Goal: Task Accomplishment & Management: Use online tool/utility

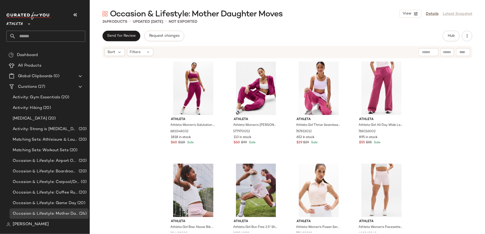
click at [26, 25] on icon at bounding box center [29, 24] width 6 height 6
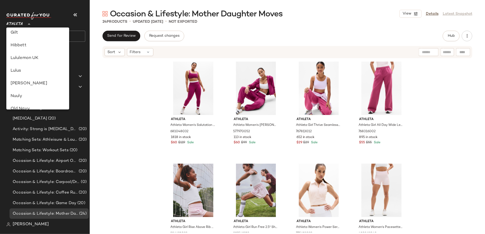
scroll to position [135, 0]
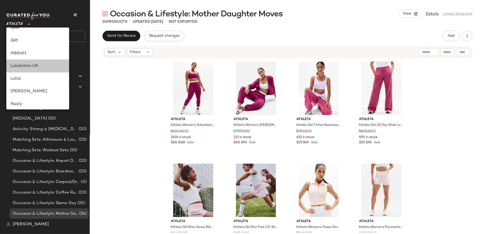
click at [52, 60] on div "Lululemon UK" at bounding box center [37, 66] width 63 height 13
type input "**"
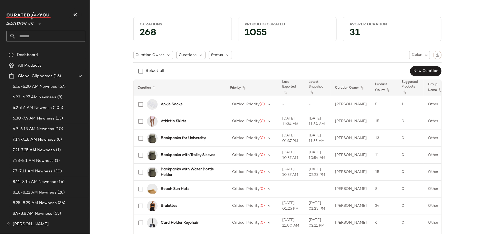
click at [62, 32] on input "text" at bounding box center [50, 36] width 69 height 11
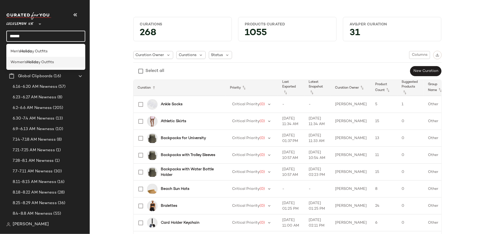
type input "******"
click at [57, 61] on div "Women's Holida y Outfits" at bounding box center [46, 62] width 71 height 6
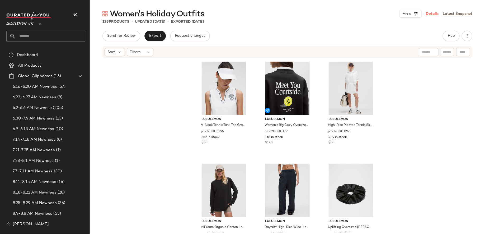
click at [435, 13] on link "Details" at bounding box center [432, 14] width 13 height 6
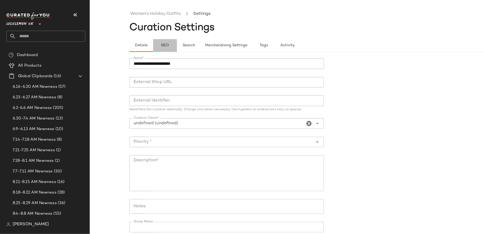
click at [170, 45] on button "SEO" at bounding box center [165, 45] width 24 height 13
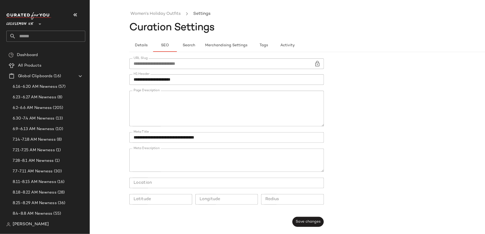
scroll to position [78, 0]
drag, startPoint x: 145, startPoint y: 112, endPoint x: 258, endPoint y: 106, distance: 113.8
click at [258, 106] on textarea "Page Description" at bounding box center [226, 109] width 195 height 36
paste textarea "**********"
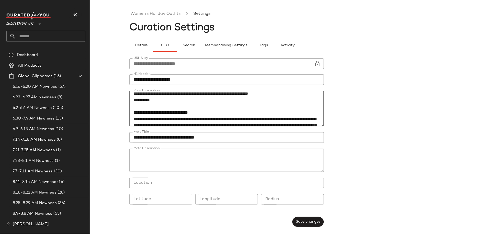
type textarea "**********"
click at [302, 213] on div "**********" at bounding box center [228, 142] width 198 height 175
click at [302, 220] on span "Save changes" at bounding box center [308, 222] width 25 height 4
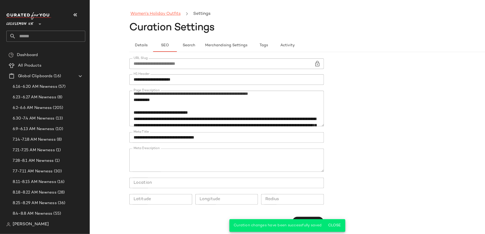
click at [170, 12] on link "Women's Holiday Outfits" at bounding box center [156, 14] width 50 height 7
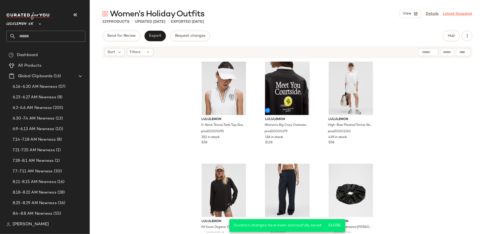
click at [463, 13] on link "Latest Snapshot" at bounding box center [458, 14] width 30 height 6
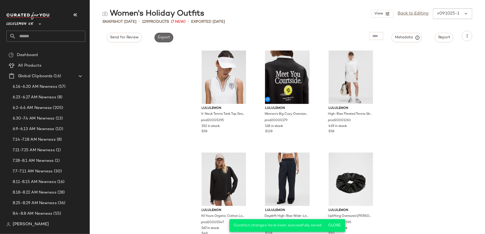
click at [163, 37] on span "Export" at bounding box center [164, 37] width 12 height 4
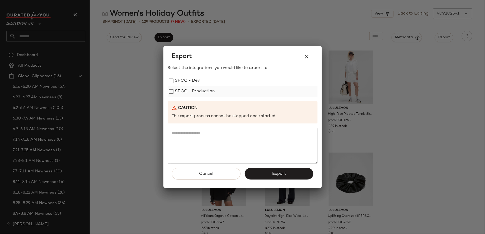
click at [196, 92] on label "SFCC - Production" at bounding box center [195, 91] width 40 height 11
click at [266, 170] on button "Export" at bounding box center [279, 174] width 69 height 12
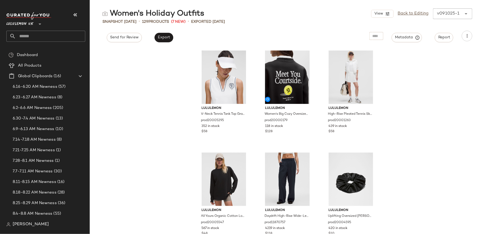
click at [69, 43] on div "Lululemon UK **" at bounding box center [47, 27] width 83 height 33
click at [69, 40] on input "text" at bounding box center [50, 36] width 69 height 11
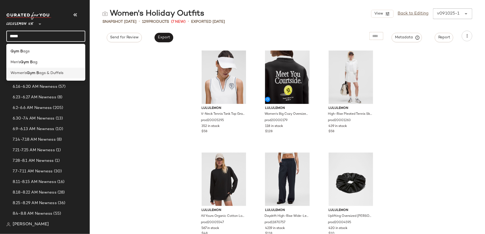
type input "*****"
click at [67, 71] on div "Women's Gym B ags & Duffels" at bounding box center [46, 73] width 71 height 6
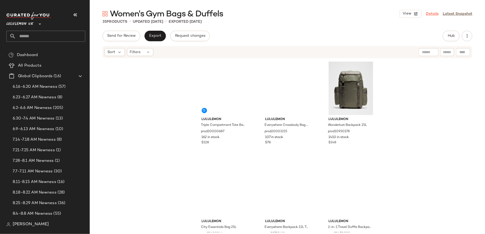
click at [430, 12] on link "Details" at bounding box center [432, 14] width 13 height 6
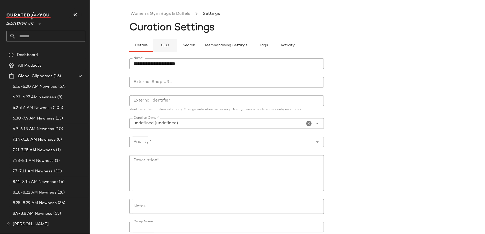
click at [173, 41] on button "SEO" at bounding box center [165, 45] width 24 height 13
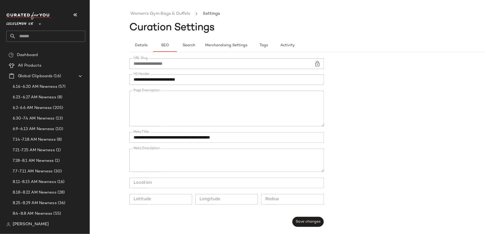
scroll to position [68, 0]
drag, startPoint x: 226, startPoint y: 111, endPoint x: 199, endPoint y: 108, distance: 26.8
click at [199, 108] on textarea "Page Description" at bounding box center [226, 109] width 195 height 36
paste textarea "**********"
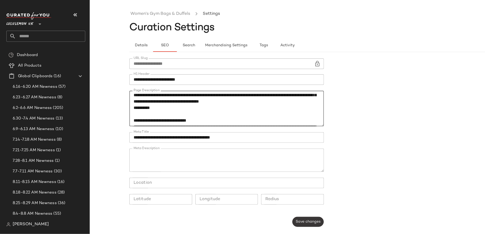
type textarea "**********"
click at [303, 223] on span "Save changes" at bounding box center [308, 222] width 25 height 4
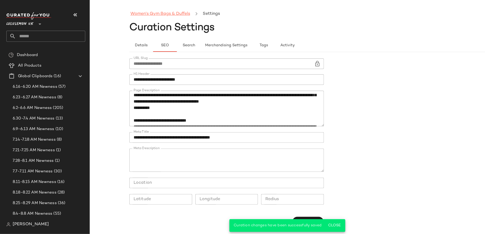
click at [174, 14] on link "Women's Gym Bags & Duffels" at bounding box center [161, 14] width 60 height 7
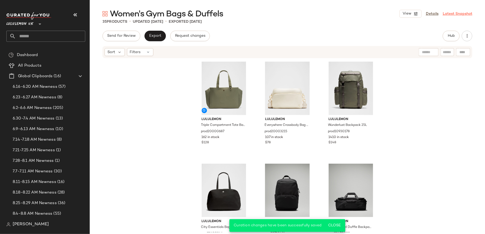
click at [460, 14] on link "Latest Snapshot" at bounding box center [458, 14] width 30 height 6
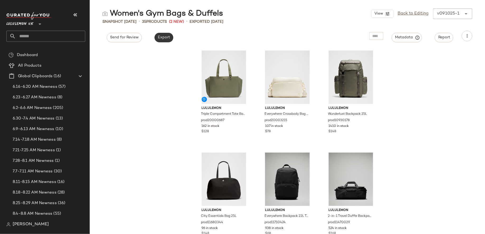
click at [162, 38] on span "Export" at bounding box center [164, 37] width 12 height 4
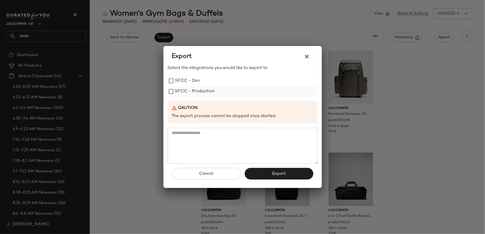
click at [196, 92] on label "SFCC - Production" at bounding box center [195, 91] width 40 height 11
click at [277, 174] on span "Export" at bounding box center [279, 173] width 14 height 5
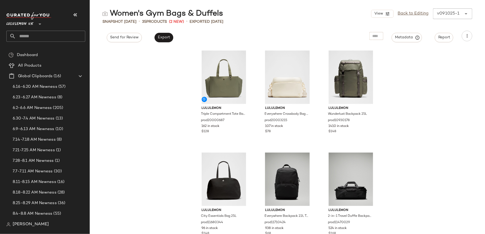
click at [53, 42] on div "Lululemon UK **" at bounding box center [47, 27] width 83 height 33
click at [53, 39] on input "text" at bounding box center [50, 36] width 69 height 11
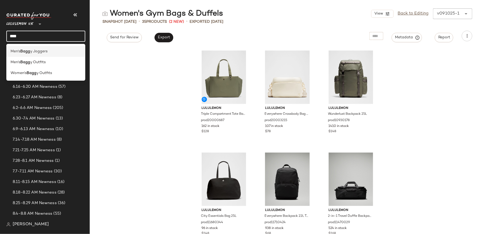
type input "****"
click at [51, 52] on div "Men's Bagg y Joggers" at bounding box center [46, 52] width 71 height 6
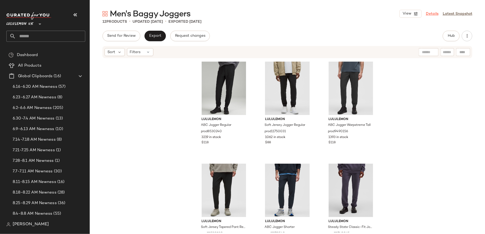
click at [431, 15] on link "Details" at bounding box center [432, 14] width 13 height 6
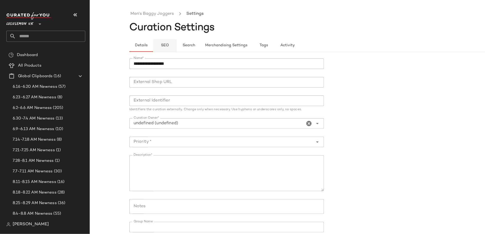
click at [164, 43] on span "SEO" at bounding box center [165, 45] width 8 height 4
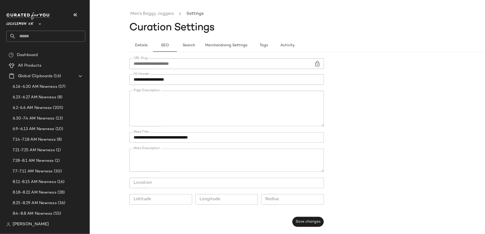
scroll to position [72, 0]
click at [77, 37] on input "text" at bounding box center [50, 36] width 69 height 11
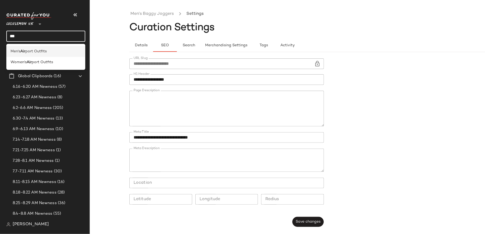
type input "***"
click at [42, 49] on span "port Outfits" at bounding box center [35, 52] width 21 height 6
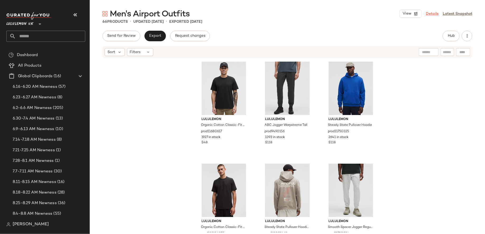
click at [432, 12] on link "Details" at bounding box center [432, 14] width 13 height 6
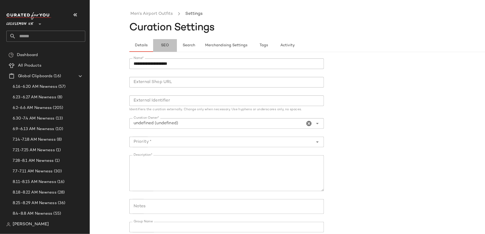
click at [161, 49] on button "SEO" at bounding box center [165, 45] width 24 height 13
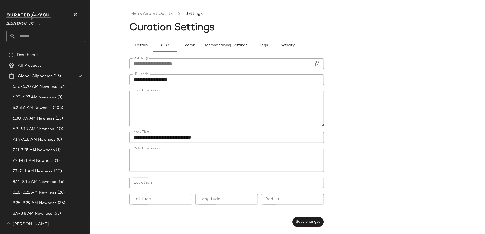
scroll to position [76, 0]
drag, startPoint x: 186, startPoint y: 102, endPoint x: 159, endPoint y: 102, distance: 26.7
click at [159, 102] on textarea "Page Description" at bounding box center [226, 109] width 195 height 36
paste textarea "**********"
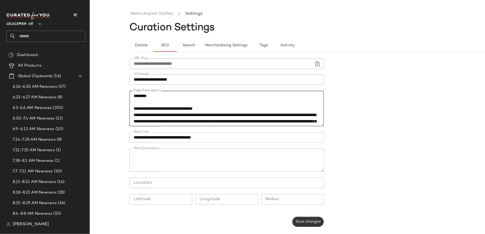
type textarea "**********"
click at [311, 224] on span "Save changes" at bounding box center [308, 222] width 25 height 4
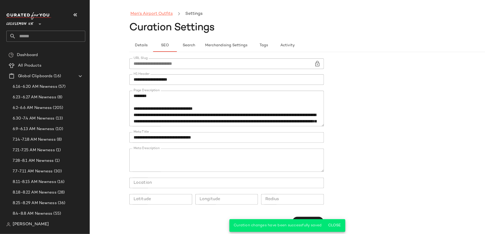
click at [159, 12] on link "Men's Airport Outfits" at bounding box center [152, 14] width 42 height 7
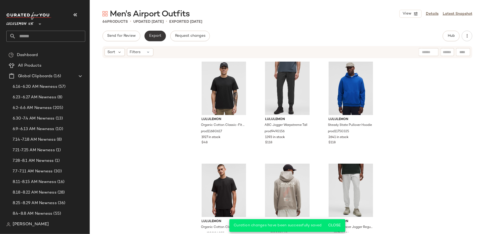
click at [150, 37] on span "Export" at bounding box center [155, 36] width 12 height 4
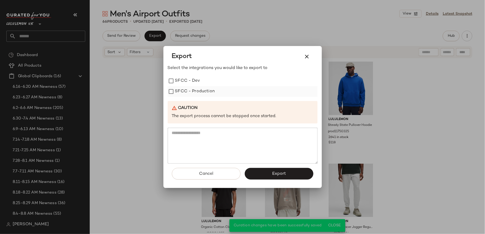
click at [208, 92] on label "SFCC - Production" at bounding box center [195, 91] width 40 height 11
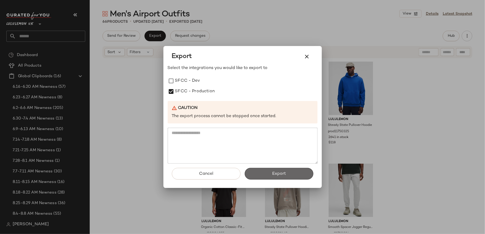
click at [281, 173] on span "Export" at bounding box center [279, 173] width 14 height 5
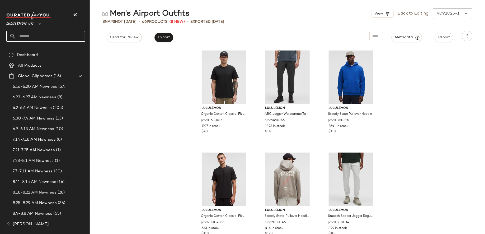
click at [57, 38] on input "text" at bounding box center [50, 36] width 69 height 11
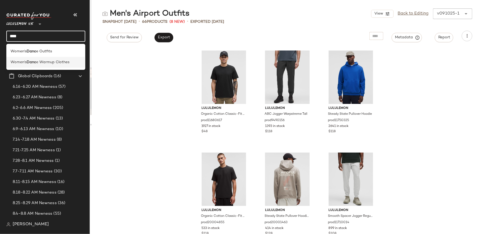
type input "****"
click at [53, 60] on span "e Warmup Clothes" at bounding box center [52, 62] width 33 height 6
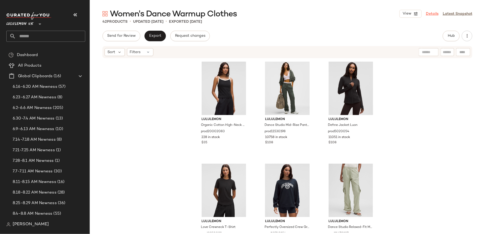
click at [430, 14] on link "Details" at bounding box center [432, 14] width 13 height 6
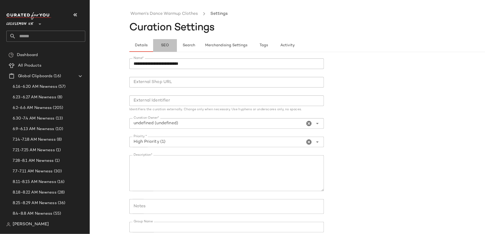
click at [172, 43] on button "SEO" at bounding box center [165, 45] width 24 height 13
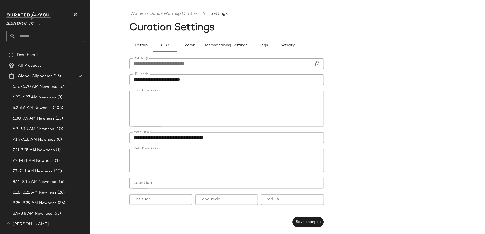
click at [31, 35] on input "text" at bounding box center [50, 36] width 69 height 11
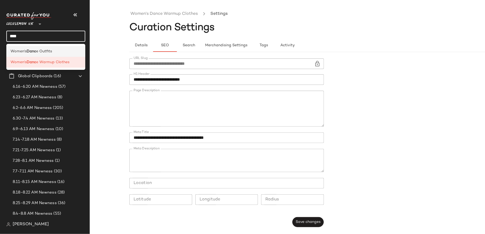
type input "****"
click at [43, 49] on span "e Outfits" at bounding box center [44, 52] width 16 height 6
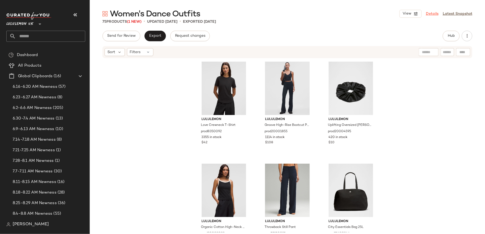
click at [432, 12] on link "Details" at bounding box center [432, 14] width 13 height 6
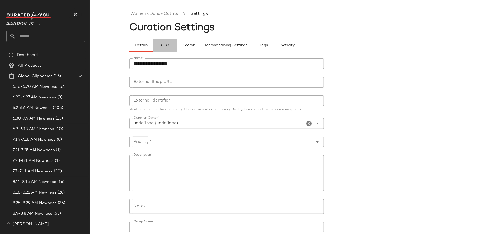
click at [166, 47] on span "SEO" at bounding box center [165, 45] width 8 height 4
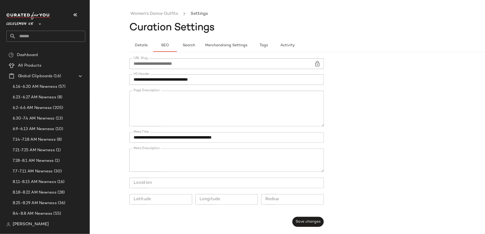
scroll to position [129, 0]
drag, startPoint x: 147, startPoint y: 105, endPoint x: 165, endPoint y: 118, distance: 22.4
click at [165, 118] on textarea "Page Description" at bounding box center [226, 109] width 195 height 36
paste textarea "**********"
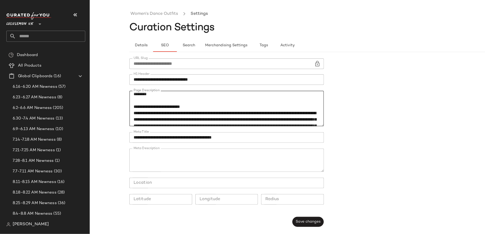
click at [231, 125] on textarea "Page Description" at bounding box center [226, 109] width 195 height 36
type textarea "**********"
click at [308, 216] on div "**********" at bounding box center [228, 142] width 198 height 175
click at [308, 223] on span "Save changes" at bounding box center [308, 222] width 25 height 4
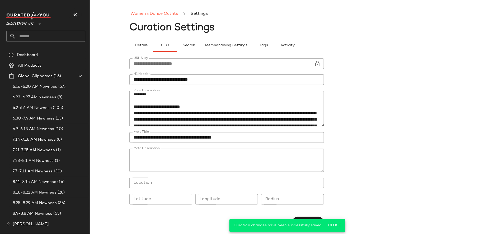
click at [150, 16] on link "Women's Dance Outfits" at bounding box center [155, 14] width 48 height 7
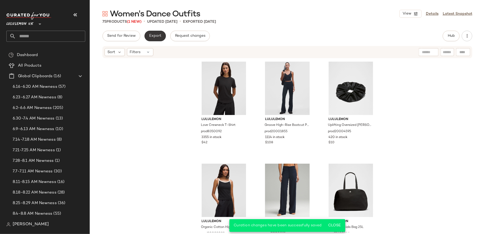
click at [162, 33] on button "Export" at bounding box center [155, 36] width 21 height 11
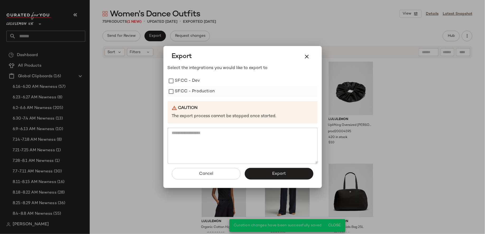
click at [194, 95] on label "SFCC - Production" at bounding box center [195, 91] width 40 height 11
click at [268, 175] on button "Export" at bounding box center [279, 174] width 69 height 12
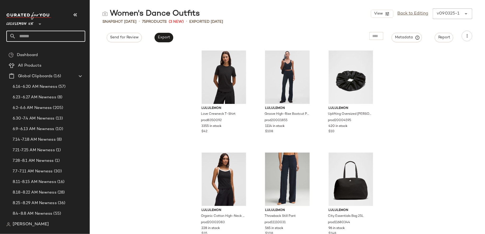
click at [52, 39] on input "text" at bounding box center [50, 36] width 69 height 11
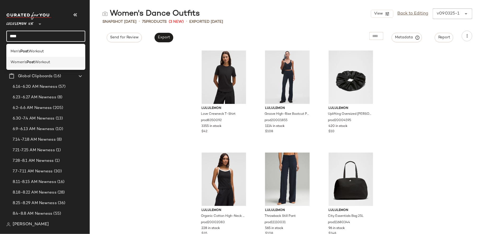
type input "****"
click at [39, 61] on span "Workout" at bounding box center [42, 62] width 15 height 6
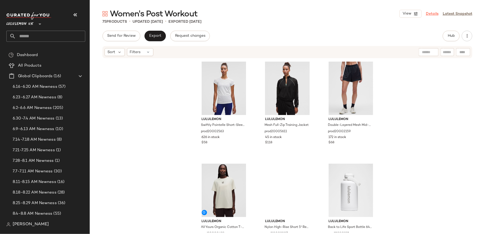
click at [438, 11] on link "Details" at bounding box center [432, 14] width 13 height 6
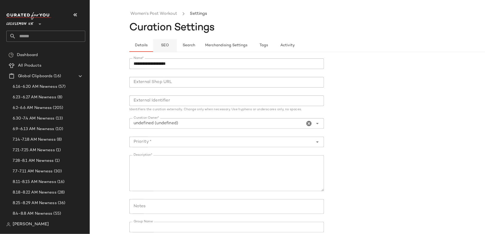
click at [167, 46] on span "SEO" at bounding box center [165, 45] width 8 height 4
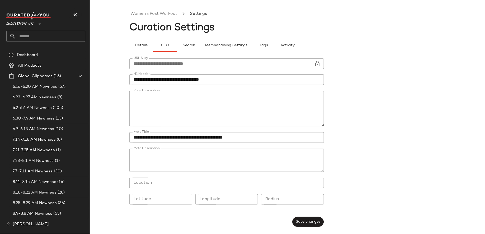
scroll to position [135, 0]
drag, startPoint x: 302, startPoint y: 106, endPoint x: 235, endPoint y: 100, distance: 67.1
click at [235, 100] on textarea "Page Description" at bounding box center [226, 109] width 195 height 36
paste textarea "**********"
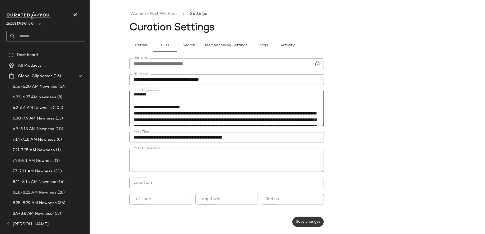
type textarea "**********"
click at [305, 223] on span "Save changes" at bounding box center [308, 222] width 25 height 4
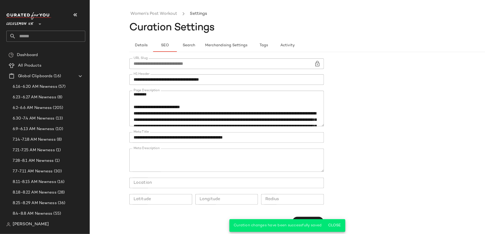
scroll to position [129, 0]
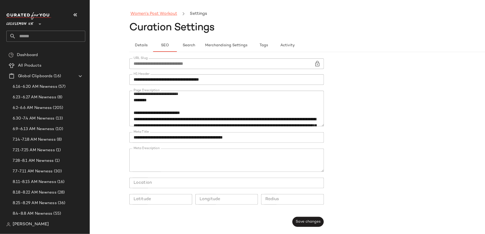
click at [159, 14] on link "Women's Post Workout" at bounding box center [154, 14] width 47 height 7
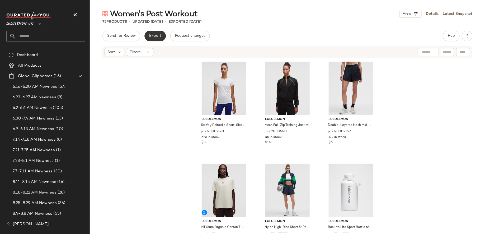
click at [157, 36] on span "Export" at bounding box center [155, 36] width 12 height 4
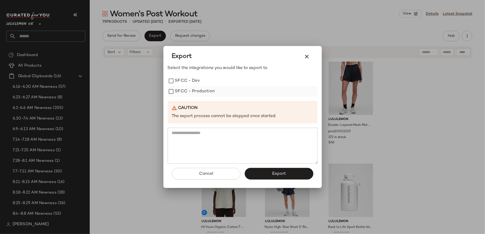
click at [205, 94] on label "SFCC - Production" at bounding box center [195, 91] width 40 height 11
click at [277, 173] on span "Export" at bounding box center [279, 173] width 14 height 5
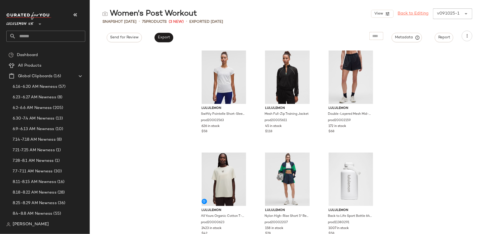
click at [408, 13] on link "Back to Editing" at bounding box center [413, 14] width 31 height 6
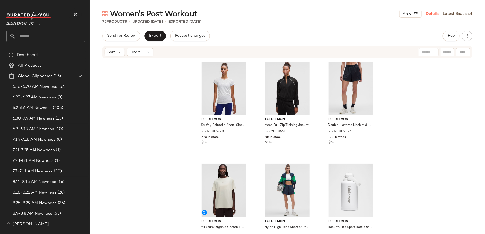
click at [429, 15] on link "Details" at bounding box center [432, 14] width 13 height 6
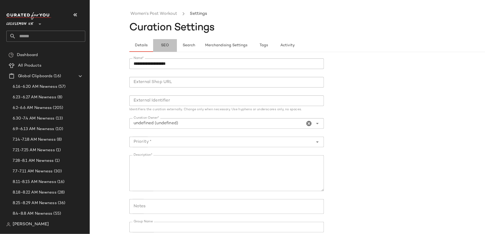
click at [168, 42] on button "SEO" at bounding box center [165, 45] width 24 height 13
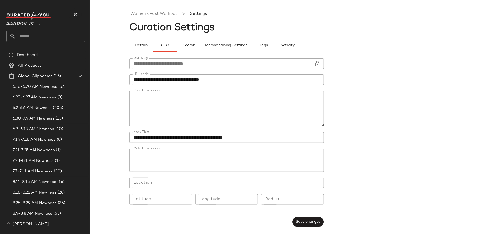
scroll to position [186, 0]
drag, startPoint x: 286, startPoint y: 106, endPoint x: 248, endPoint y: 99, distance: 39.3
click at [248, 99] on textarea "Page Description" at bounding box center [226, 109] width 195 height 36
paste textarea "**********"
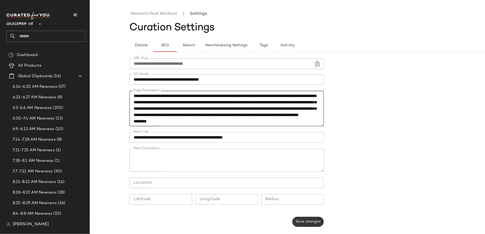
type textarea "**********"
click at [309, 224] on span "Save changes" at bounding box center [308, 222] width 25 height 4
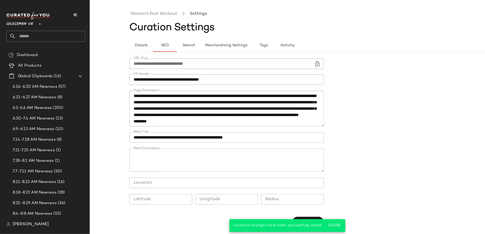
click at [141, 9] on ul "Women's Post Workout Settings" at bounding box center [327, 14] width 396 height 12
click at [145, 15] on link "Women's Post Workout" at bounding box center [154, 14] width 47 height 7
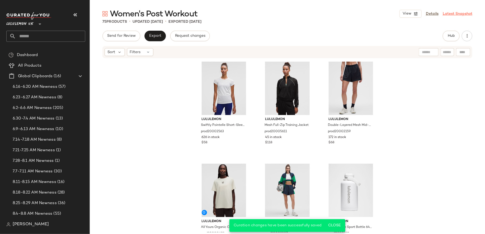
click at [450, 15] on link "Latest Snapshot" at bounding box center [458, 14] width 30 height 6
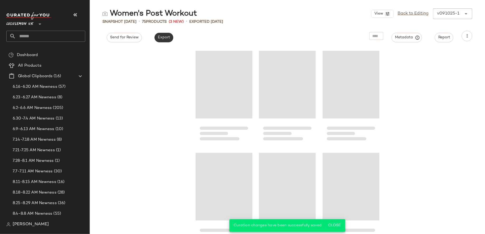
click at [158, 39] on span "Export" at bounding box center [164, 37] width 12 height 4
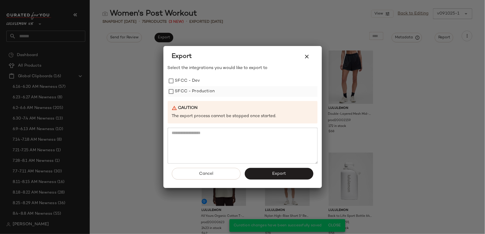
click at [193, 90] on label "SFCC - Production" at bounding box center [195, 91] width 40 height 11
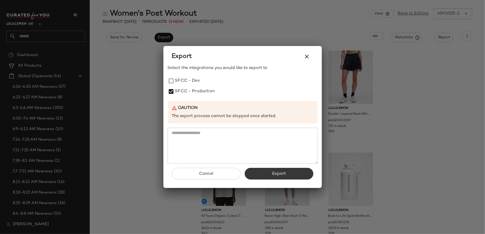
click at [271, 174] on button "Export" at bounding box center [279, 174] width 69 height 12
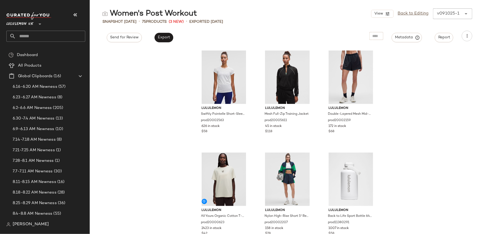
click at [41, 32] on input "text" at bounding box center [50, 36] width 69 height 11
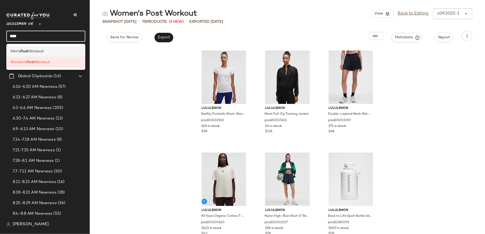
type input "****"
click at [40, 48] on div "Men's Post Workout" at bounding box center [45, 51] width 79 height 11
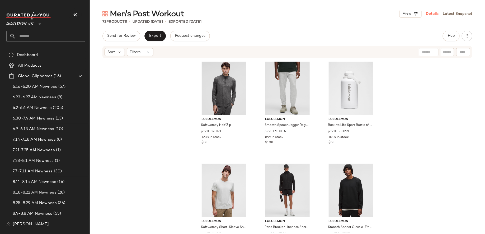
click at [433, 12] on link "Details" at bounding box center [432, 14] width 13 height 6
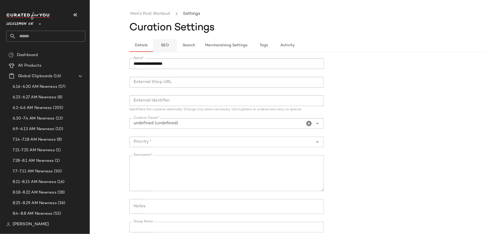
click at [172, 40] on button "SEO" at bounding box center [165, 45] width 24 height 13
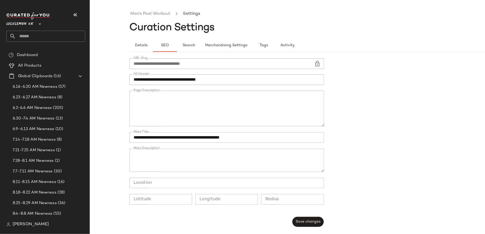
scroll to position [42, 0]
drag, startPoint x: 228, startPoint y: 116, endPoint x: 204, endPoint y: 115, distance: 24.1
click at [204, 116] on textarea "Page Description" at bounding box center [226, 109] width 195 height 36
paste textarea "**********"
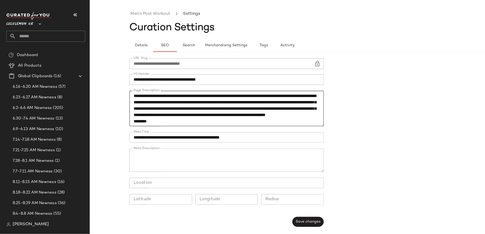
scroll to position [146, 0]
drag, startPoint x: 192, startPoint y: 106, endPoint x: 245, endPoint y: 114, distance: 54.3
click at [246, 114] on textarea "Page Description" at bounding box center [226, 109] width 195 height 36
paste textarea "*****"
type textarea "**********"
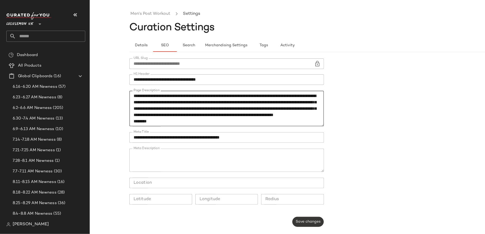
click at [306, 218] on button "Save changes" at bounding box center [308, 222] width 31 height 10
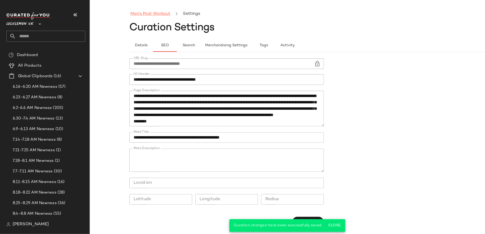
click at [161, 14] on link "Men's Post Workout" at bounding box center [151, 14] width 40 height 7
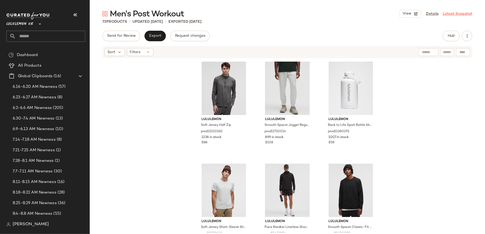
click at [451, 15] on link "Latest Snapshot" at bounding box center [458, 14] width 30 height 6
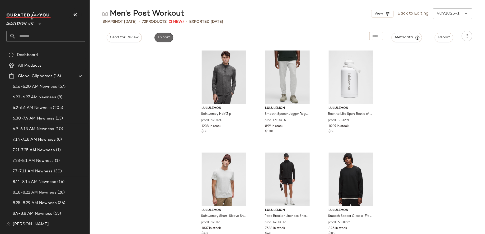
click at [167, 39] on span "Export" at bounding box center [164, 37] width 12 height 4
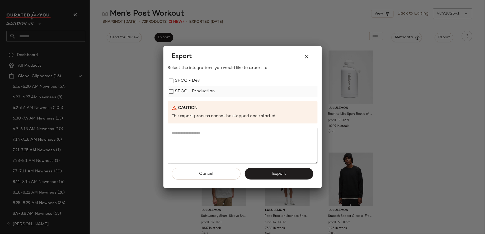
click at [201, 91] on label "SFCC - Production" at bounding box center [195, 91] width 40 height 11
click at [278, 174] on span "Export" at bounding box center [279, 173] width 14 height 5
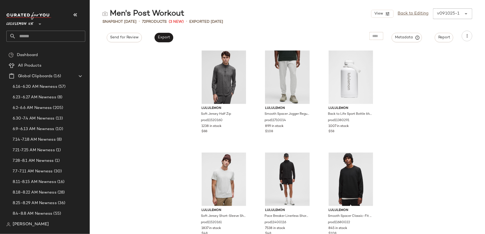
click at [31, 39] on input "text" at bounding box center [50, 36] width 69 height 11
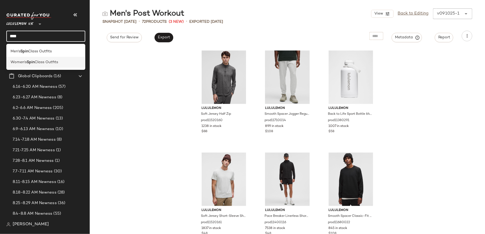
type input "****"
click at [21, 60] on span "Women's" at bounding box center [19, 62] width 16 height 6
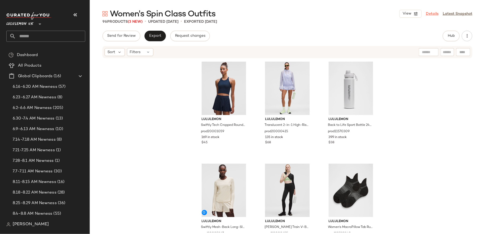
click at [435, 13] on link "Details" at bounding box center [432, 14] width 13 height 6
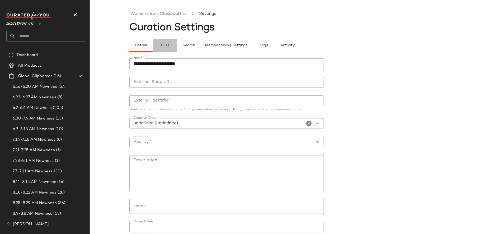
click at [165, 46] on span "SEO" at bounding box center [165, 45] width 8 height 4
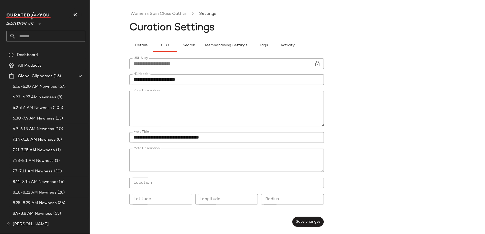
scroll to position [123, 0]
drag, startPoint x: 148, startPoint y: 112, endPoint x: 289, endPoint y: 104, distance: 141.6
click at [289, 104] on textarea "Page Description" at bounding box center [226, 109] width 195 height 36
paste textarea "**********"
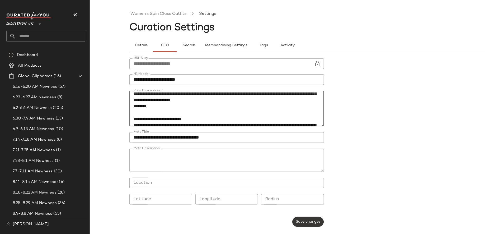
type textarea "**********"
click at [307, 221] on span "Save changes" at bounding box center [308, 222] width 25 height 4
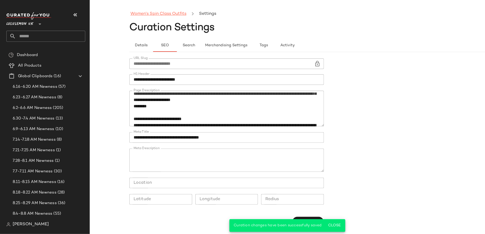
click at [170, 12] on link "Women's Spin Class Outfits" at bounding box center [159, 14] width 56 height 7
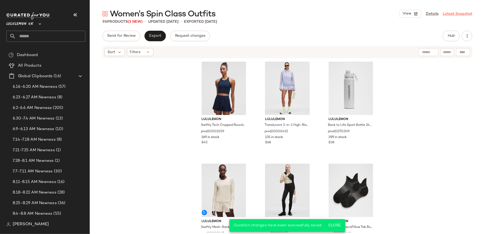
click at [448, 12] on link "Latest Snapshot" at bounding box center [458, 14] width 30 height 6
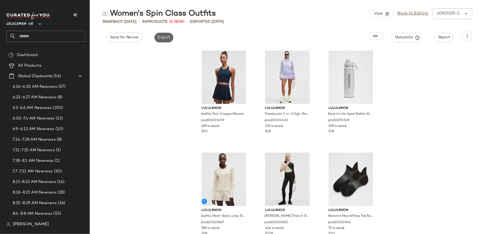
click at [166, 38] on span "Export" at bounding box center [164, 37] width 12 height 4
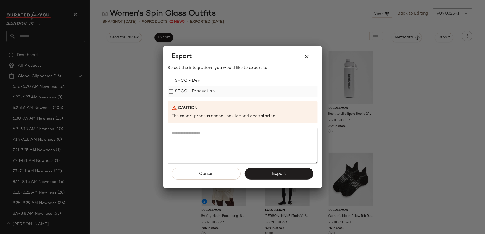
click at [182, 89] on label "SFCC - Production" at bounding box center [195, 91] width 40 height 11
click at [272, 173] on button "Export" at bounding box center [279, 174] width 69 height 12
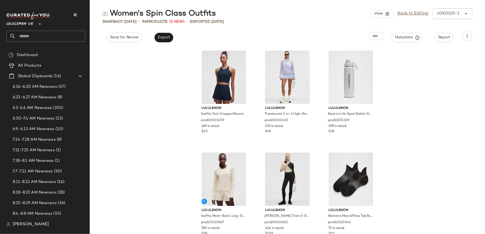
click at [56, 34] on input "text" at bounding box center [50, 36] width 69 height 11
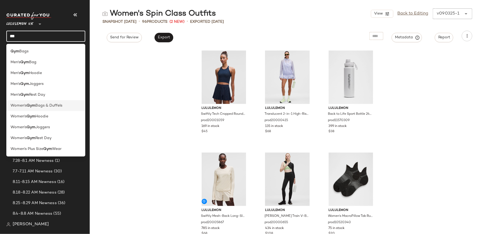
type input "***"
click at [36, 109] on div "Women's Gym Bags & Duffels" at bounding box center [45, 105] width 79 height 11
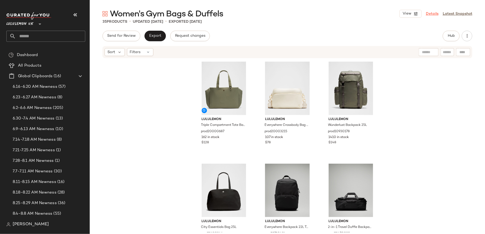
click at [430, 12] on link "Details" at bounding box center [432, 14] width 13 height 6
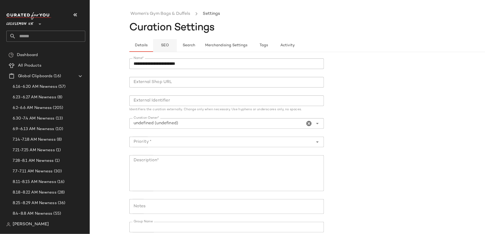
click at [166, 45] on span "SEO" at bounding box center [165, 45] width 8 height 4
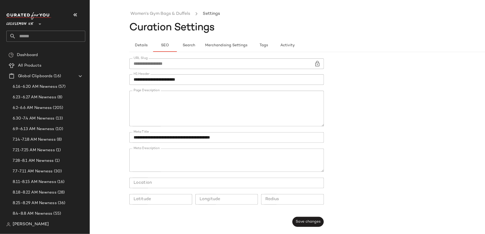
scroll to position [77, 0]
click at [61, 36] on input "text" at bounding box center [50, 36] width 69 height 11
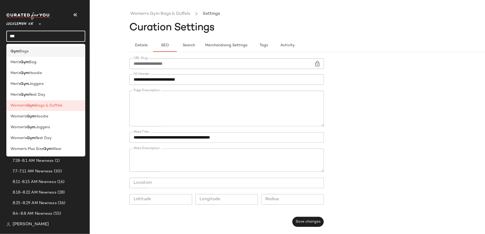
type input "***"
click at [66, 54] on div "Gym Bags" at bounding box center [46, 52] width 71 height 6
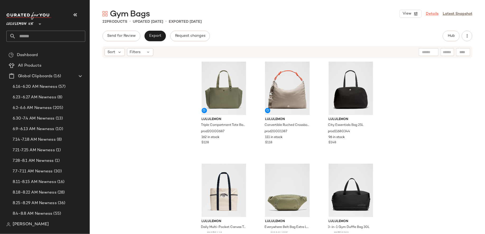
click at [436, 14] on link "Details" at bounding box center [432, 14] width 13 height 6
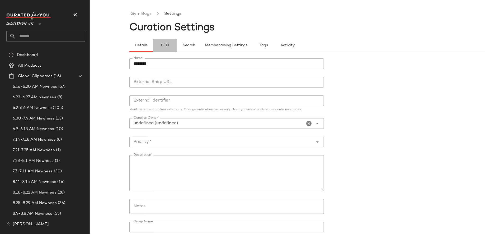
click at [170, 43] on button "SEO" at bounding box center [165, 45] width 24 height 13
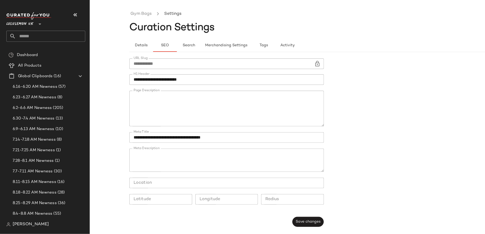
scroll to position [54, 0]
drag, startPoint x: 186, startPoint y: 111, endPoint x: 159, endPoint y: 109, distance: 26.7
click at [159, 109] on textarea "Page Description" at bounding box center [226, 109] width 195 height 36
paste textarea "**********"
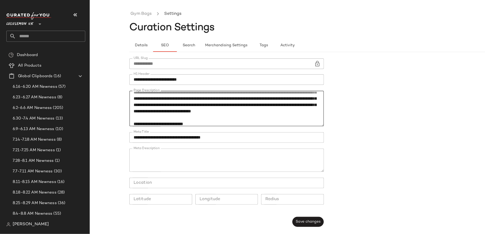
type textarea "**********"
click at [307, 214] on div "**********" at bounding box center [228, 142] width 198 height 175
click at [308, 220] on span "Save changes" at bounding box center [308, 222] width 25 height 4
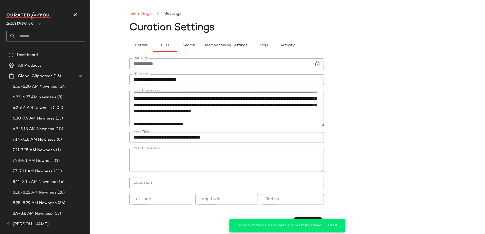
click at [147, 16] on link "Gym Bags" at bounding box center [141, 14] width 21 height 7
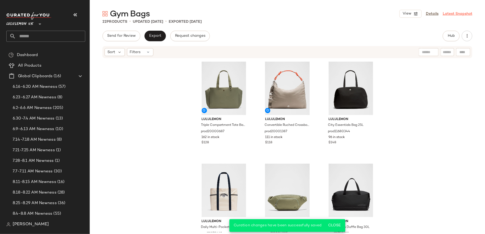
click at [451, 13] on link "Latest Snapshot" at bounding box center [458, 14] width 30 height 6
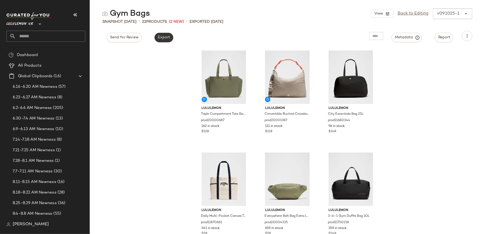
click at [156, 39] on button "Export" at bounding box center [164, 38] width 19 height 10
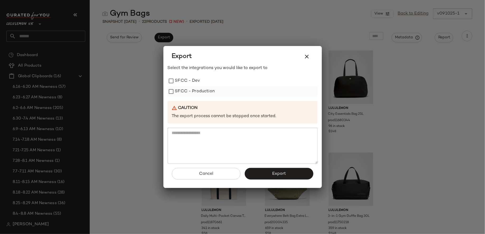
click at [193, 90] on label "SFCC - Production" at bounding box center [195, 91] width 40 height 11
click at [259, 176] on button "Export" at bounding box center [279, 174] width 69 height 12
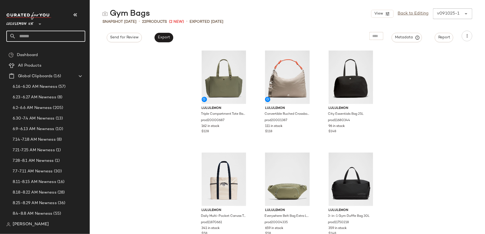
click at [61, 41] on input "text" at bounding box center [50, 36] width 69 height 11
type input "*"
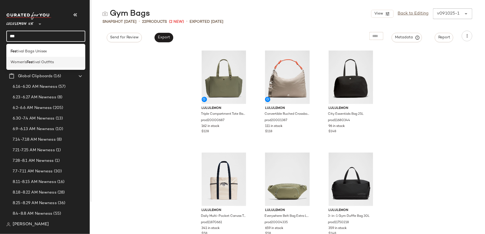
type input "***"
click at [59, 61] on div "Women's Fes tival Outfits" at bounding box center [46, 62] width 71 height 6
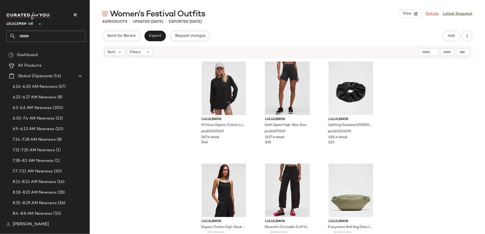
click at [431, 12] on link "Details" at bounding box center [432, 14] width 13 height 6
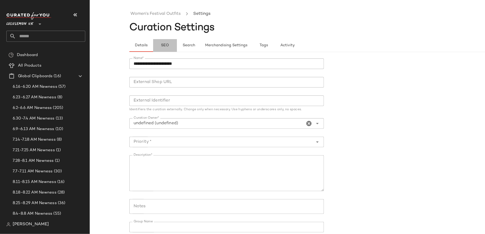
click at [166, 47] on span "SEO" at bounding box center [165, 45] width 8 height 4
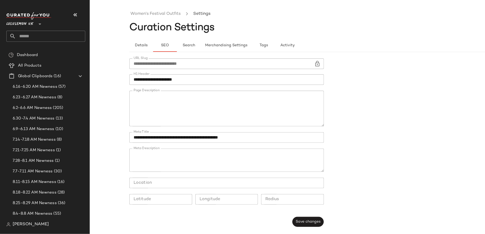
scroll to position [54, 0]
drag, startPoint x: 134, startPoint y: 100, endPoint x: 133, endPoint y: 104, distance: 4.2
click at [133, 104] on textarea "Page Description" at bounding box center [226, 109] width 195 height 36
paste textarea "**********"
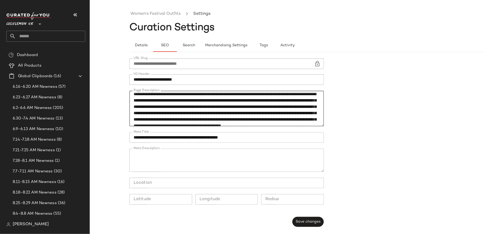
scroll to position [42, 0]
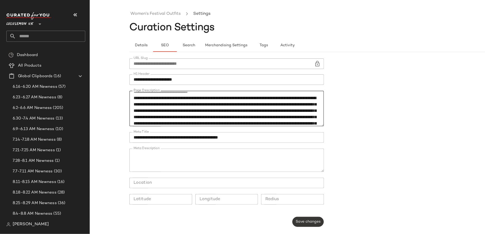
type textarea "**********"
click at [294, 220] on button "Save changes" at bounding box center [308, 222] width 31 height 10
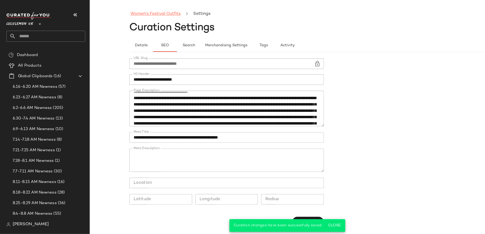
click at [161, 13] on link "Women's Festival Outfits" at bounding box center [156, 14] width 50 height 7
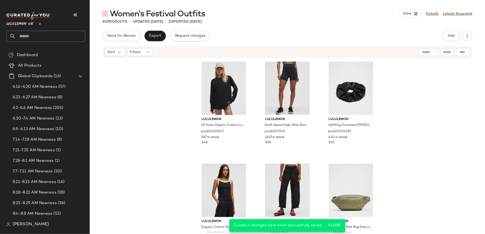
click at [155, 30] on div "Women's Festival Outfits View Details Latest Snapshot 81 Products • updated [DA…" at bounding box center [288, 120] width 396 height 225
click at [155, 40] on button "Export" at bounding box center [155, 36] width 21 height 11
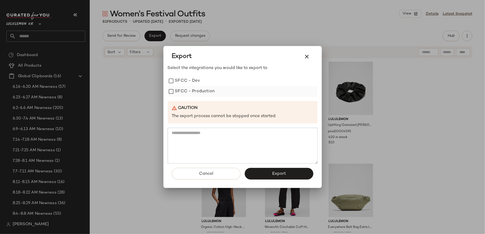
click at [210, 94] on label "SFCC - Production" at bounding box center [195, 91] width 40 height 11
click at [264, 179] on button "Export" at bounding box center [279, 174] width 69 height 12
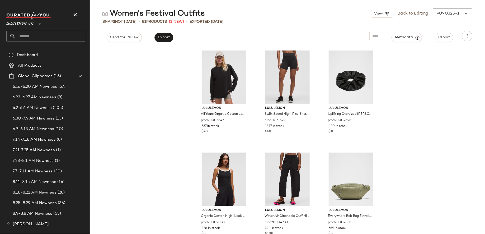
click at [51, 33] on input "text" at bounding box center [50, 36] width 69 height 11
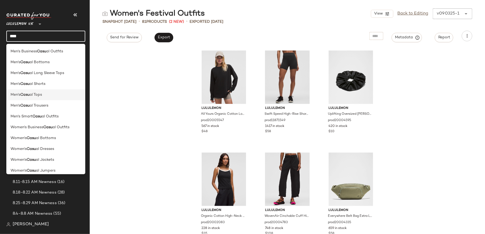
type input "****"
click at [24, 92] on b "Casu" at bounding box center [24, 95] width 9 height 6
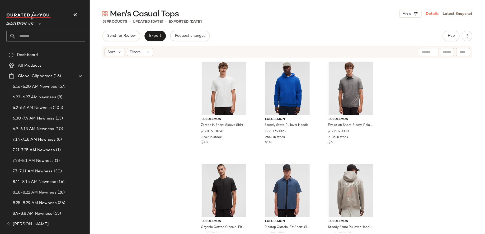
click at [435, 15] on link "Details" at bounding box center [432, 14] width 13 height 6
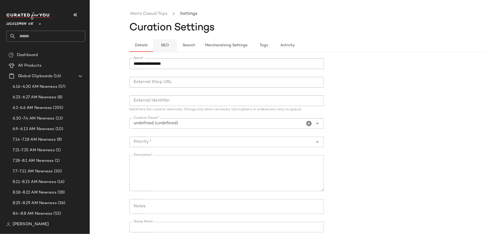
click at [166, 43] on span "SEO" at bounding box center [165, 45] width 8 height 4
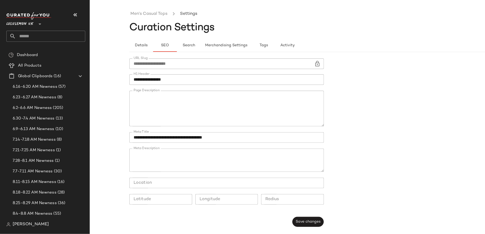
scroll to position [100, 0]
drag, startPoint x: 186, startPoint y: 110, endPoint x: 196, endPoint y: 104, distance: 11.6
click at [196, 104] on textarea "Page Description" at bounding box center [226, 109] width 195 height 36
paste textarea "**********"
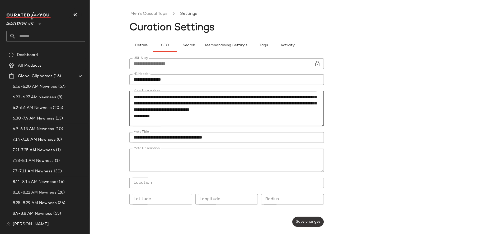
type textarea "**********"
click at [308, 221] on span "Save changes" at bounding box center [308, 222] width 25 height 4
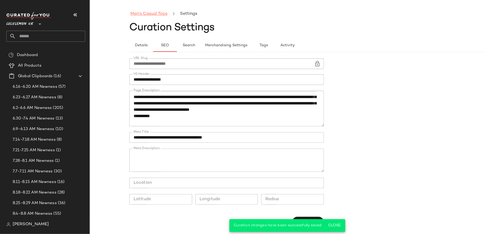
click at [150, 16] on link "Men's Casual Tops" at bounding box center [149, 14] width 37 height 7
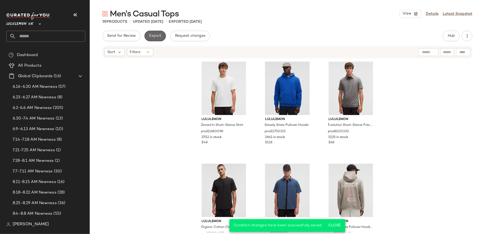
click at [159, 37] on span "Export" at bounding box center [155, 36] width 12 height 4
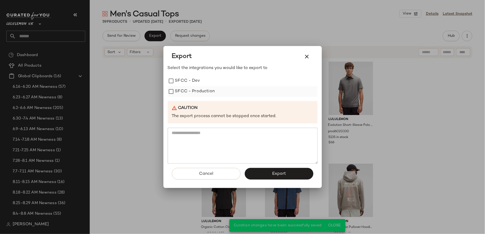
click at [193, 89] on label "SFCC - Production" at bounding box center [195, 91] width 40 height 11
click at [269, 172] on button "Export" at bounding box center [279, 174] width 69 height 12
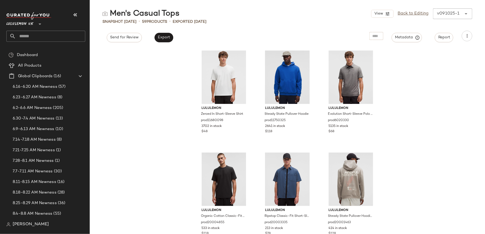
click at [57, 34] on input "text" at bounding box center [50, 36] width 69 height 11
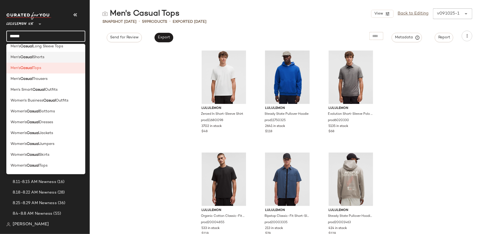
scroll to position [36, 0]
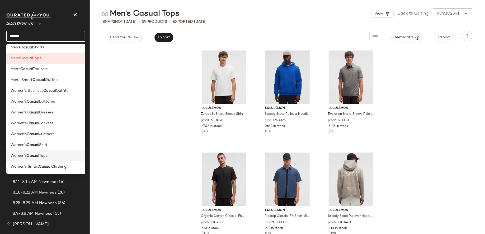
type input "******"
click at [38, 155] on b "Casual" at bounding box center [33, 156] width 12 height 6
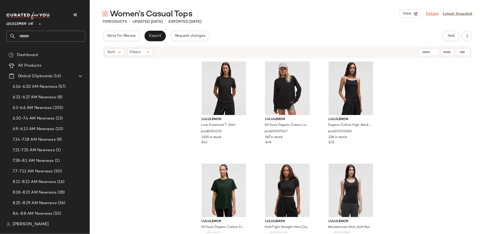
click at [435, 12] on link "Details" at bounding box center [432, 14] width 13 height 6
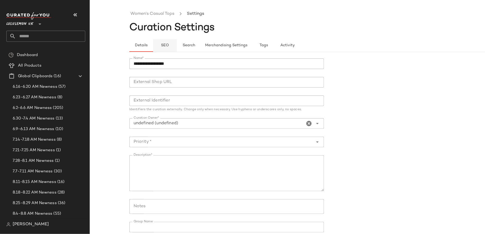
click at [165, 46] on span "SEO" at bounding box center [165, 45] width 8 height 4
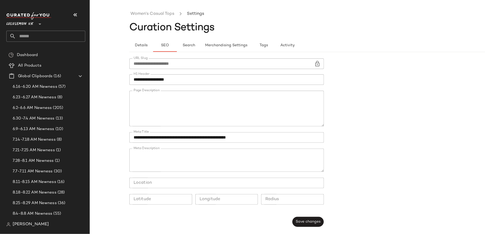
scroll to position [18, 0]
drag, startPoint x: 251, startPoint y: 110, endPoint x: 228, endPoint y: 103, distance: 23.9
click at [228, 103] on textarea "Page Description" at bounding box center [226, 109] width 195 height 36
paste textarea "**********"
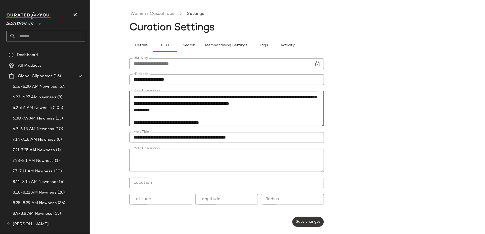
type textarea "**********"
click at [313, 222] on span "Save changes" at bounding box center [308, 222] width 25 height 4
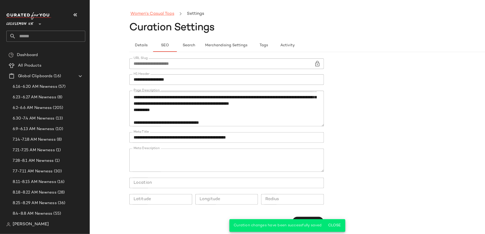
click at [143, 12] on link "Women's Casual Tops" at bounding box center [153, 14] width 44 height 7
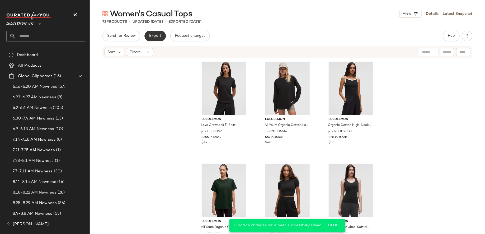
click at [158, 38] on button "Export" at bounding box center [155, 36] width 21 height 11
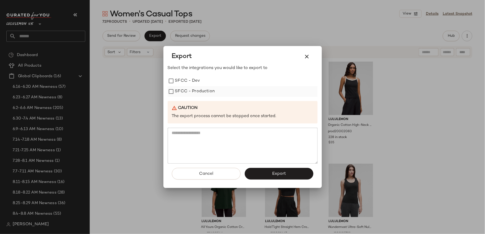
click at [198, 91] on label "SFCC - Production" at bounding box center [195, 91] width 40 height 11
click at [257, 172] on button "Export" at bounding box center [279, 174] width 69 height 12
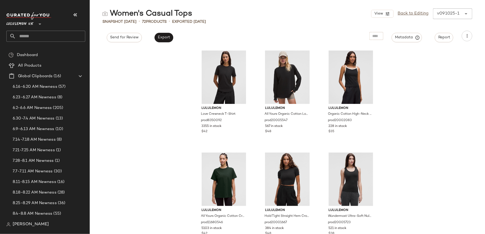
click at [74, 36] on input "text" at bounding box center [50, 36] width 69 height 11
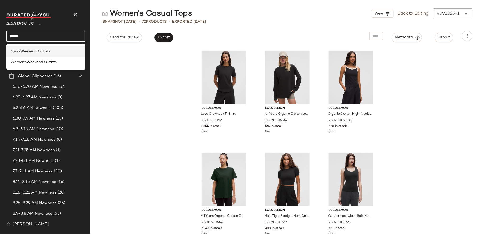
type input "*****"
click at [42, 55] on div "Men's Weeke nd Outfits" at bounding box center [45, 51] width 79 height 11
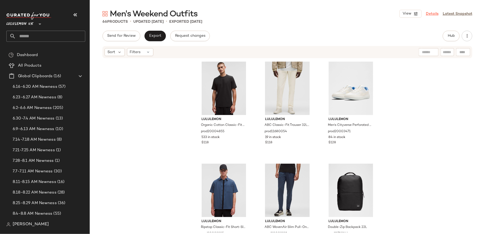
click at [434, 13] on link "Details" at bounding box center [432, 14] width 13 height 6
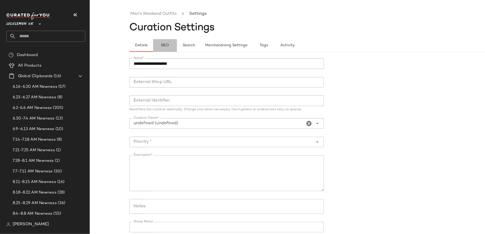
click at [167, 40] on button "SEO" at bounding box center [165, 45] width 24 height 13
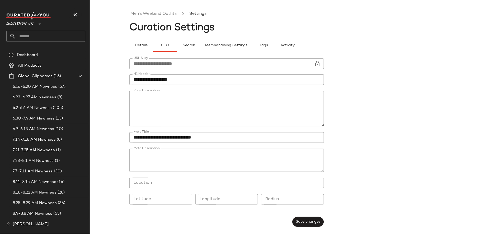
scroll to position [66, 0]
drag, startPoint x: 316, startPoint y: 105, endPoint x: 157, endPoint y: 105, distance: 158.0
click at [157, 105] on textarea "Page Description" at bounding box center [226, 109] width 195 height 36
paste textarea "**********"
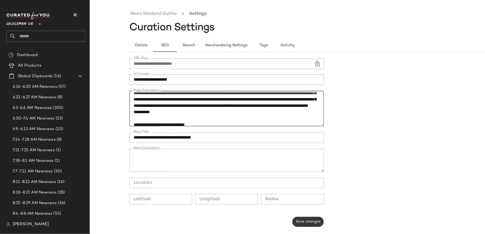
type textarea "**********"
click at [318, 223] on span "Save changes" at bounding box center [308, 222] width 25 height 4
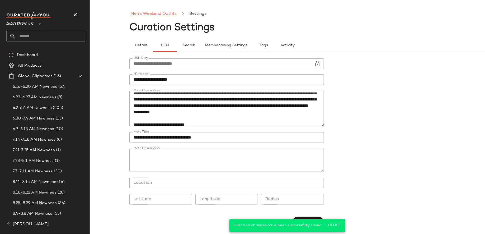
click at [155, 13] on link "Men's Weekend Outfits" at bounding box center [154, 14] width 46 height 7
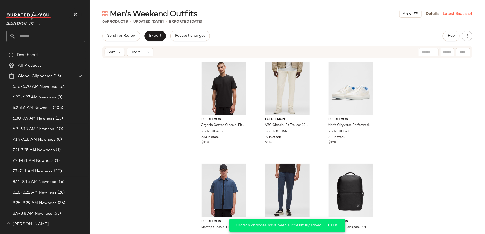
click at [454, 12] on link "Latest Snapshot" at bounding box center [458, 14] width 30 height 6
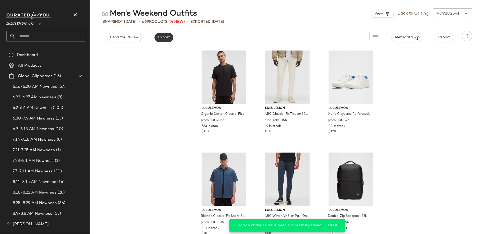
click at [170, 36] on button "Export" at bounding box center [164, 38] width 19 height 10
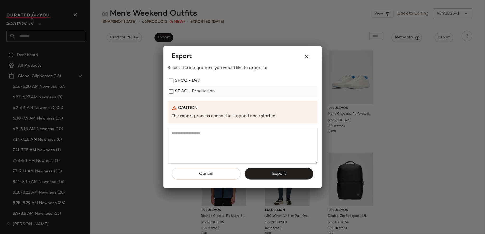
click at [211, 94] on label "SFCC - Production" at bounding box center [195, 91] width 40 height 11
click at [256, 175] on button "Export" at bounding box center [279, 174] width 69 height 12
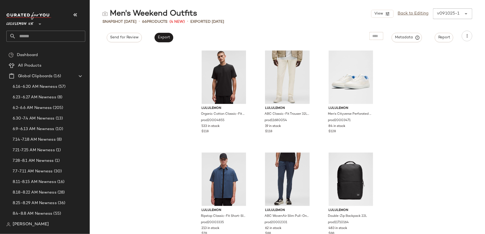
click at [61, 30] on div "Lululemon UK **" at bounding box center [45, 27] width 79 height 30
click at [62, 36] on input "text" at bounding box center [50, 36] width 69 height 11
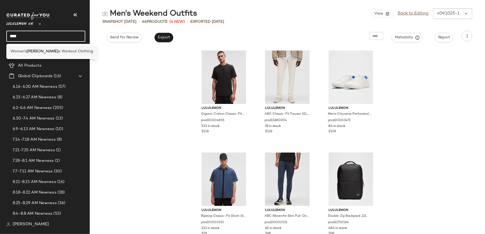
type input "****"
click at [66, 50] on span "e Workout Clothing" at bounding box center [75, 52] width 35 height 6
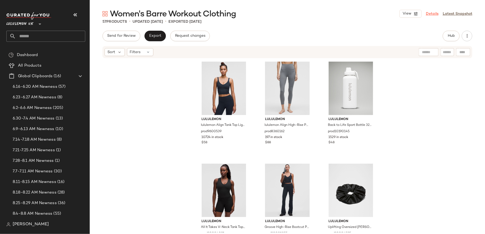
click at [428, 16] on link "Details" at bounding box center [432, 14] width 13 height 6
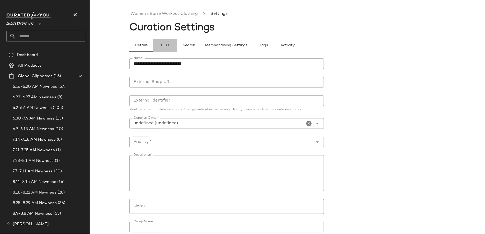
click at [166, 46] on span "SEO" at bounding box center [165, 45] width 8 height 4
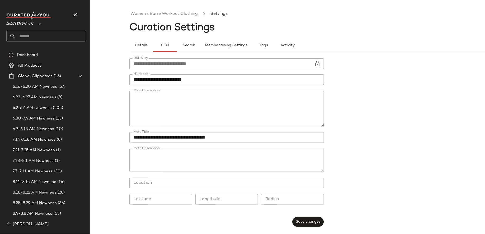
scroll to position [104, 0]
click at [242, 111] on textarea "Page Description" at bounding box center [226, 109] width 195 height 36
drag, startPoint x: 242, startPoint y: 111, endPoint x: 259, endPoint y: 105, distance: 18.4
click at [259, 105] on textarea "Page Description" at bounding box center [226, 109] width 195 height 36
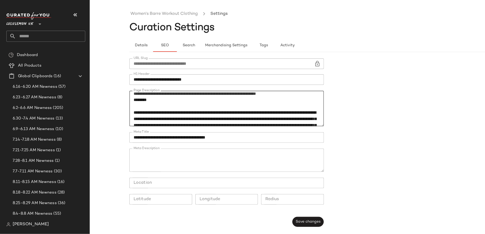
paste textarea "**********"
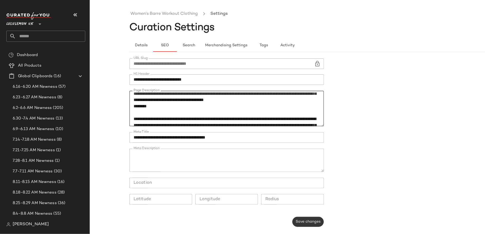
type textarea "**********"
click at [309, 217] on button "Save changes" at bounding box center [308, 222] width 31 height 10
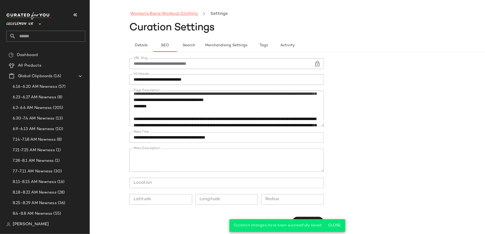
click at [187, 17] on link "Women's Barre Workout Clothing" at bounding box center [164, 14] width 67 height 7
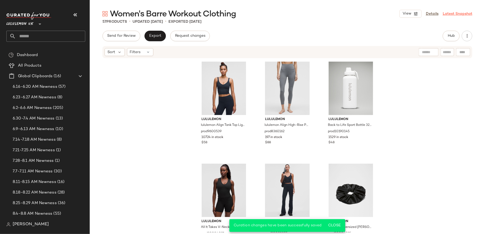
click at [446, 13] on link "Latest Snapshot" at bounding box center [458, 14] width 30 height 6
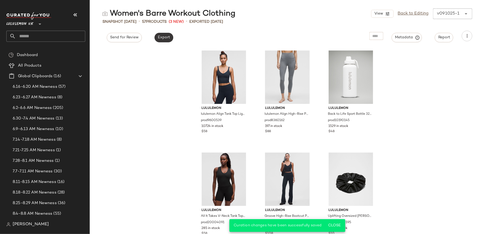
click at [163, 39] on span "Export" at bounding box center [164, 37] width 12 height 4
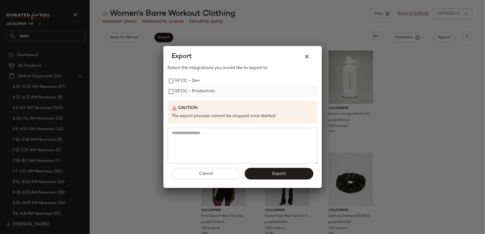
click at [208, 93] on label "SFCC - Production" at bounding box center [195, 91] width 40 height 11
click at [280, 177] on button "Export" at bounding box center [279, 174] width 69 height 12
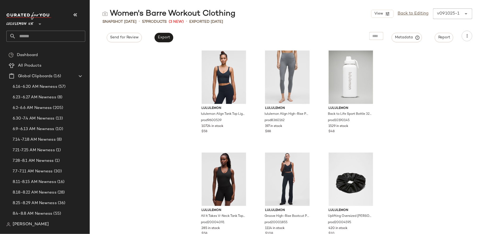
click at [50, 39] on input "text" at bounding box center [50, 36] width 69 height 11
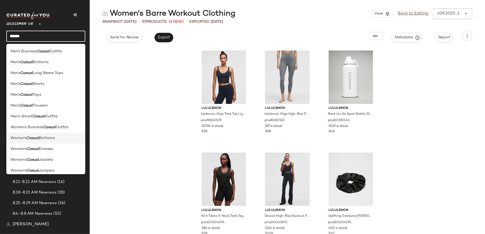
type input "******"
click at [35, 136] on b "Casual" at bounding box center [33, 138] width 12 height 6
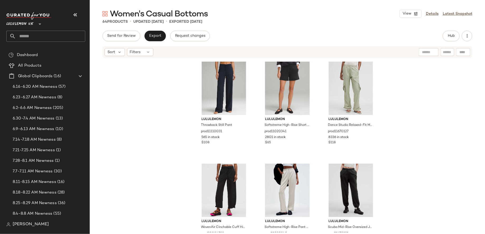
click at [439, 12] on div "View Details Latest Snapshot" at bounding box center [436, 14] width 73 height 8
click at [438, 12] on link "Details" at bounding box center [432, 14] width 13 height 6
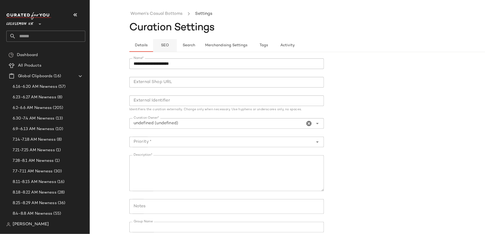
click at [162, 45] on span "SEO" at bounding box center [165, 45] width 8 height 4
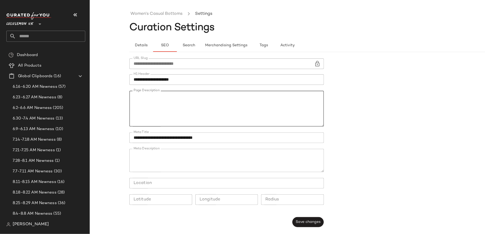
drag, startPoint x: 303, startPoint y: 108, endPoint x: 303, endPoint y: 103, distance: 5.3
click at [303, 103] on textarea "Page Description" at bounding box center [226, 109] width 195 height 36
paste textarea "**********"
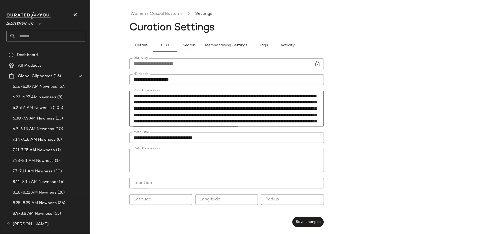
click at [261, 109] on textarea "Page Description" at bounding box center [226, 109] width 195 height 36
type textarea "**********"
click at [308, 220] on span "Save changes" at bounding box center [308, 222] width 25 height 4
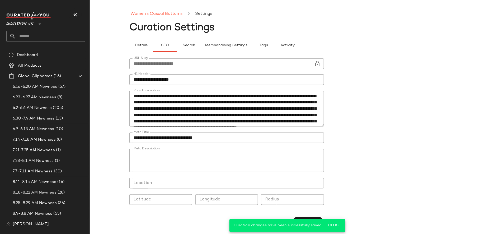
click at [166, 12] on link "Women's Casual Bottoms" at bounding box center [157, 14] width 52 height 7
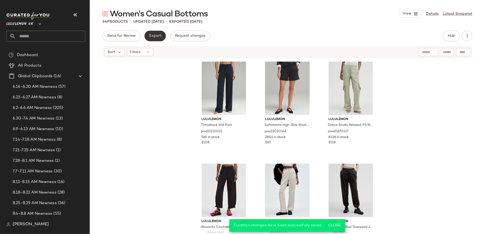
click at [152, 32] on button "Export" at bounding box center [155, 36] width 21 height 11
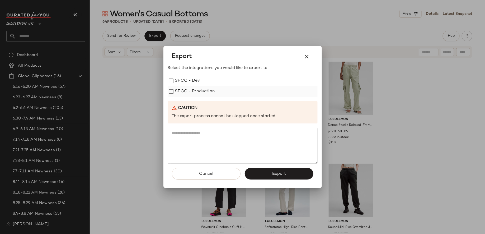
click at [200, 95] on label "SFCC - Production" at bounding box center [195, 91] width 40 height 11
click at [264, 178] on button "Export" at bounding box center [279, 174] width 69 height 12
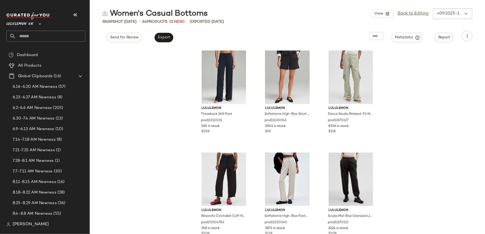
click at [64, 33] on input "text" at bounding box center [50, 36] width 69 height 11
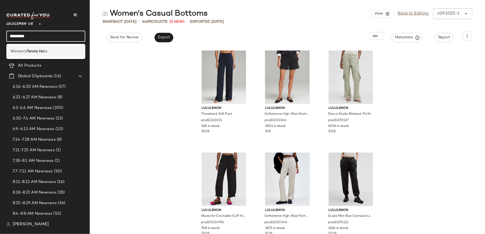
type input "*********"
click at [58, 46] on div "Women's Tennis Ha ts" at bounding box center [45, 51] width 79 height 11
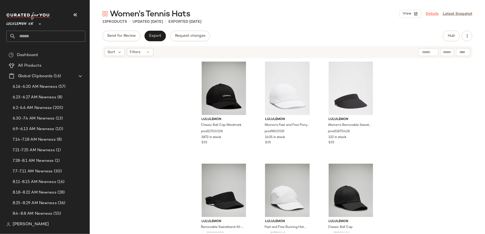
click at [434, 15] on link "Details" at bounding box center [432, 14] width 13 height 6
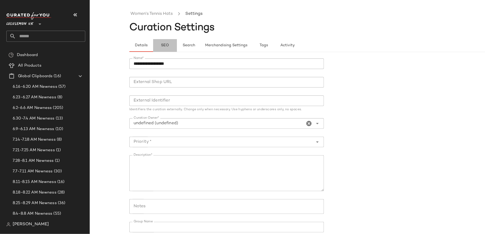
click at [166, 44] on span "SEO" at bounding box center [165, 45] width 8 height 4
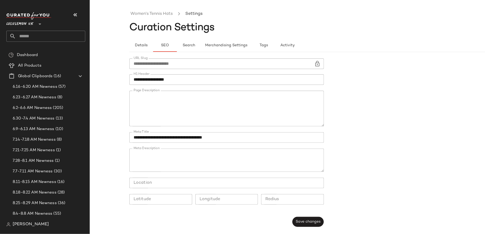
scroll to position [144, 0]
click at [273, 103] on textarea "Page Description" at bounding box center [226, 109] width 195 height 36
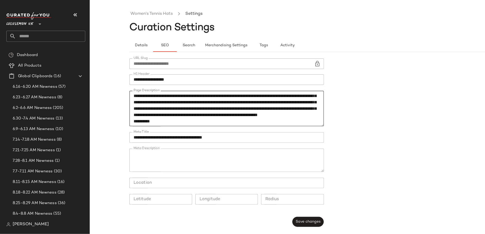
scroll to position [181, 0]
drag, startPoint x: 224, startPoint y: 104, endPoint x: 269, endPoint y: 99, distance: 45.4
click at [269, 99] on textarea "Page Description" at bounding box center [226, 109] width 195 height 36
paste textarea "**********"
type textarea "**********"
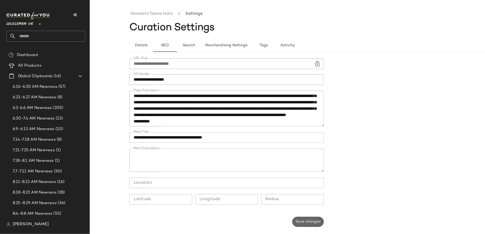
click at [301, 222] on span "Save changes" at bounding box center [308, 222] width 25 height 4
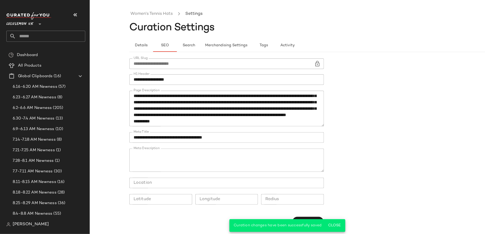
click at [176, 15] on li at bounding box center [179, 14] width 11 height 7
click at [170, 15] on link "Women's Tennis Hats" at bounding box center [152, 14] width 42 height 7
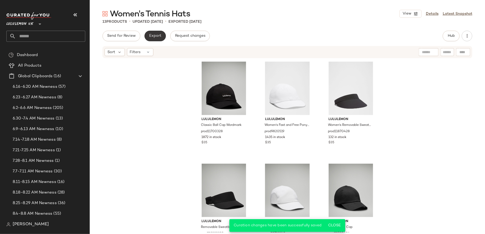
click at [155, 38] on button "Export" at bounding box center [155, 36] width 21 height 11
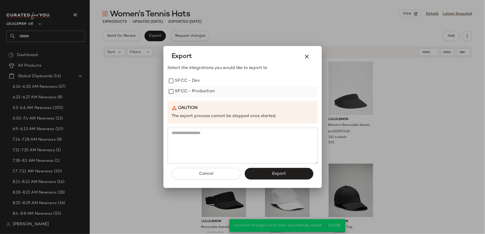
click at [204, 90] on label "SFCC - Production" at bounding box center [195, 91] width 40 height 11
click at [272, 171] on span "Export" at bounding box center [279, 173] width 14 height 5
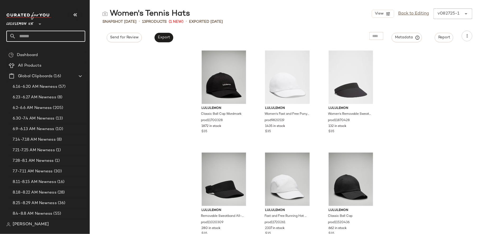
click at [68, 34] on input "text" at bounding box center [50, 36] width 69 height 11
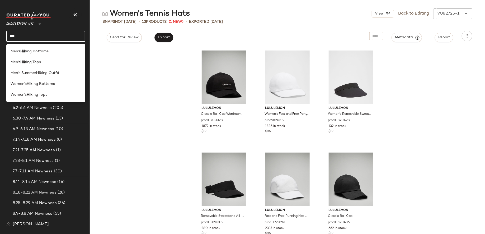
click at [18, 37] on input "***" at bounding box center [45, 36] width 79 height 11
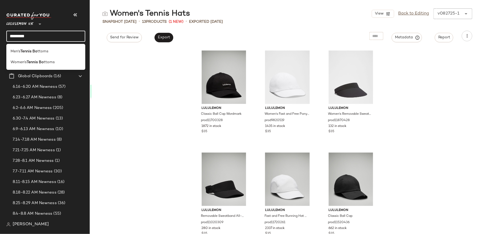
type input "*********"
click at [66, 46] on div "Men's Tennis Bo ttoms" at bounding box center [45, 51] width 79 height 11
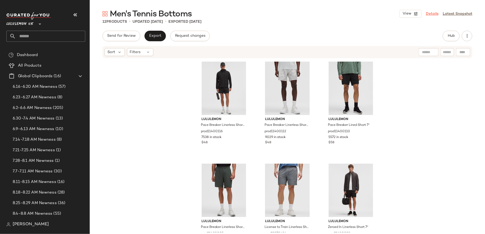
click at [430, 14] on link "Details" at bounding box center [432, 14] width 13 height 6
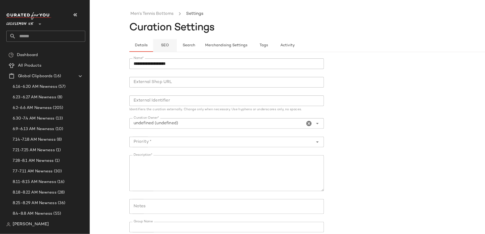
click at [166, 43] on button "SEO" at bounding box center [165, 45] width 24 height 13
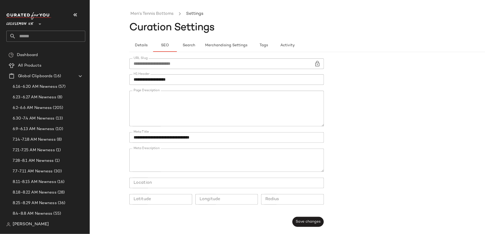
scroll to position [112, 0]
drag, startPoint x: 229, startPoint y: 111, endPoint x: 199, endPoint y: 110, distance: 29.3
click at [199, 110] on textarea "Page Description" at bounding box center [226, 109] width 195 height 36
paste textarea "**********"
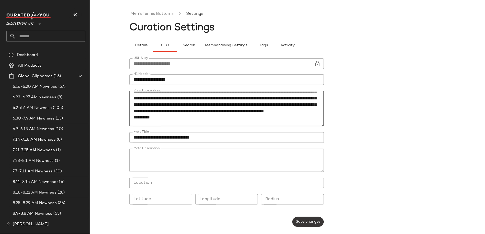
type textarea "**********"
click at [310, 222] on span "Save changes" at bounding box center [308, 222] width 25 height 4
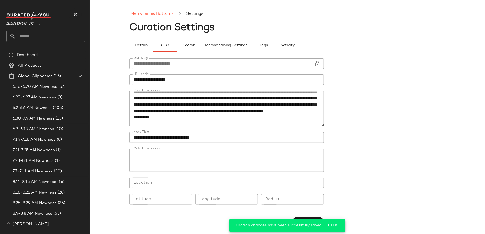
click at [166, 13] on link "Men's Tennis Bottoms" at bounding box center [152, 14] width 43 height 7
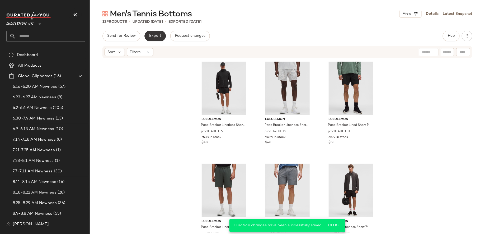
click at [146, 38] on button "Export" at bounding box center [155, 36] width 21 height 11
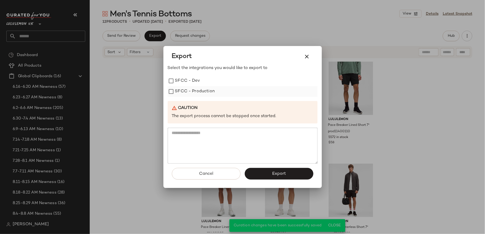
click at [190, 94] on label "SFCC - Production" at bounding box center [195, 91] width 40 height 11
click at [272, 171] on button "Export" at bounding box center [279, 174] width 69 height 12
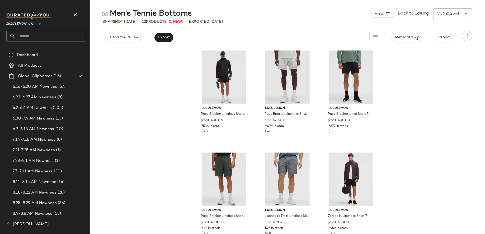
click at [56, 42] on div "Lululemon UK **" at bounding box center [47, 27] width 83 height 33
click at [56, 38] on input "text" at bounding box center [50, 36] width 69 height 11
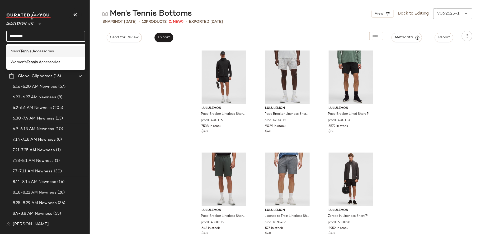
type input "********"
click at [52, 51] on span "ccessories" at bounding box center [44, 52] width 19 height 6
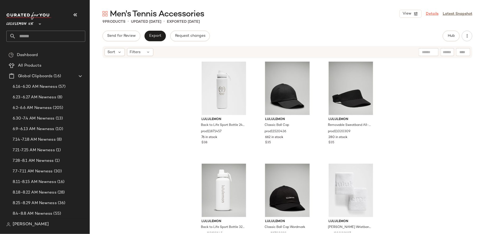
click at [430, 12] on link "Details" at bounding box center [432, 14] width 13 height 6
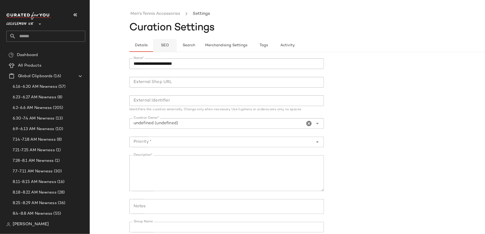
click at [166, 44] on span "SEO" at bounding box center [165, 45] width 8 height 4
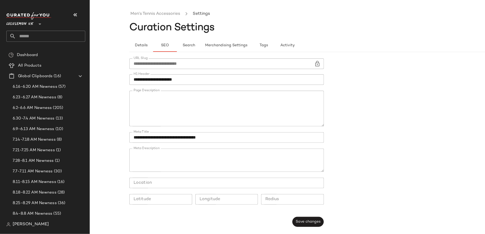
scroll to position [73, 0]
drag, startPoint x: 178, startPoint y: 104, endPoint x: 160, endPoint y: 105, distance: 18.6
click at [160, 105] on textarea "Page Description" at bounding box center [226, 109] width 195 height 36
paste textarea "**********"
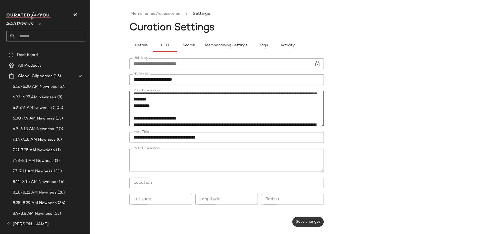
type textarea "**********"
click at [309, 220] on span "Save changes" at bounding box center [308, 222] width 25 height 4
click at [72, 36] on input "text" at bounding box center [50, 36] width 69 height 11
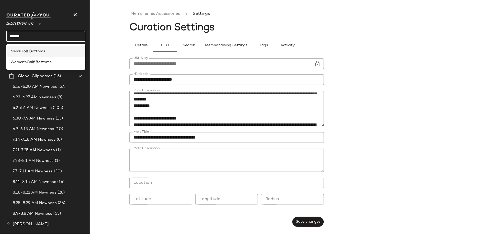
type input "******"
click at [51, 50] on div "Men's Golf B ottoms" at bounding box center [46, 52] width 71 height 6
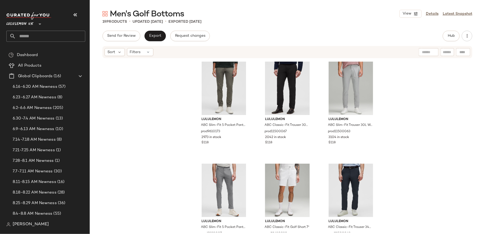
click at [37, 35] on input "text" at bounding box center [50, 36] width 69 height 11
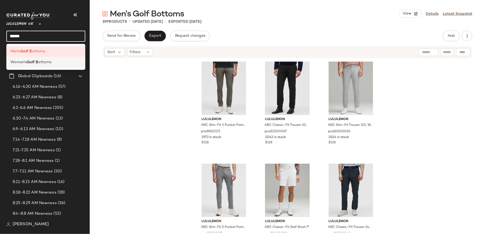
type input "******"
click at [22, 63] on span "Women's" at bounding box center [19, 62] width 16 height 6
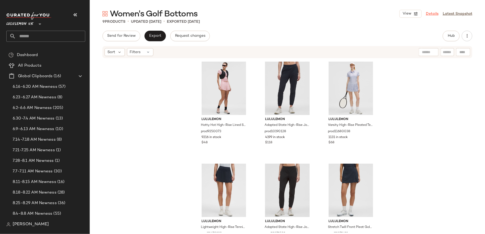
click at [430, 15] on link "Details" at bounding box center [432, 14] width 13 height 6
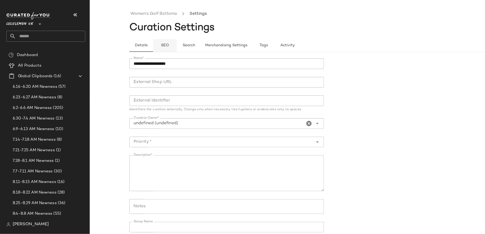
click at [165, 45] on span "SEO" at bounding box center [165, 45] width 8 height 4
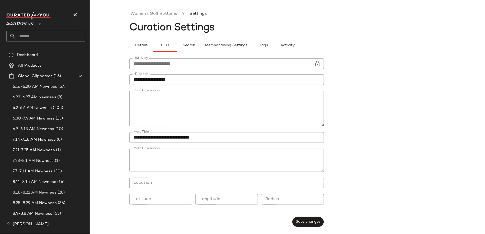
scroll to position [109, 0]
drag, startPoint x: 291, startPoint y: 108, endPoint x: 154, endPoint y: 109, distance: 136.9
click at [154, 109] on textarea "Page Description" at bounding box center [226, 109] width 195 height 36
paste textarea "**********"
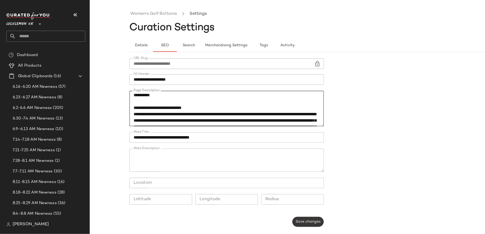
type textarea "**********"
click at [309, 225] on button "Save changes" at bounding box center [308, 222] width 31 height 10
click at [33, 40] on input "text" at bounding box center [50, 36] width 69 height 11
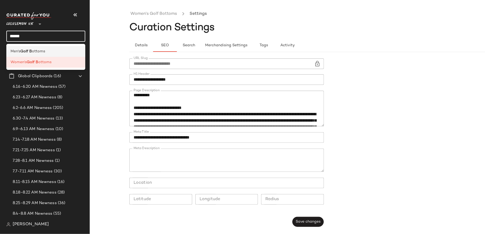
type input "******"
click at [27, 52] on b "Golf B" at bounding box center [26, 52] width 12 height 6
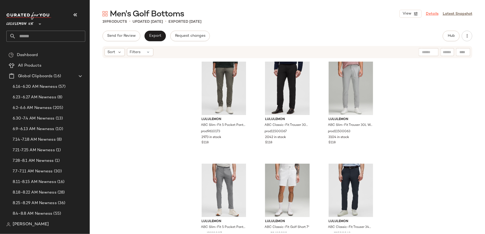
click at [431, 13] on link "Details" at bounding box center [432, 14] width 13 height 6
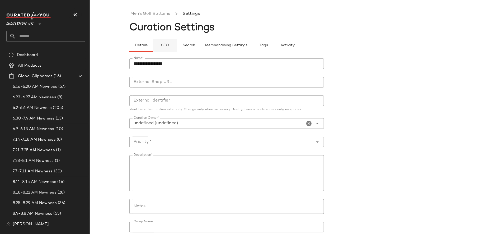
click at [166, 45] on span "SEO" at bounding box center [165, 45] width 8 height 4
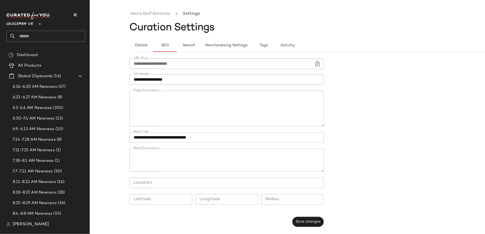
scroll to position [61, 0]
drag, startPoint x: 224, startPoint y: 116, endPoint x: 182, endPoint y: 109, distance: 43.1
click at [182, 109] on textarea "Page Description" at bounding box center [226, 109] width 195 height 36
paste textarea "**********"
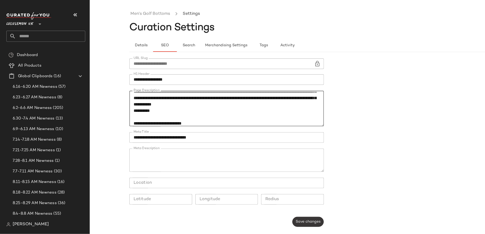
type textarea "**********"
click at [320, 220] on span "Save changes" at bounding box center [308, 222] width 25 height 4
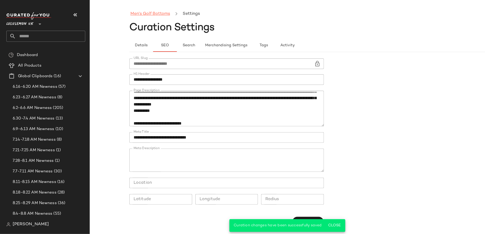
click at [160, 13] on link "Men's Golf Bottoms" at bounding box center [151, 14] width 40 height 7
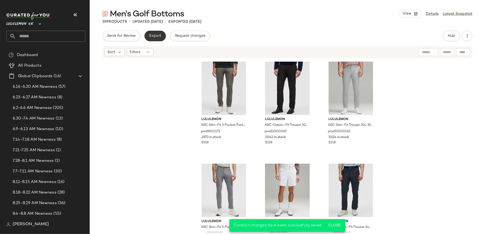
click at [149, 38] on button "Export" at bounding box center [155, 36] width 21 height 11
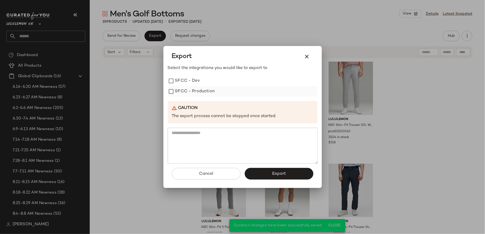
click at [191, 96] on label "SFCC - Production" at bounding box center [195, 91] width 40 height 11
click at [267, 180] on div "Cancel Export" at bounding box center [243, 176] width 150 height 24
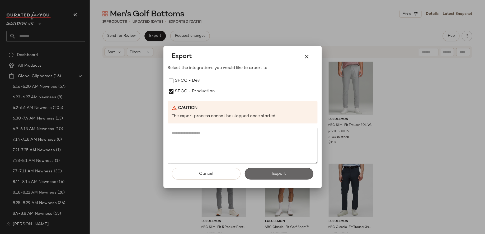
click at [272, 175] on button "Export" at bounding box center [279, 174] width 69 height 12
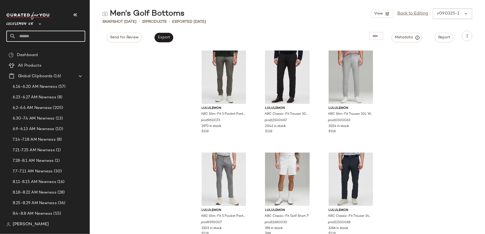
click at [50, 39] on input "text" at bounding box center [50, 36] width 69 height 11
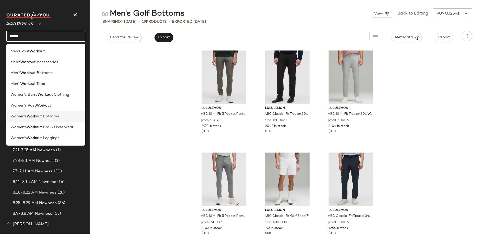
type input "*****"
click at [33, 114] on b "Worko" at bounding box center [33, 117] width 12 height 6
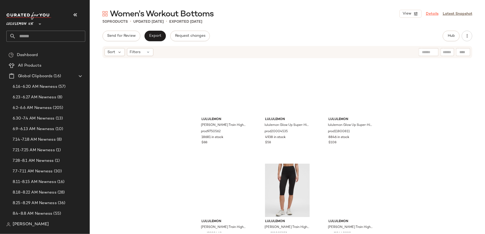
click at [431, 14] on link "Details" at bounding box center [432, 14] width 13 height 6
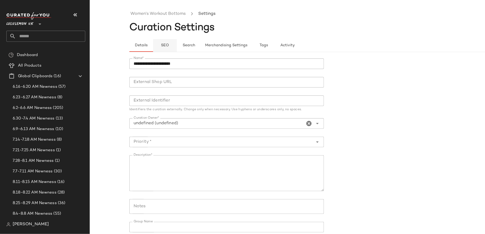
click at [163, 46] on span "SEO" at bounding box center [165, 45] width 8 height 4
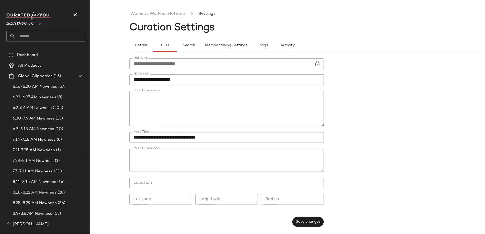
scroll to position [89, 0]
drag, startPoint x: 245, startPoint y: 114, endPoint x: 269, endPoint y: 115, distance: 23.8
click at [269, 115] on textarea "Page Description" at bounding box center [226, 109] width 195 height 36
paste textarea "**********"
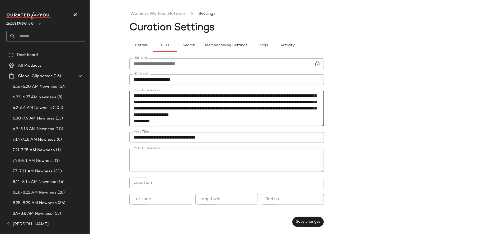
scroll to position [96, 0]
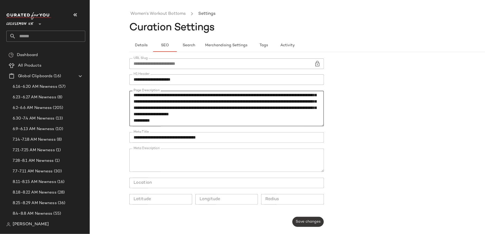
type textarea "**********"
click at [304, 219] on button "Save changes" at bounding box center [308, 222] width 31 height 10
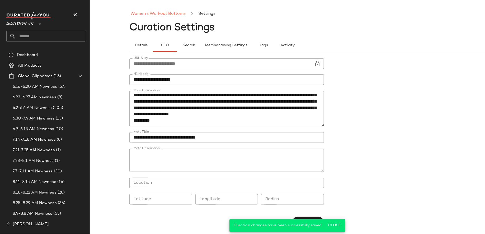
click at [179, 13] on link "Women's Workout Bottoms" at bounding box center [158, 14] width 55 height 7
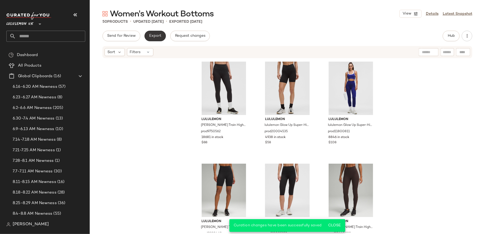
click at [160, 33] on button "Export" at bounding box center [155, 36] width 21 height 11
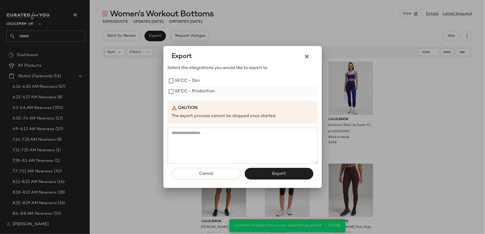
click at [208, 94] on label "SFCC - Production" at bounding box center [195, 91] width 40 height 11
click at [277, 174] on span "Export" at bounding box center [279, 173] width 14 height 5
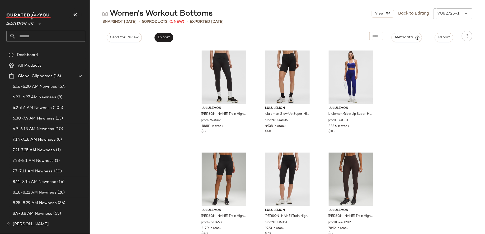
click at [47, 34] on input "text" at bounding box center [50, 36] width 69 height 11
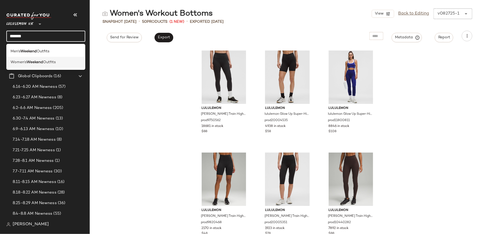
type input "*******"
click at [41, 61] on b "Weekend" at bounding box center [35, 62] width 16 height 6
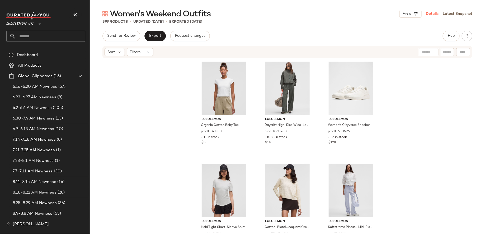
click at [430, 13] on link "Details" at bounding box center [432, 14] width 13 height 6
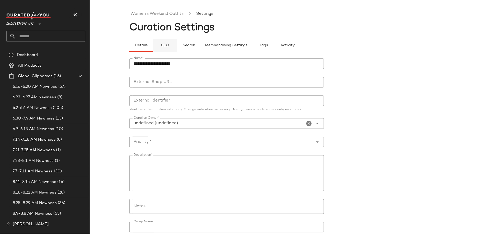
click at [163, 45] on span "SEO" at bounding box center [165, 45] width 8 height 4
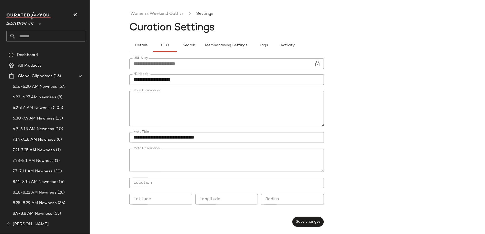
click at [74, 34] on input "text" at bounding box center [50, 36] width 69 height 11
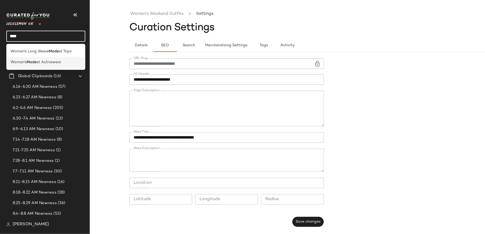
type input "****"
click at [64, 58] on div "Women's Mode st Activewear" at bounding box center [45, 62] width 79 height 11
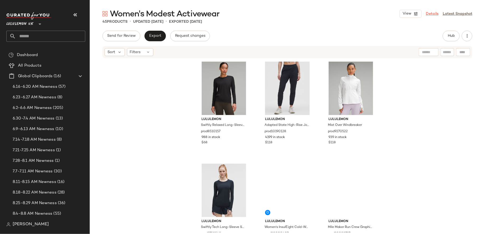
click at [429, 12] on link "Details" at bounding box center [432, 14] width 13 height 6
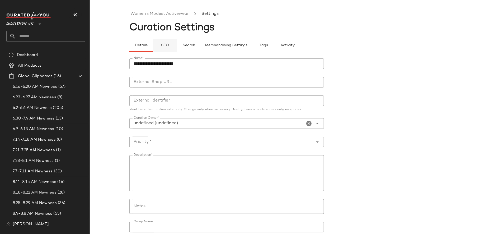
click at [170, 45] on button "SEO" at bounding box center [165, 45] width 24 height 13
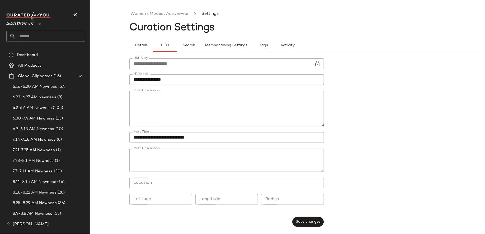
scroll to position [48, 0]
drag, startPoint x: 143, startPoint y: 112, endPoint x: 238, endPoint y: 105, distance: 94.8
click at [238, 105] on textarea "Page Description" at bounding box center [226, 109] width 195 height 36
paste textarea "**********"
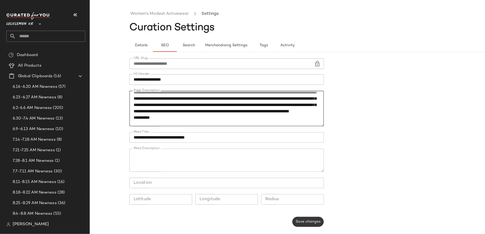
type textarea "**********"
click at [312, 224] on span "Save changes" at bounding box center [308, 222] width 25 height 4
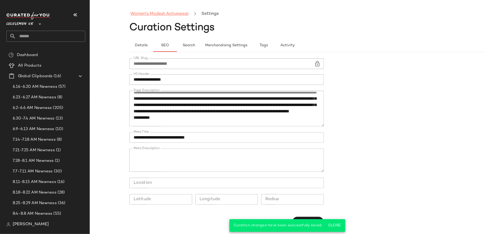
click at [152, 16] on link "Women's Modest Activewear" at bounding box center [160, 14] width 58 height 7
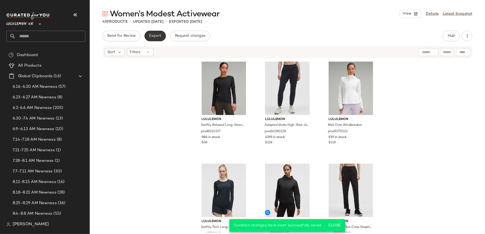
click at [158, 34] on span "Export" at bounding box center [155, 36] width 12 height 4
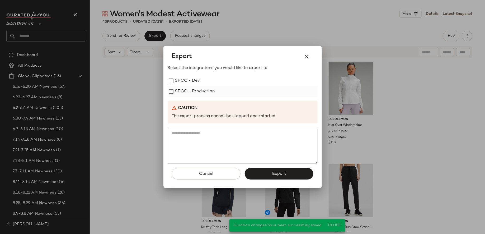
click at [210, 93] on label "SFCC - Production" at bounding box center [195, 91] width 40 height 11
click at [265, 174] on button "Export" at bounding box center [279, 174] width 69 height 12
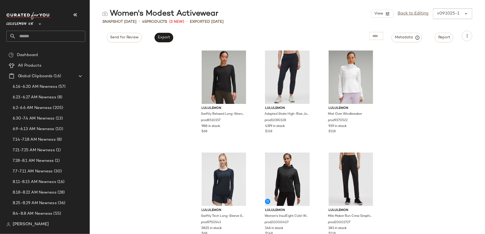
click at [49, 38] on input "text" at bounding box center [50, 36] width 69 height 11
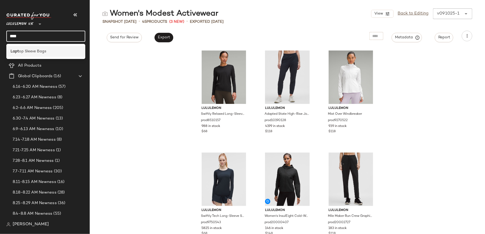
type input "****"
click at [48, 50] on div "Lapt op Sleeve Bags" at bounding box center [46, 52] width 71 height 6
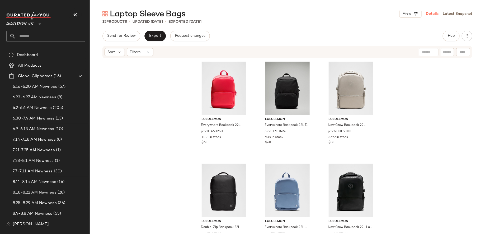
click at [434, 11] on link "Details" at bounding box center [432, 14] width 13 height 6
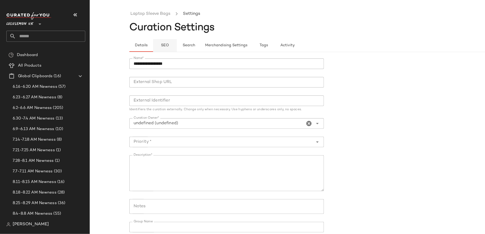
click at [164, 45] on span "SEO" at bounding box center [165, 45] width 8 height 4
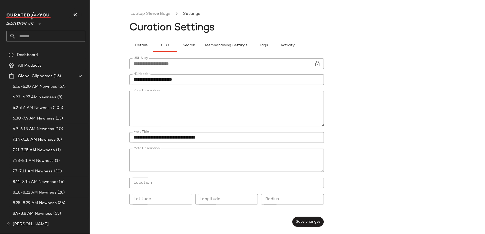
scroll to position [184, 0]
drag, startPoint x: 226, startPoint y: 108, endPoint x: 200, endPoint y: 108, distance: 27.0
click at [200, 108] on textarea "Page Description" at bounding box center [226, 109] width 195 height 36
paste textarea "**********"
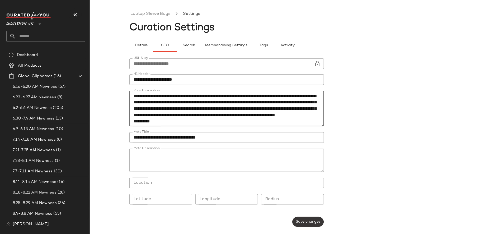
type textarea "**********"
click at [312, 225] on button "Save changes" at bounding box center [308, 222] width 31 height 10
click at [78, 37] on input "text" at bounding box center [50, 36] width 69 height 11
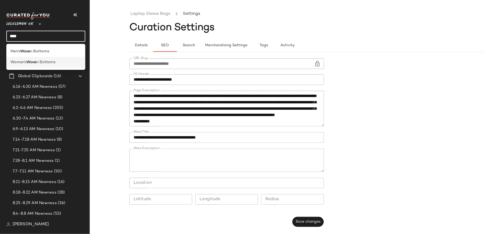
type input "****"
click at [41, 61] on span "n Bottoms" at bounding box center [45, 62] width 19 height 6
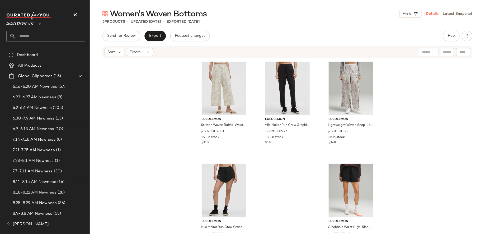
click at [434, 12] on link "Details" at bounding box center [432, 14] width 13 height 6
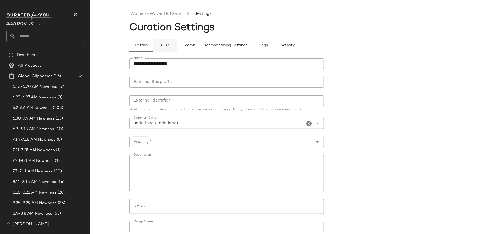
click at [166, 42] on button "SEO" at bounding box center [165, 45] width 24 height 13
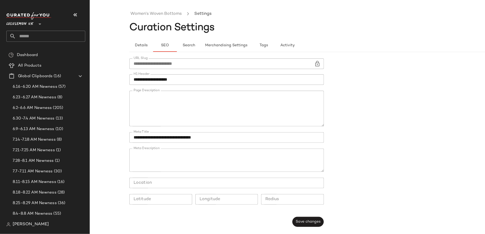
scroll to position [109, 0]
drag, startPoint x: 226, startPoint y: 108, endPoint x: 200, endPoint y: 107, distance: 26.7
click at [199, 107] on textarea "Page Description" at bounding box center [226, 109] width 195 height 36
paste textarea "**********"
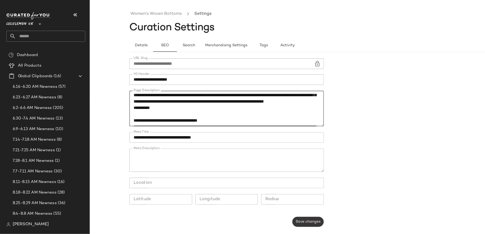
type textarea "**********"
click at [302, 222] on span "Save changes" at bounding box center [308, 222] width 25 height 4
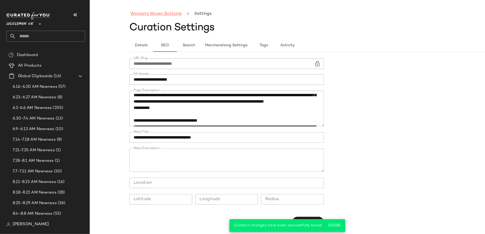
click at [174, 14] on link "Women's Woven Bottoms" at bounding box center [156, 14] width 51 height 7
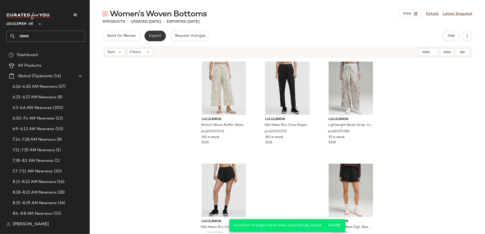
click at [156, 39] on button "Export" at bounding box center [155, 36] width 21 height 11
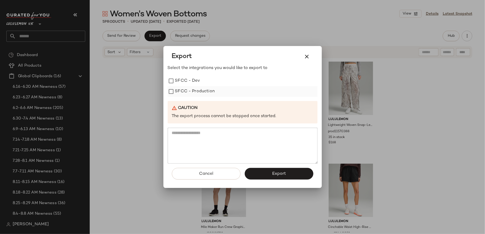
click at [208, 94] on label "SFCC - Production" at bounding box center [195, 91] width 40 height 11
click at [271, 170] on button "Export" at bounding box center [279, 174] width 69 height 12
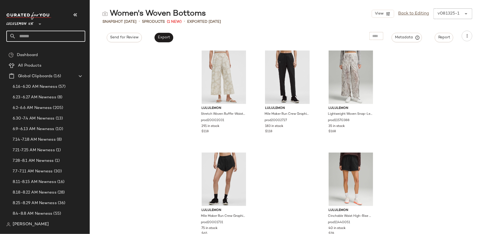
click at [80, 32] on input "text" at bounding box center [50, 36] width 69 height 11
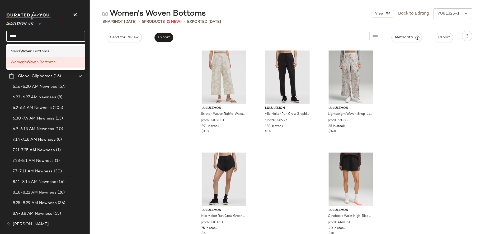
type input "****"
click at [49, 51] on div "Men's Wove n Bottoms" at bounding box center [46, 52] width 71 height 6
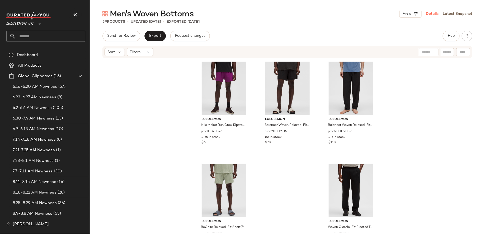
click at [431, 12] on link "Details" at bounding box center [432, 14] width 13 height 6
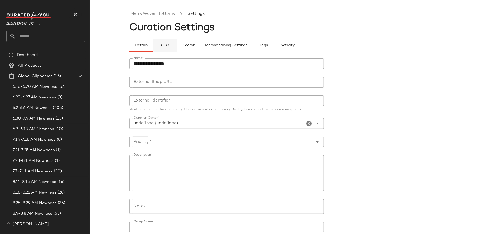
click at [161, 45] on span "SEO" at bounding box center [165, 45] width 8 height 4
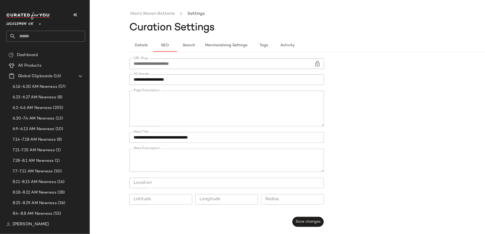
scroll to position [154, 0]
drag, startPoint x: 211, startPoint y: 112, endPoint x: 159, endPoint y: 113, distance: 52.6
click at [159, 113] on textarea "Page Description" at bounding box center [226, 109] width 195 height 36
paste textarea "**********"
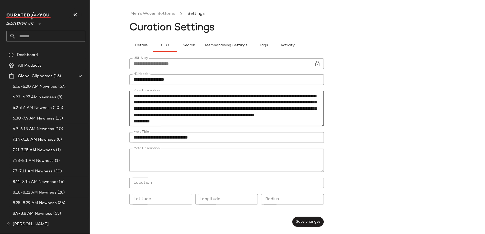
click at [245, 113] on textarea "Page Description" at bounding box center [226, 109] width 195 height 36
type textarea "**********"
click at [316, 217] on button "Save changes" at bounding box center [308, 222] width 31 height 10
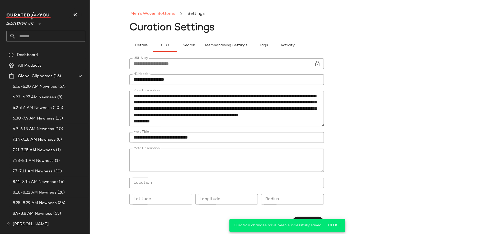
click at [170, 13] on link "Men's Woven Bottoms" at bounding box center [153, 14] width 44 height 7
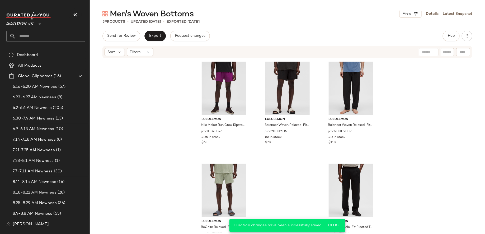
click at [155, 30] on div "Men's Woven Bottoms View Details Latest Snapshot 5 Products • updated [DATE] • …" at bounding box center [288, 120] width 396 height 225
click at [155, 33] on button "Export" at bounding box center [155, 36] width 21 height 11
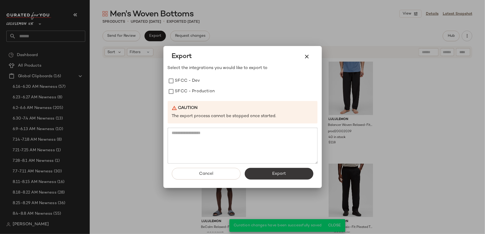
click at [259, 175] on button "Export" at bounding box center [279, 174] width 69 height 12
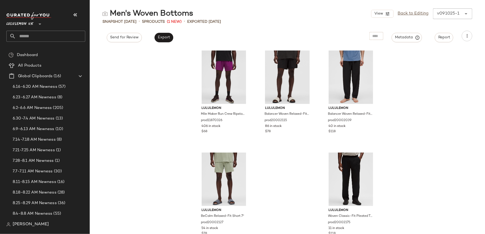
click at [22, 38] on input "text" at bounding box center [50, 36] width 69 height 11
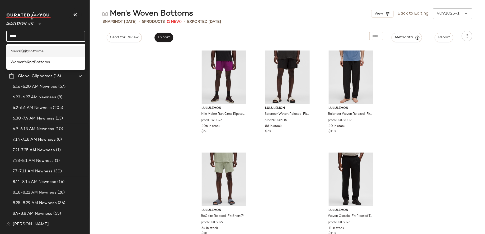
type input "****"
click at [31, 52] on span "Bottoms" at bounding box center [36, 52] width 16 height 6
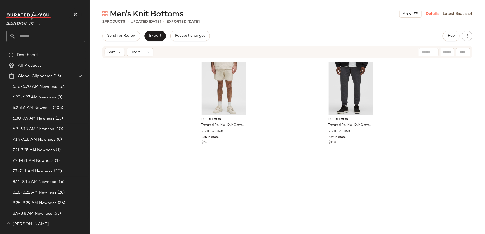
click at [435, 13] on link "Details" at bounding box center [432, 14] width 13 height 6
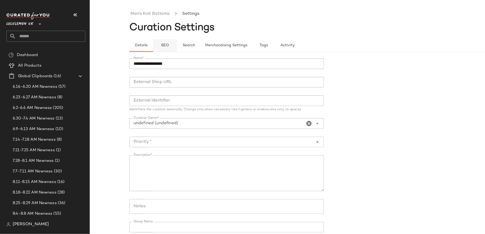
click at [166, 43] on button "SEO" at bounding box center [165, 45] width 24 height 13
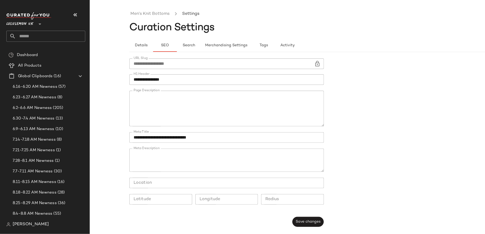
scroll to position [164, 0]
drag, startPoint x: 199, startPoint y: 109, endPoint x: 251, endPoint y: 109, distance: 52.1
click at [251, 109] on textarea "Page Description" at bounding box center [226, 109] width 195 height 36
paste textarea "**********"
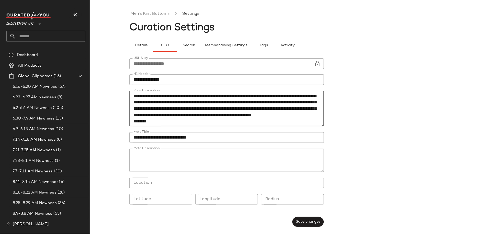
click at [285, 109] on textarea "Page Description" at bounding box center [226, 109] width 195 height 36
type textarea "**********"
click at [305, 219] on button "Save changes" at bounding box center [308, 222] width 31 height 10
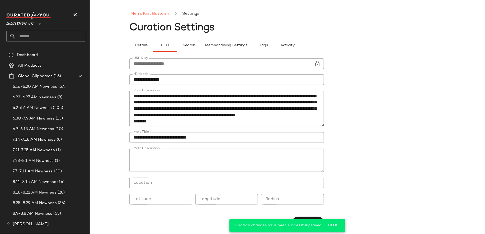
click at [159, 13] on link "Men's Knit Bottoms" at bounding box center [150, 14] width 39 height 7
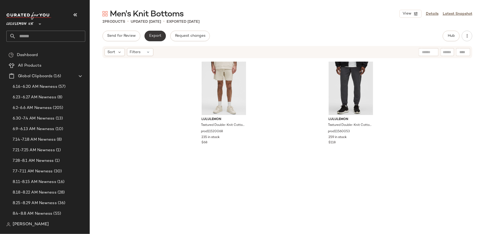
click at [162, 35] on button "Export" at bounding box center [155, 36] width 21 height 11
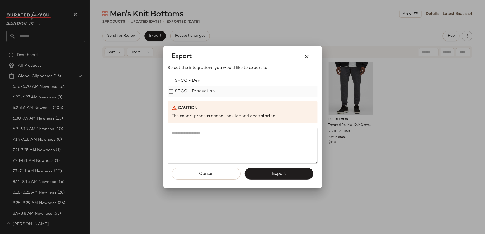
click at [210, 90] on label "SFCC - Production" at bounding box center [195, 91] width 40 height 11
click at [262, 171] on button "Export" at bounding box center [279, 174] width 69 height 12
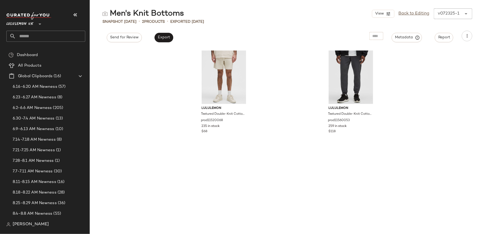
click at [45, 39] on input "text" at bounding box center [50, 36] width 69 height 11
click at [30, 35] on input "***" at bounding box center [45, 36] width 79 height 11
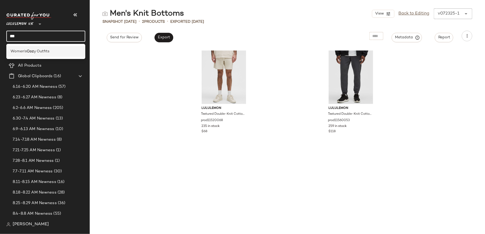
type input "***"
click at [34, 55] on div "Women's Coz y Outfits" at bounding box center [45, 51] width 79 height 11
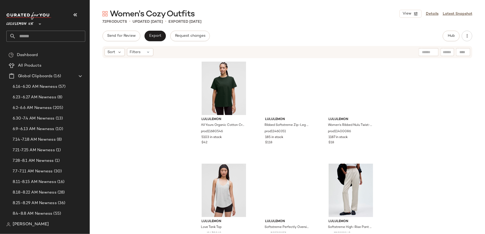
click at [432, 10] on div "View Details Latest Snapshot" at bounding box center [436, 14] width 73 height 8
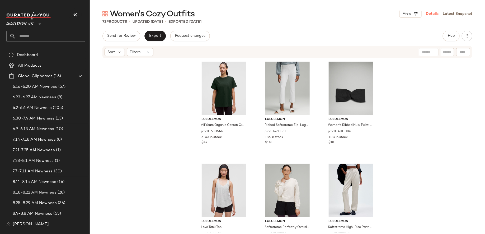
click at [434, 14] on link "Details" at bounding box center [432, 14] width 13 height 6
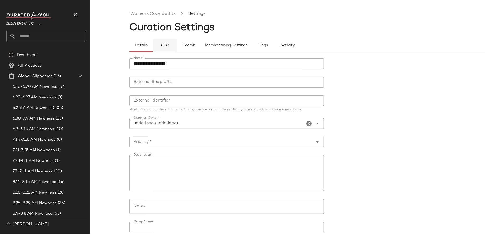
click at [169, 45] on span "SEO" at bounding box center [165, 45] width 8 height 4
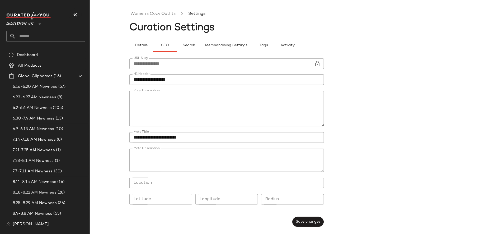
scroll to position [58, 0]
drag, startPoint x: 233, startPoint y: 107, endPoint x: 200, endPoint y: 108, distance: 33.8
click at [200, 108] on textarea "Page Description" at bounding box center [226, 109] width 195 height 36
paste textarea "**********"
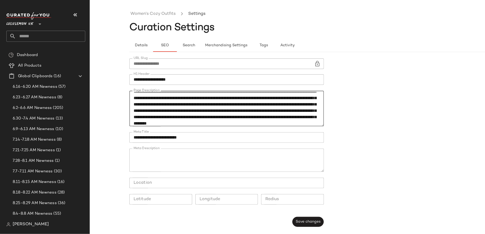
scroll to position [106, 0]
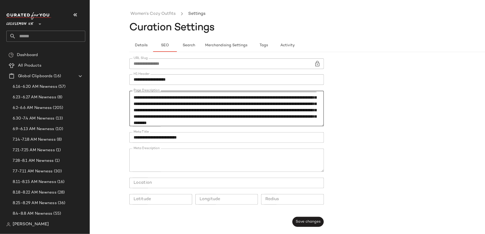
drag, startPoint x: 149, startPoint y: 116, endPoint x: 272, endPoint y: 109, distance: 123.9
click at [273, 109] on textarea "Page Description" at bounding box center [226, 109] width 195 height 36
paste textarea "**********"
click at [176, 118] on textarea "Page Description" at bounding box center [226, 109] width 195 height 36
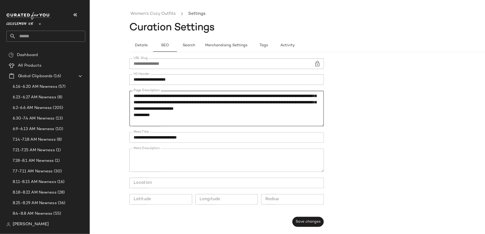
scroll to position [122, 0]
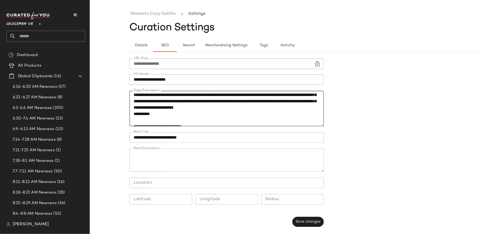
click at [175, 119] on textarea "Page Description" at bounding box center [226, 109] width 195 height 36
click at [192, 102] on textarea "Page Description" at bounding box center [226, 109] width 195 height 36
paste textarea "*"
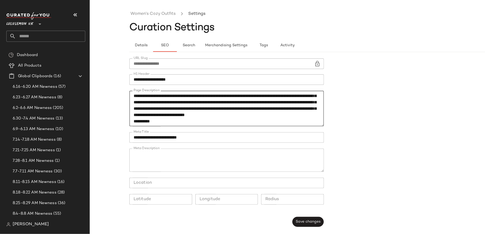
scroll to position [188, 0]
type textarea "**********"
click at [307, 217] on button "Save changes" at bounding box center [308, 222] width 31 height 10
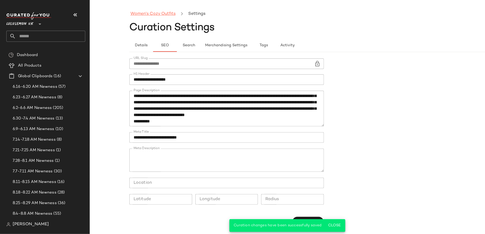
click at [166, 14] on link "Women's Cozy Outfits" at bounding box center [153, 14] width 45 height 7
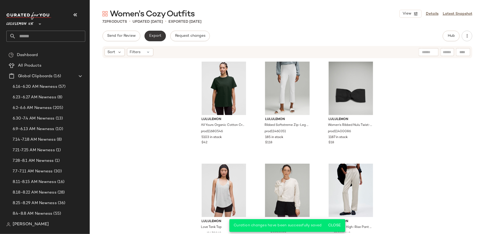
click at [156, 35] on span "Export" at bounding box center [155, 36] width 12 height 4
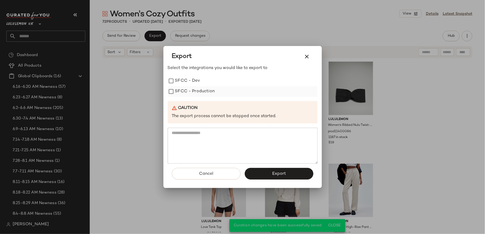
click at [208, 91] on label "SFCC - Production" at bounding box center [195, 91] width 40 height 11
click at [258, 174] on button "Export" at bounding box center [279, 174] width 69 height 12
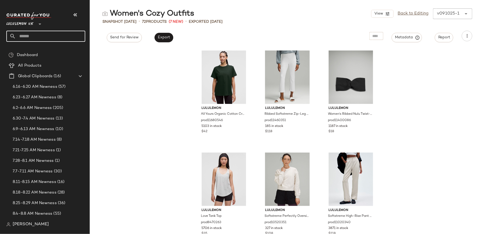
click at [55, 37] on input "text" at bounding box center [50, 36] width 69 height 11
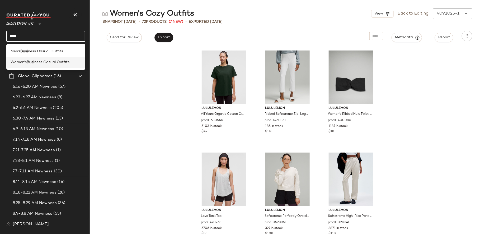
type input "****"
click at [38, 63] on span "ness Casual Outfits" at bounding box center [51, 62] width 35 height 6
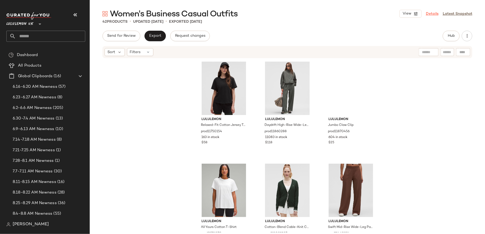
click at [436, 13] on link "Details" at bounding box center [432, 14] width 13 height 6
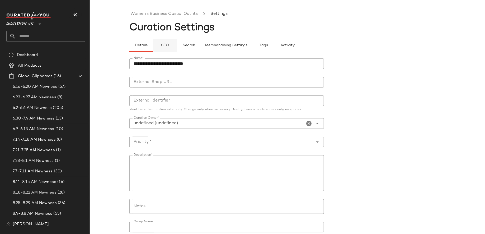
click at [167, 44] on span "SEO" at bounding box center [165, 45] width 8 height 4
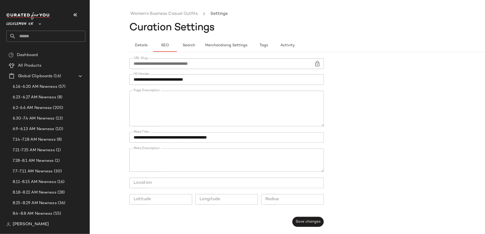
scroll to position [71, 0]
drag, startPoint x: 149, startPoint y: 107, endPoint x: 290, endPoint y: 102, distance: 140.4
click at [290, 102] on textarea "Page Description" at bounding box center [226, 109] width 195 height 36
paste textarea "**********"
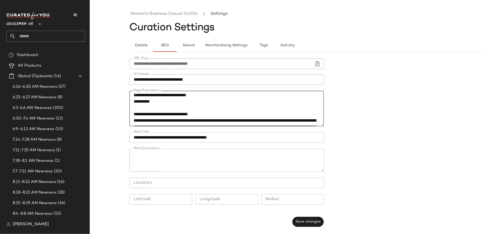
click at [187, 107] on textarea "Page Description" at bounding box center [226, 109] width 195 height 36
type textarea "**********"
click at [308, 225] on button "Save changes" at bounding box center [308, 222] width 31 height 10
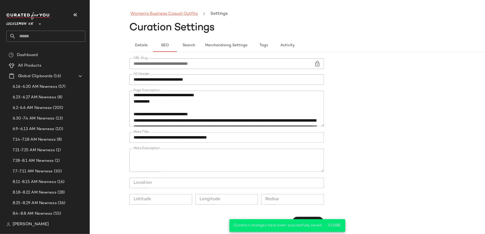
click at [168, 17] on link "Women's Business Casual Outfits" at bounding box center [164, 14] width 67 height 7
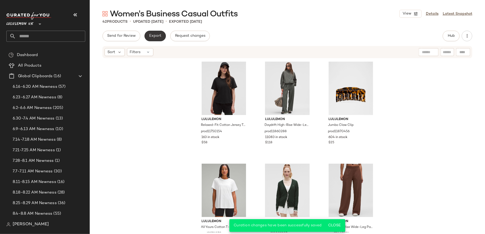
click at [160, 33] on button "Export" at bounding box center [155, 36] width 21 height 11
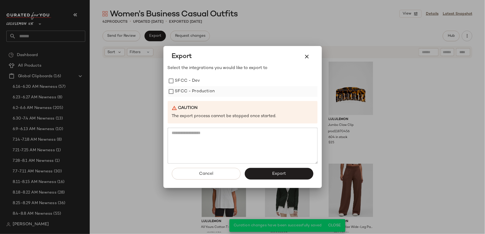
click at [196, 94] on label "SFCC - Production" at bounding box center [195, 91] width 40 height 11
click at [265, 175] on button "Export" at bounding box center [279, 174] width 69 height 12
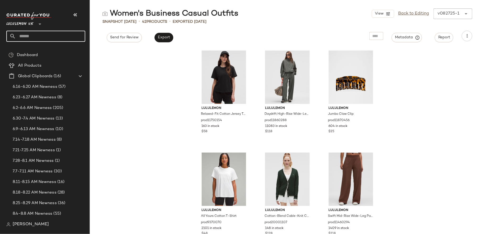
click at [67, 35] on input "text" at bounding box center [50, 36] width 69 height 11
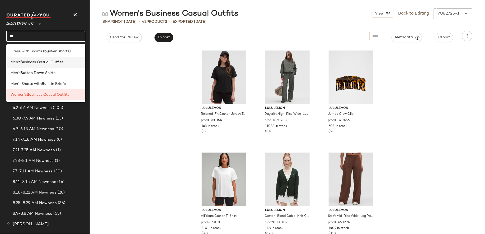
type input "**"
click at [61, 64] on span "siness Casual Outfits" at bounding box center [44, 62] width 38 height 6
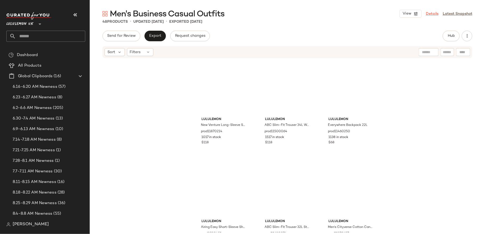
click at [437, 15] on link "Details" at bounding box center [432, 14] width 13 height 6
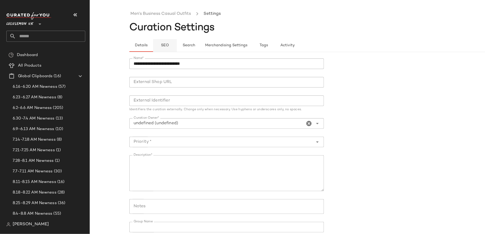
click at [168, 43] on span "SEO" at bounding box center [165, 45] width 8 height 4
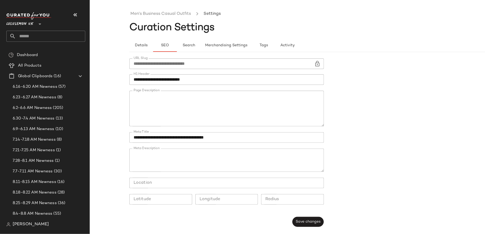
scroll to position [114, 0]
drag, startPoint x: 307, startPoint y: 102, endPoint x: 158, endPoint y: 101, distance: 148.3
click at [158, 101] on textarea "Page Description" at bounding box center [226, 109] width 195 height 36
paste textarea "**********"
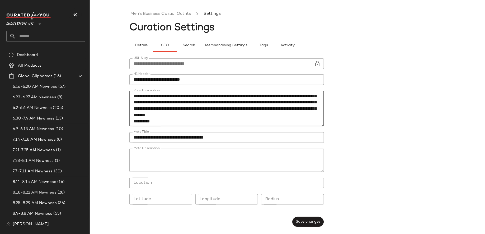
scroll to position [156, 0]
drag, startPoint x: 193, startPoint y: 119, endPoint x: 170, endPoint y: 119, distance: 23.3
click at [170, 119] on textarea "Page Description" at bounding box center [226, 109] width 195 height 36
drag, startPoint x: 194, startPoint y: 118, endPoint x: 159, endPoint y: 117, distance: 35.2
click at [159, 117] on textarea "Page Description" at bounding box center [226, 109] width 195 height 36
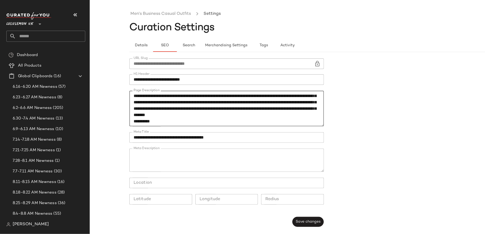
paste textarea "****"
click at [228, 117] on textarea "Page Description" at bounding box center [226, 109] width 195 height 36
type textarea "**********"
click at [303, 218] on button "Save changes" at bounding box center [308, 222] width 31 height 10
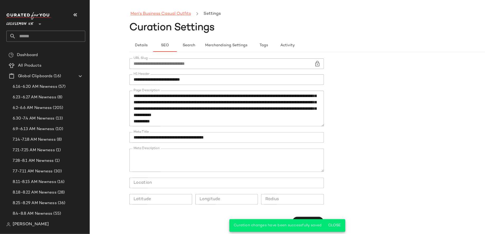
click at [165, 14] on link "Men's Business Casual Outfits" at bounding box center [161, 14] width 61 height 7
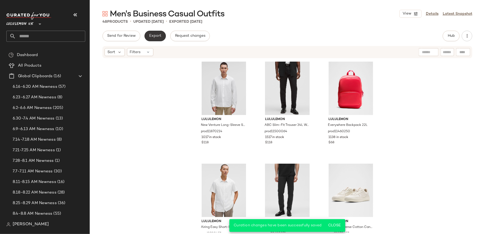
click at [158, 36] on span "Export" at bounding box center [155, 36] width 12 height 4
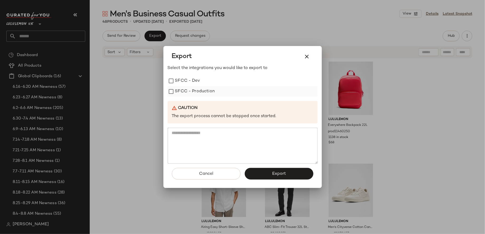
click at [188, 90] on label "SFCC - Production" at bounding box center [195, 91] width 40 height 11
click at [262, 172] on button "Export" at bounding box center [279, 174] width 69 height 12
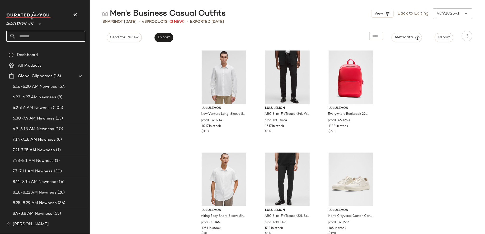
click at [58, 37] on input "text" at bounding box center [50, 36] width 69 height 11
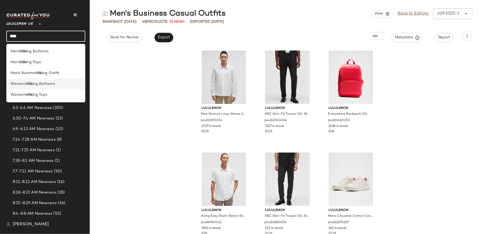
type input "****"
click at [28, 82] on b "Hiki" at bounding box center [30, 84] width 7 height 6
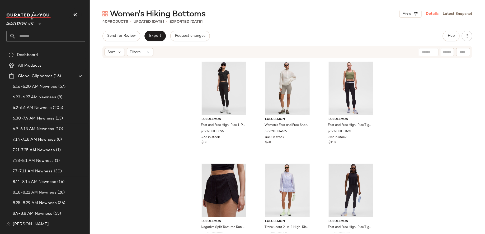
click at [437, 12] on link "Details" at bounding box center [432, 14] width 13 height 6
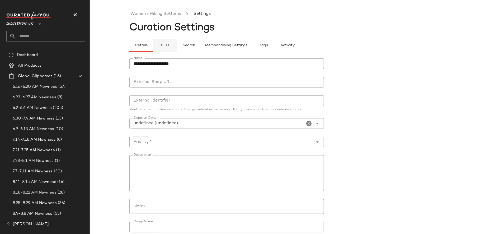
click at [165, 42] on button "SEO" at bounding box center [165, 45] width 24 height 13
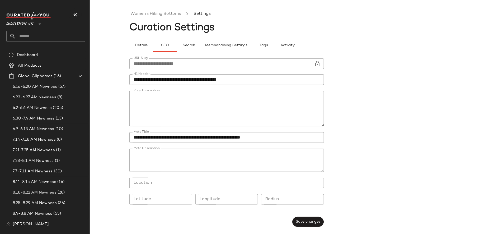
scroll to position [158, 0]
drag, startPoint x: 159, startPoint y: 109, endPoint x: 281, endPoint y: 104, distance: 122.2
click at [281, 104] on textarea "Page Description" at bounding box center [226, 109] width 195 height 36
paste textarea "**********"
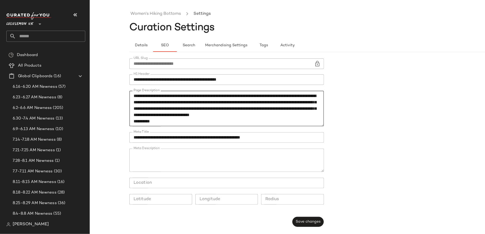
click at [199, 110] on textarea "Page Description" at bounding box center [226, 109] width 195 height 36
type textarea "**********"
click at [305, 216] on div "**********" at bounding box center [228, 142] width 198 height 175
click at [306, 218] on button "Save changes" at bounding box center [308, 222] width 31 height 10
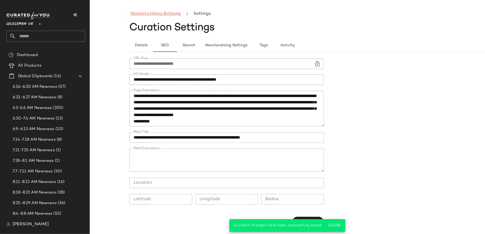
click at [175, 14] on link "Women's Hiking Bottoms" at bounding box center [156, 14] width 50 height 7
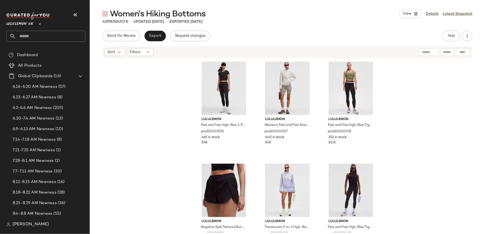
click at [154, 28] on div "Women's Hiking Bottoms View Details Latest Snapshot 40 Products • updated [DATE…" at bounding box center [288, 120] width 396 height 225
click at [157, 35] on span "Export" at bounding box center [155, 36] width 12 height 4
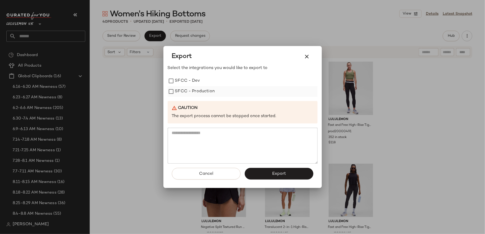
click at [198, 93] on label "SFCC - Production" at bounding box center [195, 91] width 40 height 11
click at [275, 176] on button "Export" at bounding box center [279, 174] width 69 height 12
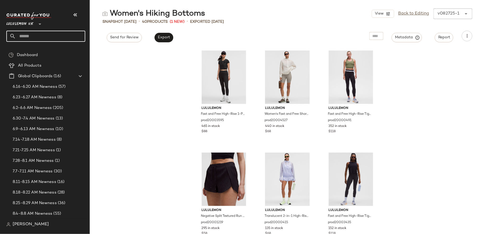
click at [79, 36] on input "text" at bounding box center [50, 36] width 69 height 11
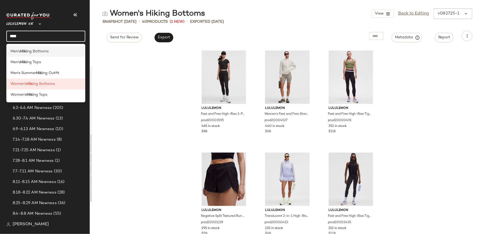
type input "****"
click at [47, 54] on span "ng Bottoms" at bounding box center [37, 52] width 21 height 6
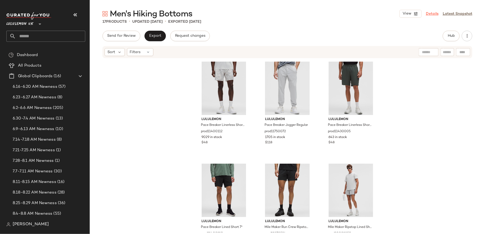
click at [435, 13] on link "Details" at bounding box center [432, 14] width 13 height 6
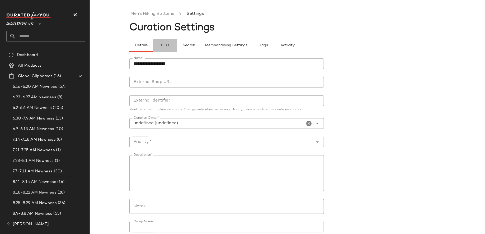
click at [165, 50] on button "SEO" at bounding box center [165, 45] width 24 height 13
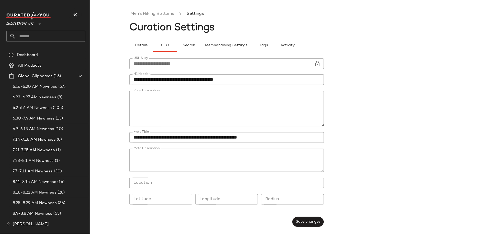
scroll to position [166, 0]
drag, startPoint x: 238, startPoint y: 106, endPoint x: 289, endPoint y: 104, distance: 50.8
click at [289, 104] on textarea "Page Description" at bounding box center [226, 109] width 195 height 36
paste textarea "**********"
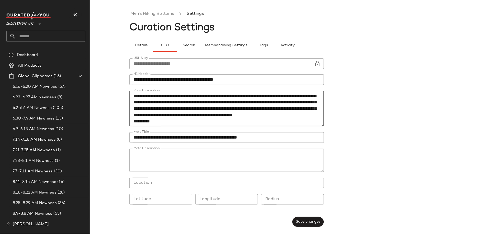
click at [251, 106] on textarea "Page Description" at bounding box center [226, 109] width 195 height 36
type textarea "**********"
click at [304, 227] on div "**********" at bounding box center [228, 142] width 198 height 175
click at [304, 222] on span "Save changes" at bounding box center [308, 222] width 25 height 4
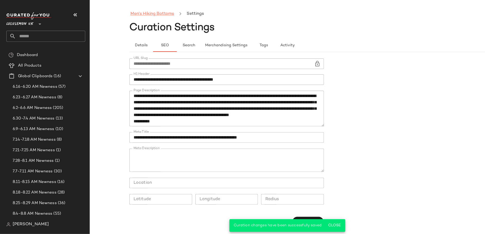
click at [163, 14] on link "Men's Hiking Bottoms" at bounding box center [153, 14] width 44 height 7
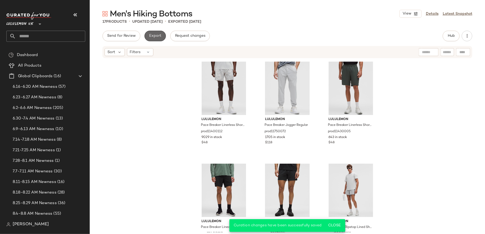
click at [162, 40] on button "Export" at bounding box center [155, 36] width 21 height 11
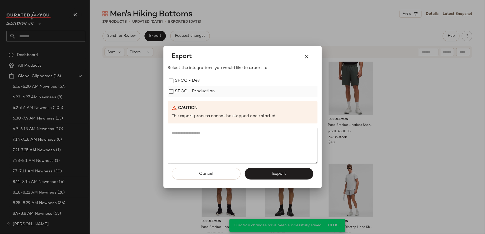
click at [207, 87] on label "SFCC - Production" at bounding box center [195, 91] width 40 height 11
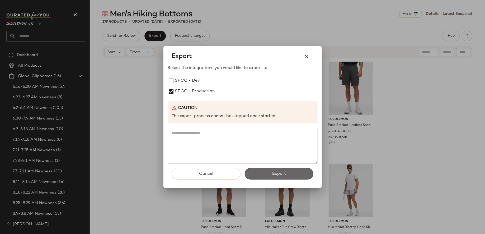
click at [266, 171] on button "Export" at bounding box center [279, 174] width 69 height 12
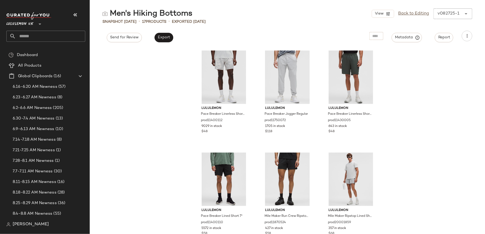
click at [57, 38] on input "text" at bounding box center [50, 36] width 69 height 11
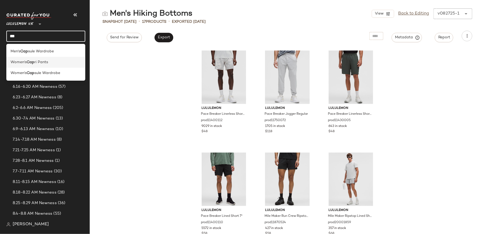
type input "***"
click at [50, 62] on div "Women's Cap ri Pants" at bounding box center [46, 62] width 71 height 6
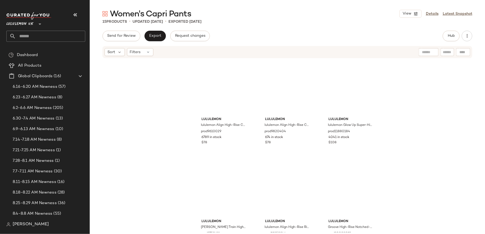
click at [438, 10] on div "View Details Latest Snapshot" at bounding box center [436, 14] width 73 height 8
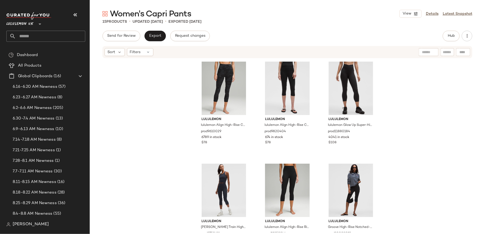
click at [437, 10] on div "View Details Latest Snapshot" at bounding box center [436, 14] width 73 height 8
click at [434, 14] on link "Details" at bounding box center [432, 14] width 13 height 6
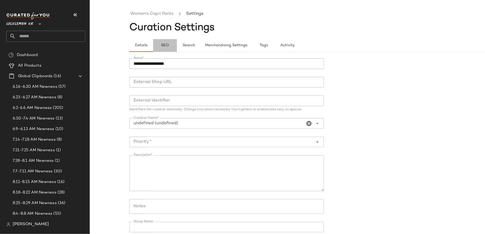
click at [166, 42] on button "SEO" at bounding box center [165, 45] width 24 height 13
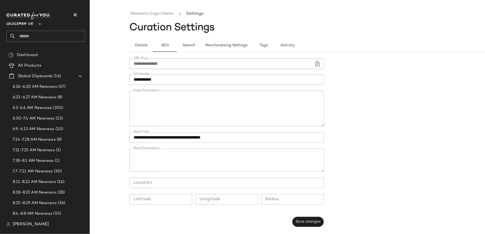
scroll to position [100, 0]
drag, startPoint x: 233, startPoint y: 109, endPoint x: 199, endPoint y: 109, distance: 34.4
click at [199, 110] on textarea "Page Description" at bounding box center [226, 109] width 195 height 36
paste textarea "**********"
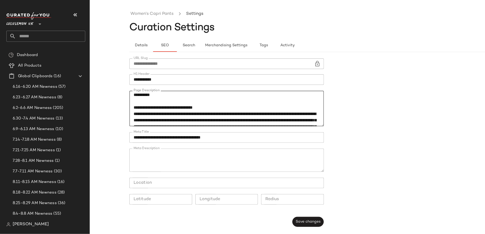
scroll to position [56, 0]
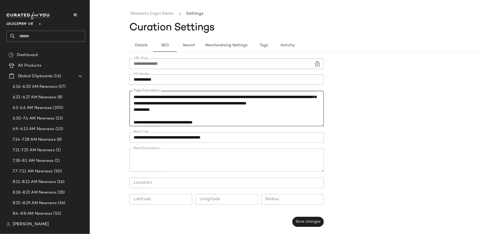
drag, startPoint x: 256, startPoint y: 110, endPoint x: 229, endPoint y: 109, distance: 27.5
click at [229, 109] on textarea "Page Description" at bounding box center [226, 109] width 195 height 36
paste textarea "**********"
type textarea "**********"
click at [311, 222] on span "Save changes" at bounding box center [308, 222] width 25 height 4
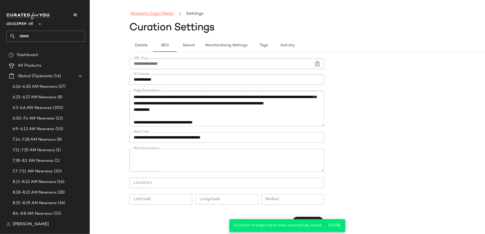
click at [156, 16] on link "Women's Capri Pants" at bounding box center [152, 14] width 43 height 7
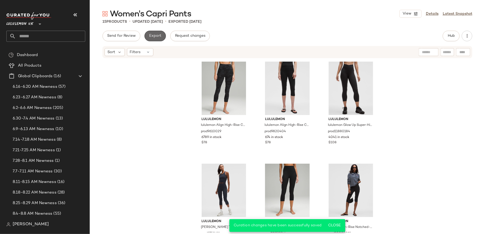
click at [152, 40] on button "Export" at bounding box center [155, 36] width 21 height 11
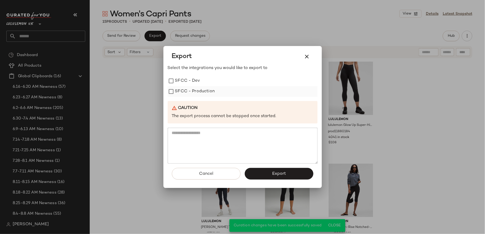
click at [214, 96] on label "SFCC - Production" at bounding box center [195, 91] width 40 height 11
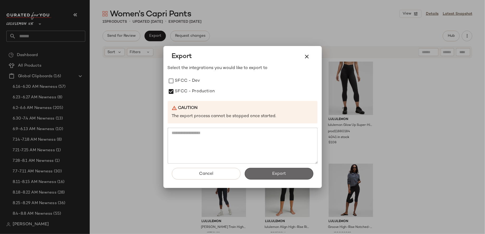
click at [257, 171] on button "Export" at bounding box center [279, 174] width 69 height 12
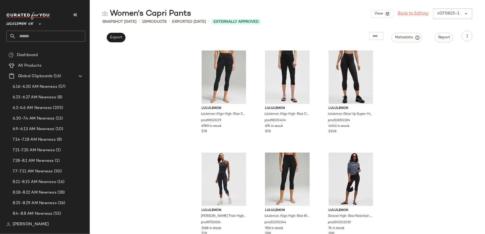
click at [405, 14] on link "Back to Editing" at bounding box center [413, 14] width 31 height 6
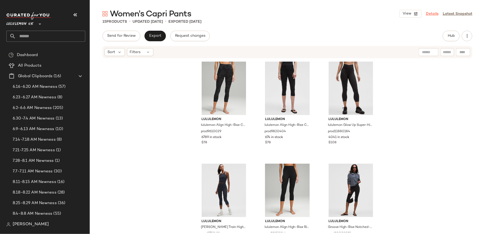
click at [432, 13] on link "Details" at bounding box center [432, 14] width 13 height 6
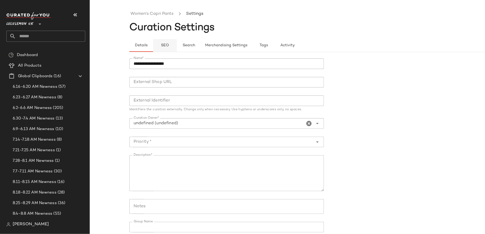
click at [165, 40] on button "SEO" at bounding box center [165, 45] width 24 height 13
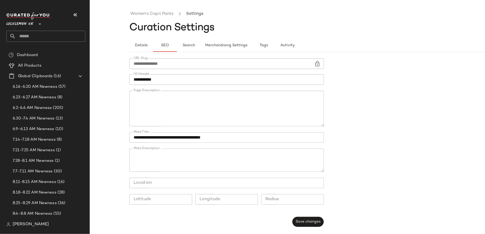
scroll to position [61, 0]
click at [305, 106] on textarea "Page Description" at bounding box center [226, 109] width 195 height 36
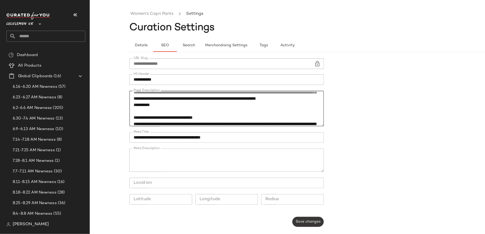
type textarea "**********"
click at [312, 220] on span "Save changes" at bounding box center [308, 222] width 25 height 4
click at [75, 33] on input "text" at bounding box center [50, 36] width 69 height 11
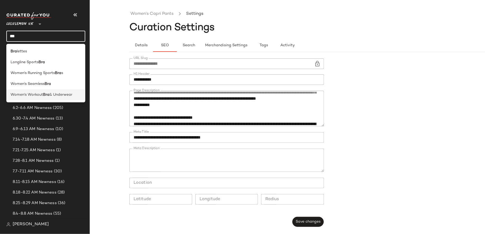
type input "***"
click at [36, 91] on div "Women's Workout Bra & Underwear" at bounding box center [45, 94] width 79 height 11
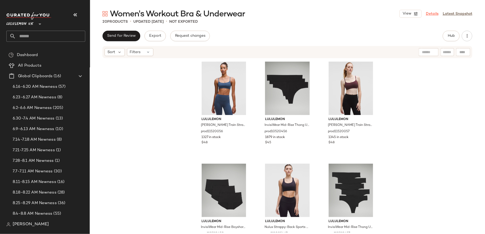
click at [436, 12] on link "Details" at bounding box center [432, 14] width 13 height 6
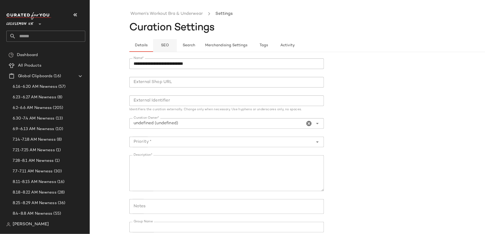
click at [165, 43] on span "SEO" at bounding box center [165, 45] width 8 height 4
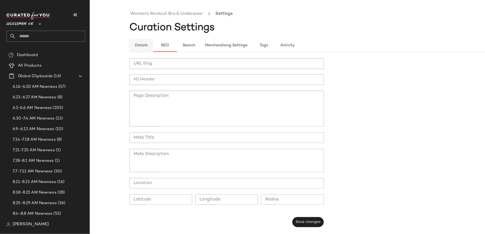
click at [138, 47] on span "Details" at bounding box center [141, 45] width 13 height 4
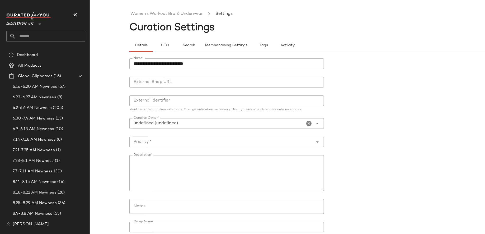
click at [168, 20] on div "Women's Workout Bra & Underwear Settings" at bounding box center [327, 13] width 396 height 17
click at [167, 16] on link "Women's Workout Bra & Underwear" at bounding box center [167, 14] width 72 height 7
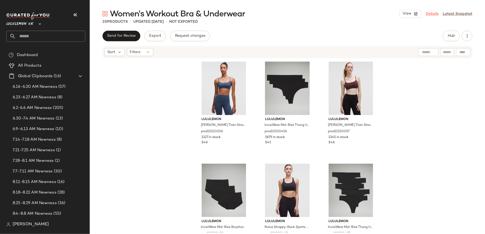
click at [435, 12] on link "Details" at bounding box center [432, 14] width 13 height 6
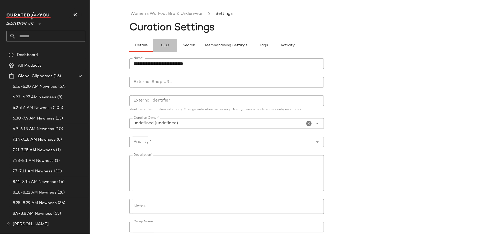
click at [159, 45] on button "SEO" at bounding box center [165, 45] width 24 height 13
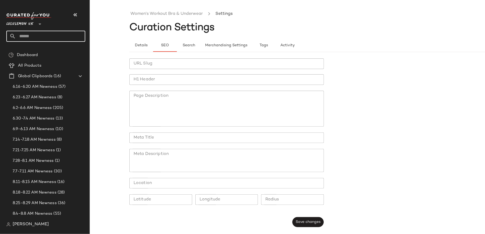
click at [55, 34] on input "text" at bounding box center [50, 36] width 69 height 11
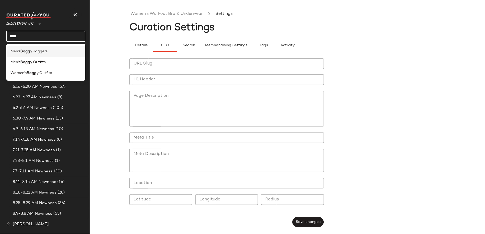
type input "****"
click at [37, 50] on span "y Joggers" at bounding box center [38, 52] width 17 height 6
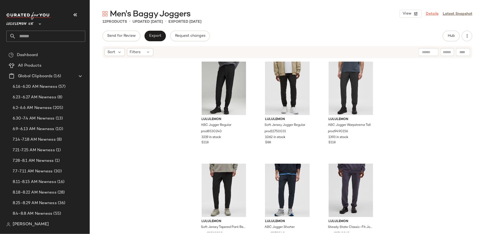
click at [432, 15] on link "Details" at bounding box center [432, 14] width 13 height 6
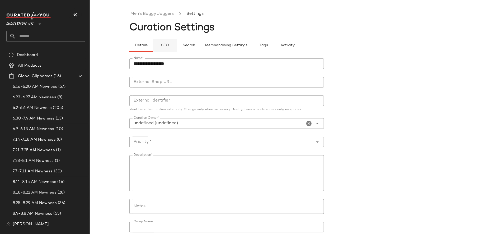
click at [168, 43] on span "SEO" at bounding box center [165, 45] width 8 height 4
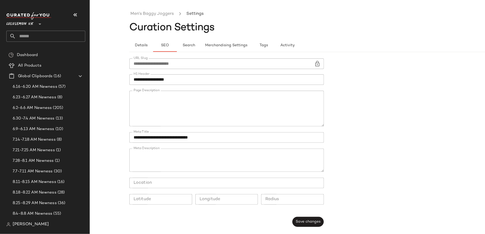
scroll to position [98, 0]
click at [35, 41] on div "Lululemon UK **" at bounding box center [47, 27] width 83 height 33
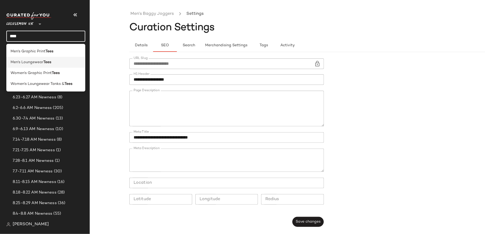
type input "****"
click at [34, 62] on span "Men's Loungewear" at bounding box center [27, 62] width 33 height 6
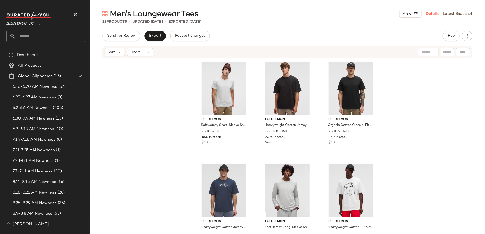
click at [430, 12] on link "Details" at bounding box center [432, 14] width 13 height 6
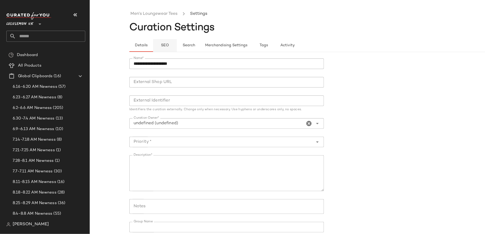
click at [165, 48] on button "SEO" at bounding box center [165, 45] width 24 height 13
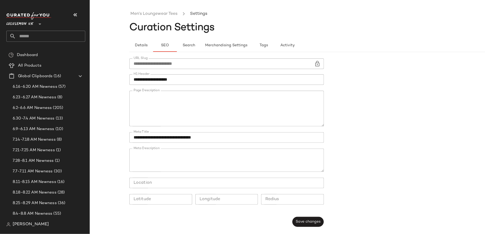
scroll to position [110, 0]
drag, startPoint x: 149, startPoint y: 111, endPoint x: 299, endPoint y: 106, distance: 149.6
click at [299, 106] on textarea "Page Description" at bounding box center [226, 109] width 195 height 36
paste textarea "**********"
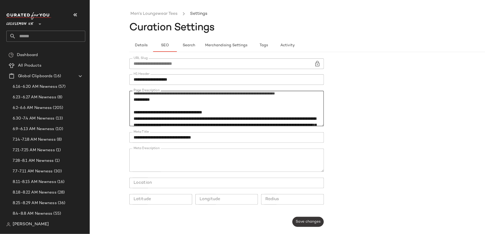
type textarea "**********"
click at [312, 224] on button "Save changes" at bounding box center [308, 222] width 31 height 10
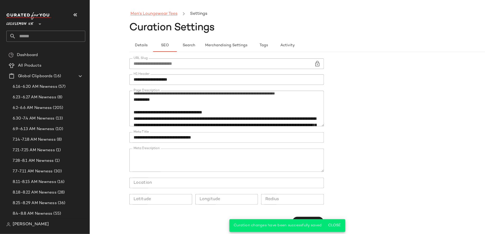
click at [173, 12] on link "Men's Loungewear Tees" at bounding box center [154, 14] width 47 height 7
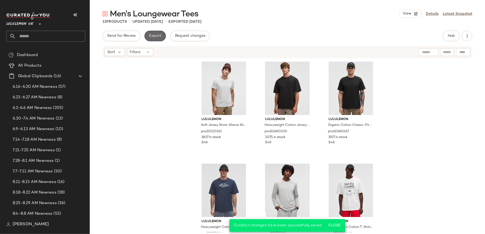
click at [151, 39] on button "Export" at bounding box center [155, 36] width 21 height 11
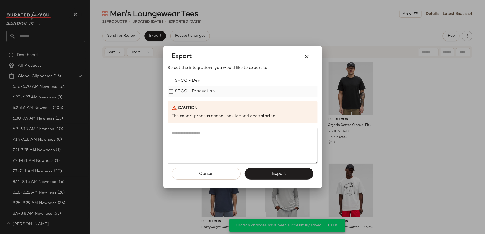
click at [188, 89] on label "SFCC - Production" at bounding box center [195, 91] width 40 height 11
click at [265, 172] on button "Export" at bounding box center [279, 174] width 69 height 12
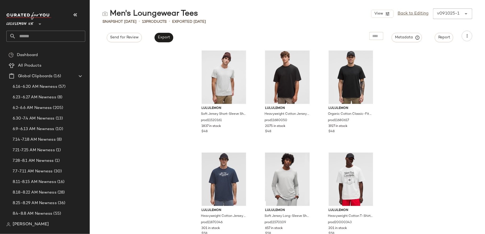
click at [60, 35] on input "text" at bounding box center [50, 36] width 69 height 11
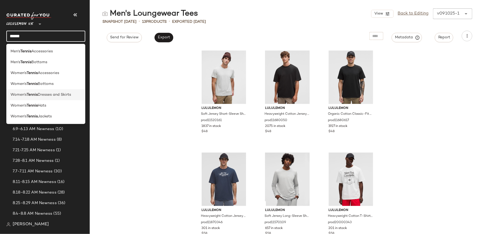
type input "******"
click at [42, 92] on span "Dresses and Skirts" at bounding box center [54, 95] width 33 height 6
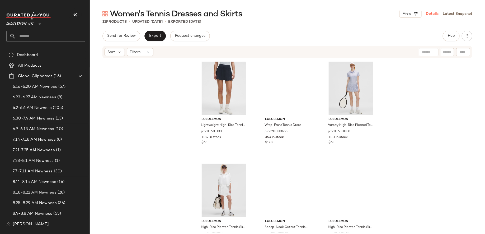
click at [432, 13] on link "Details" at bounding box center [432, 14] width 13 height 6
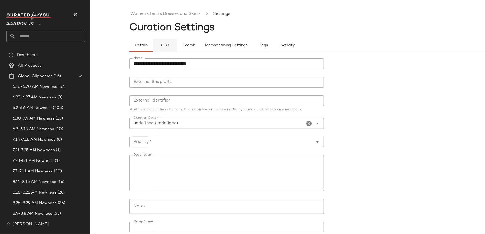
click at [165, 44] on span "SEO" at bounding box center [165, 45] width 8 height 4
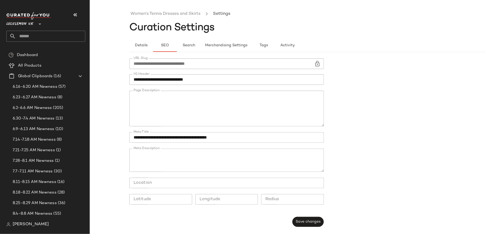
scroll to position [167, 0]
drag, startPoint x: 222, startPoint y: 106, endPoint x: 199, endPoint y: 105, distance: 23.0
click at [199, 105] on textarea "Page Description" at bounding box center [226, 109] width 195 height 36
paste textarea "**********"
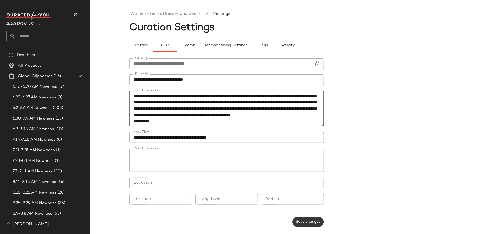
type textarea "**********"
click at [304, 220] on span "Save changes" at bounding box center [308, 222] width 25 height 4
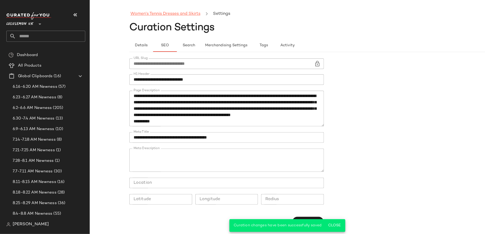
click at [160, 15] on link "Women's Tennis Dresses and Skirts" at bounding box center [166, 14] width 70 height 7
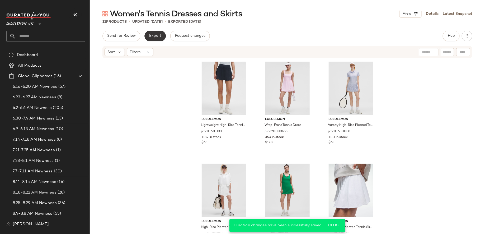
click at [150, 40] on button "Export" at bounding box center [155, 36] width 21 height 11
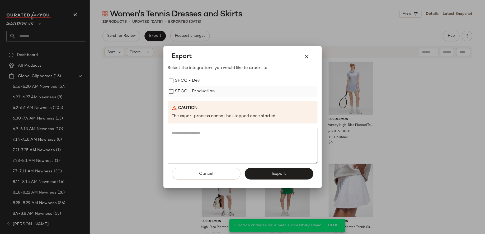
click at [204, 87] on label "SFCC - Production" at bounding box center [195, 91] width 40 height 11
click at [274, 168] on button "Export" at bounding box center [279, 174] width 69 height 12
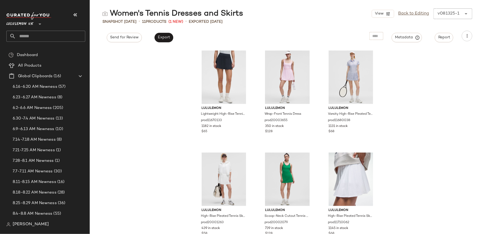
click at [61, 39] on input "text" at bounding box center [50, 36] width 69 height 11
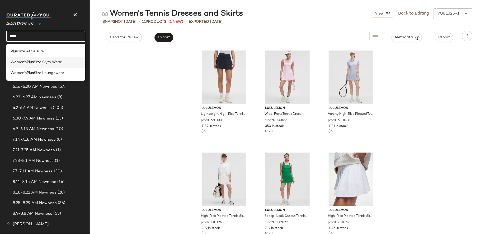
type input "****"
click at [64, 60] on div "Women's Plus Size Gym Wear" at bounding box center [46, 62] width 71 height 6
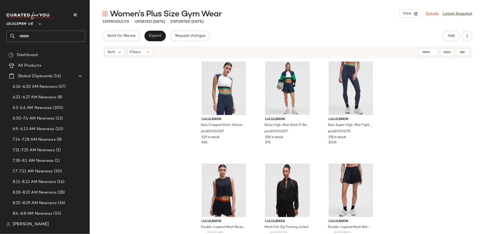
click at [432, 15] on link "Details" at bounding box center [432, 14] width 13 height 6
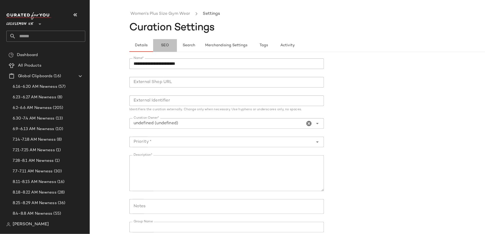
click at [167, 43] on button "SEO" at bounding box center [165, 45] width 24 height 13
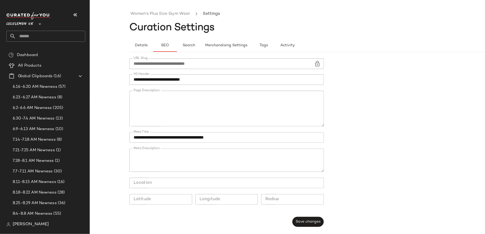
scroll to position [73, 0]
drag, startPoint x: 317, startPoint y: 118, endPoint x: 171, endPoint y: 109, distance: 146.4
click at [171, 110] on textarea "Page Description" at bounding box center [226, 109] width 195 height 36
paste textarea "**********"
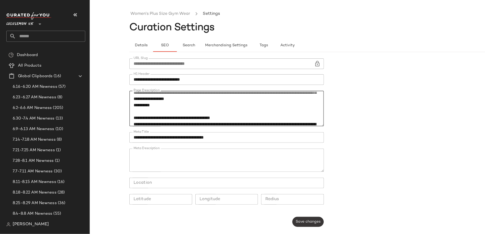
type textarea "**********"
click at [311, 221] on span "Save changes" at bounding box center [308, 222] width 25 height 4
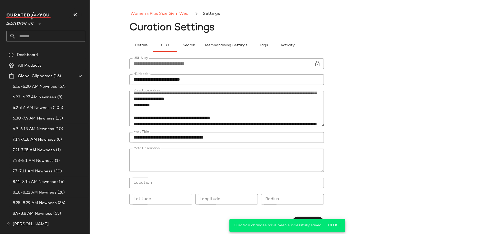
click at [155, 15] on link "Women's Plus Size Gym Wear" at bounding box center [161, 14] width 60 height 7
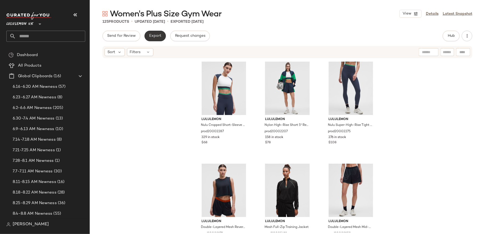
click at [156, 37] on span "Export" at bounding box center [155, 36] width 12 height 4
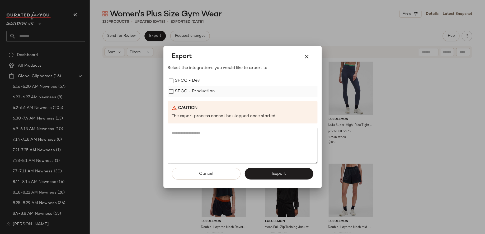
click at [194, 90] on label "SFCC - Production" at bounding box center [195, 91] width 40 height 11
click at [254, 168] on button "Export" at bounding box center [279, 174] width 69 height 12
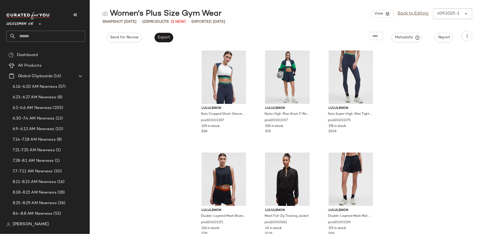
click at [62, 40] on input "text" at bounding box center [50, 36] width 69 height 11
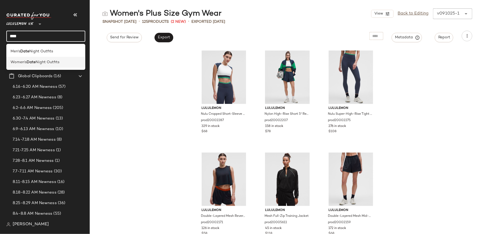
type input "****"
click at [63, 64] on div "Women's Date Night Outfits" at bounding box center [46, 62] width 71 height 6
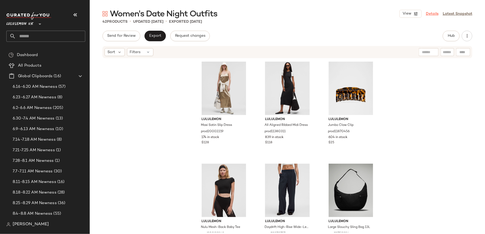
click at [435, 14] on link "Details" at bounding box center [432, 14] width 13 height 6
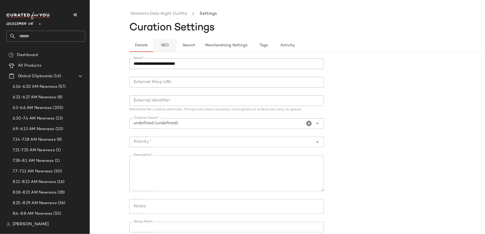
click at [164, 43] on span "SEO" at bounding box center [165, 45] width 8 height 4
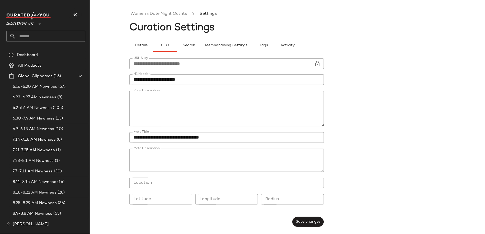
scroll to position [49, 0]
drag, startPoint x: 248, startPoint y: 104, endPoint x: 214, endPoint y: 104, distance: 34.1
click at [214, 104] on textarea "Page Description" at bounding box center [226, 109] width 195 height 36
paste textarea "**********"
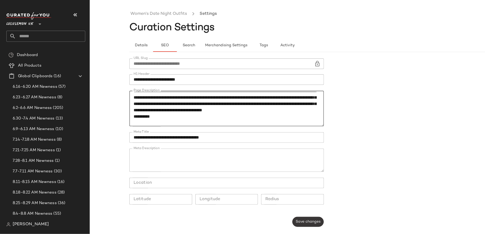
type textarea "**********"
click at [308, 221] on span "Save changes" at bounding box center [308, 222] width 25 height 4
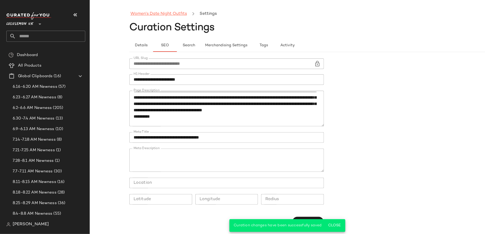
click at [163, 14] on link "Women's Date Night Outfits" at bounding box center [159, 14] width 57 height 7
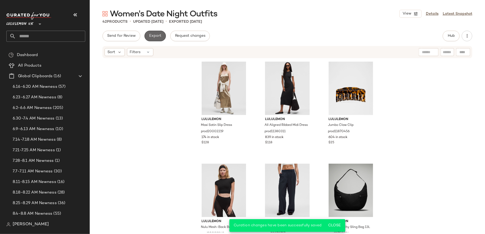
click at [155, 37] on span "Export" at bounding box center [155, 36] width 12 height 4
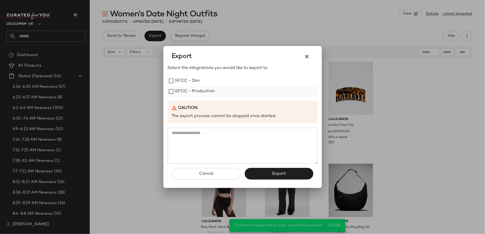
click at [198, 96] on label "SFCC - Production" at bounding box center [195, 91] width 40 height 11
click at [279, 176] on button "Export" at bounding box center [279, 174] width 69 height 12
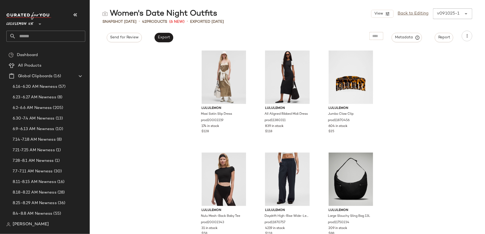
click at [65, 37] on input "text" at bounding box center [50, 36] width 69 height 11
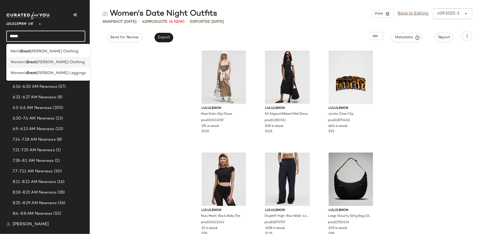
type input "*****"
click at [60, 59] on div "Women's Breat hable Clothing" at bounding box center [48, 62] width 84 height 11
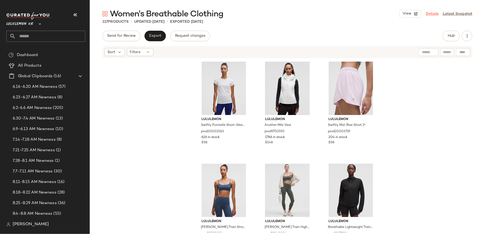
click at [434, 15] on link "Details" at bounding box center [432, 14] width 13 height 6
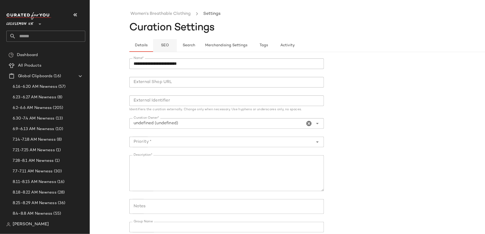
click at [160, 45] on button "SEO" at bounding box center [165, 45] width 24 height 13
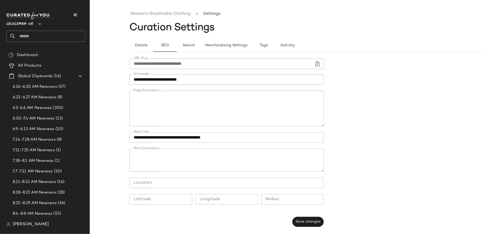
scroll to position [44, 0]
drag, startPoint x: 245, startPoint y: 109, endPoint x: 214, endPoint y: 108, distance: 31.2
click at [214, 108] on textarea "Page Description" at bounding box center [226, 109] width 195 height 36
paste textarea "**********"
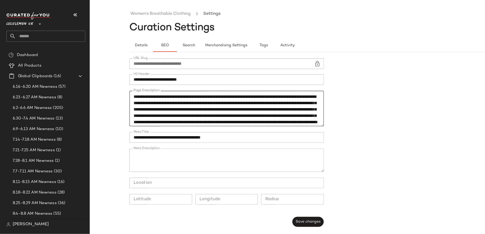
click at [290, 109] on textarea "Page Description" at bounding box center [226, 109] width 195 height 36
type textarea "**********"
click at [308, 221] on span "Save changes" at bounding box center [308, 222] width 25 height 4
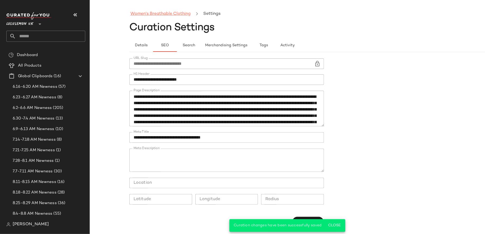
click at [162, 15] on link "Women's Breathable Clothing" at bounding box center [161, 14] width 60 height 7
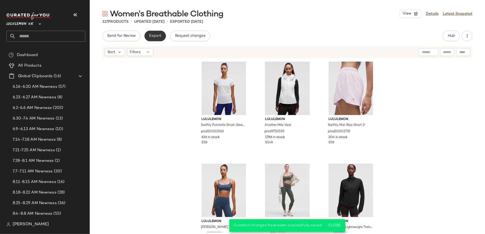
click at [155, 38] on button "Export" at bounding box center [155, 36] width 21 height 11
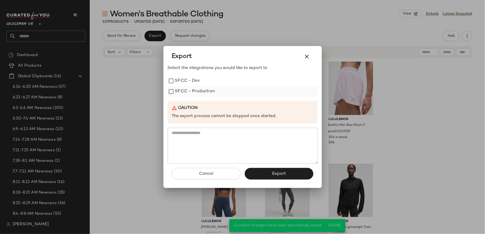
click at [206, 92] on label "SFCC - Production" at bounding box center [195, 91] width 40 height 11
click at [267, 174] on button "Export" at bounding box center [279, 174] width 69 height 12
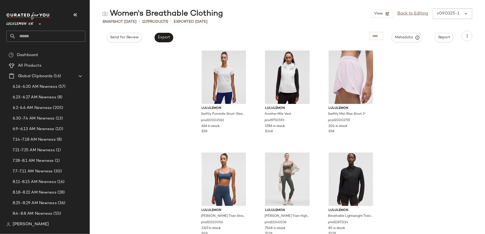
click at [38, 34] on input "text" at bounding box center [50, 36] width 69 height 11
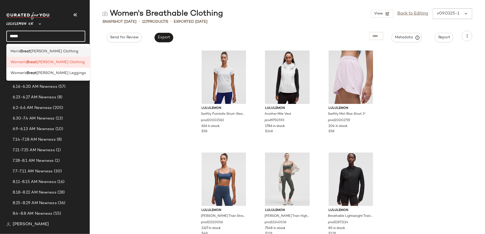
type input "*****"
click at [38, 50] on span "hable Clothing" at bounding box center [54, 52] width 48 height 6
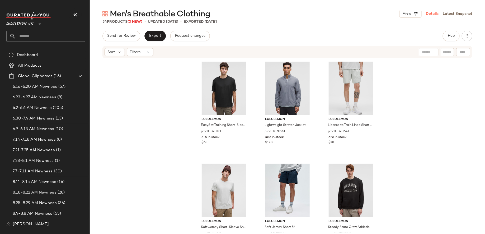
click at [430, 12] on link "Details" at bounding box center [432, 14] width 13 height 6
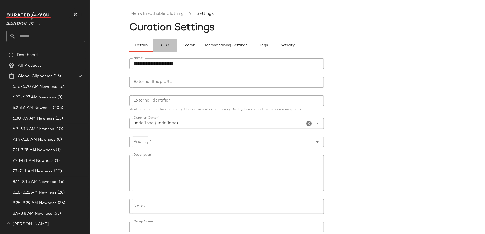
click at [162, 44] on span "SEO" at bounding box center [165, 45] width 8 height 4
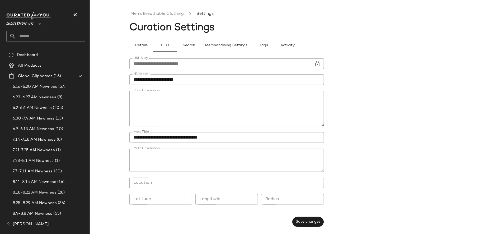
scroll to position [109, 0]
drag, startPoint x: 224, startPoint y: 107, endPoint x: 200, endPoint y: 107, distance: 24.3
click at [200, 107] on textarea "Page Description" at bounding box center [226, 109] width 195 height 36
paste textarea "**********"
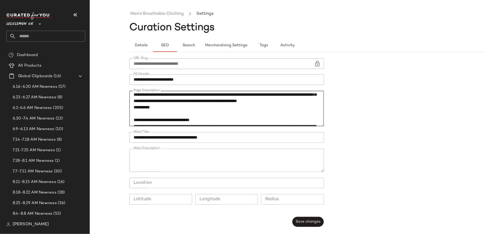
scroll to position [116, 0]
drag, startPoint x: 248, startPoint y: 113, endPoint x: 199, endPoint y: 112, distance: 49.2
click at [199, 112] on textarea "Page Description" at bounding box center [226, 109] width 195 height 36
paste textarea
drag, startPoint x: 282, startPoint y: 112, endPoint x: 257, endPoint y: 113, distance: 24.3
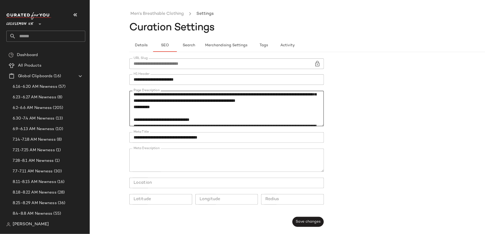
click at [257, 113] on textarea "Page Description" at bounding box center [226, 109] width 195 height 36
type textarea "**********"
click at [298, 217] on button "Save changes" at bounding box center [308, 222] width 31 height 10
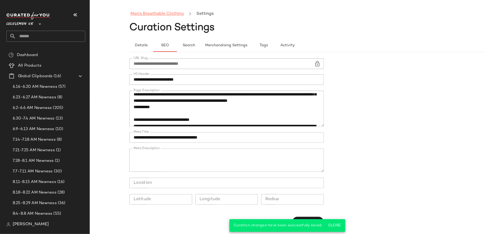
click at [149, 14] on link "Men's Breathable Clothing" at bounding box center [157, 14] width 53 height 7
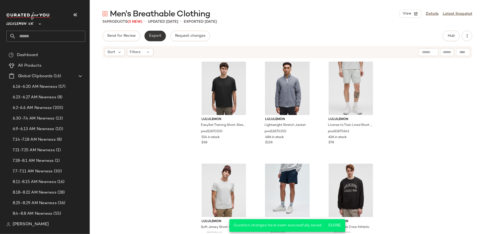
click at [159, 35] on span "Export" at bounding box center [155, 36] width 12 height 4
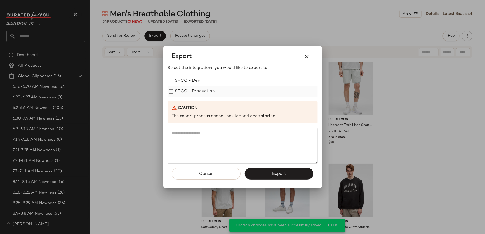
click at [195, 87] on label "SFCC - Production" at bounding box center [195, 91] width 40 height 11
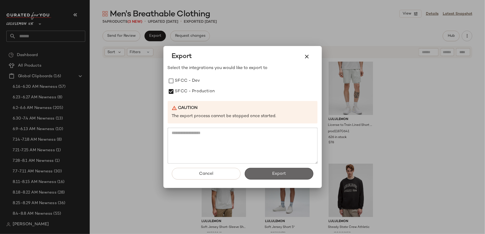
click at [263, 169] on button "Export" at bounding box center [279, 174] width 69 height 12
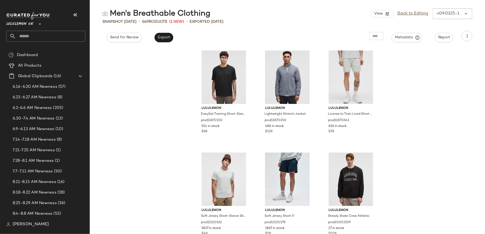
click at [52, 38] on input "text" at bounding box center [50, 36] width 69 height 11
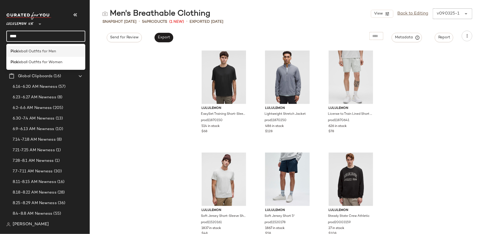
type input "****"
click at [52, 49] on span "leball Outfits for Men" at bounding box center [37, 52] width 38 height 6
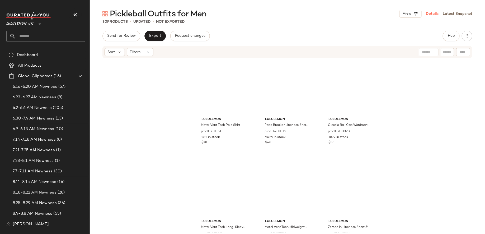
click at [434, 12] on link "Details" at bounding box center [432, 14] width 13 height 6
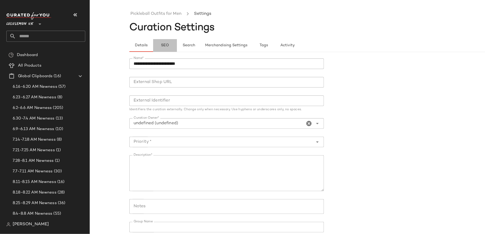
click at [165, 44] on span "SEO" at bounding box center [165, 45] width 8 height 4
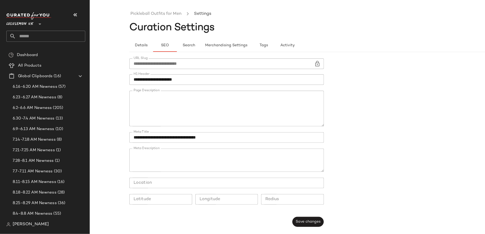
scroll to position [45, 0]
drag, startPoint x: 225, startPoint y: 106, endPoint x: 199, endPoint y: 107, distance: 26.2
click at [199, 107] on textarea "Page Description" at bounding box center [226, 109] width 195 height 36
paste textarea "**********"
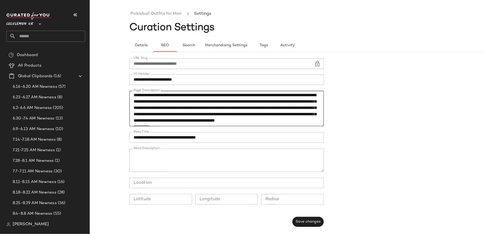
click at [271, 108] on textarea "Page Description" at bounding box center [226, 109] width 195 height 36
type textarea "**********"
click at [302, 223] on span "Save changes" at bounding box center [308, 222] width 25 height 4
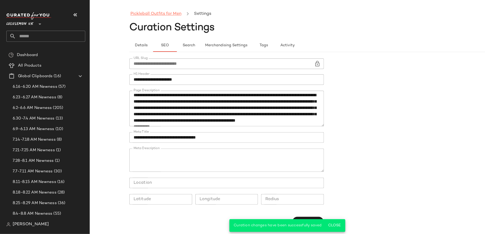
click at [174, 12] on link "Pickleball Outfits for Men" at bounding box center [156, 14] width 51 height 7
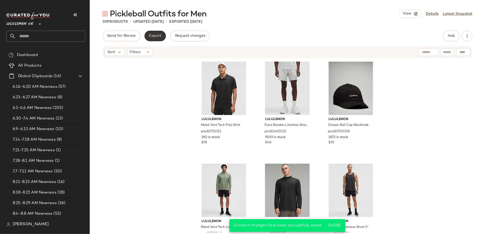
click at [158, 34] on span "Export" at bounding box center [155, 36] width 12 height 4
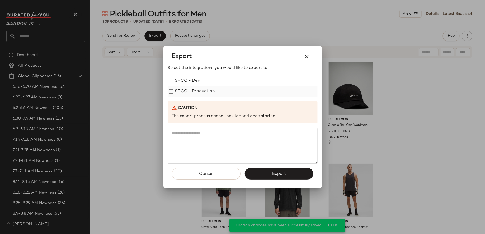
click at [191, 90] on label "SFCC - Production" at bounding box center [195, 91] width 40 height 11
click at [253, 172] on button "Export" at bounding box center [279, 174] width 69 height 12
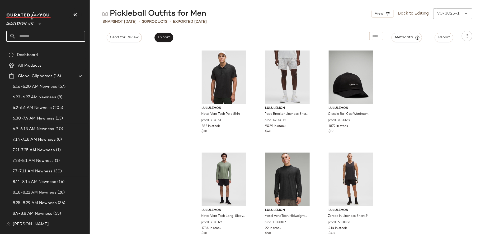
click at [69, 38] on input "text" at bounding box center [50, 36] width 69 height 11
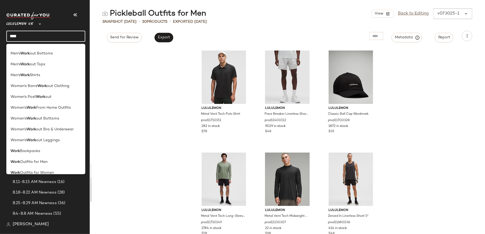
scroll to position [36, 0]
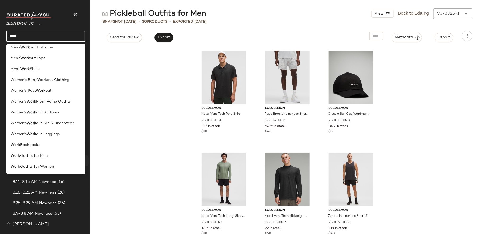
type input "****"
click at [46, 165] on span "Outfits for Women" at bounding box center [37, 167] width 34 height 6
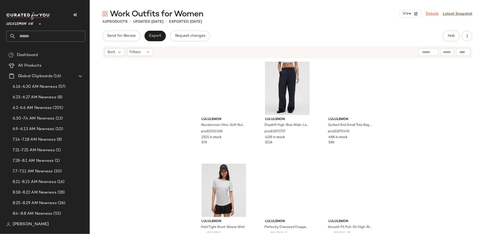
click at [430, 12] on link "Details" at bounding box center [432, 14] width 13 height 6
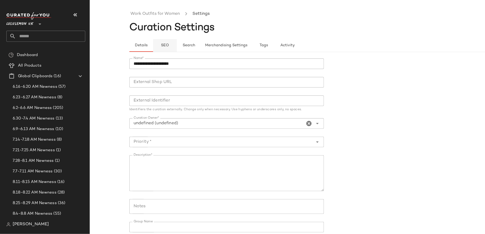
click at [164, 44] on span "SEO" at bounding box center [165, 45] width 8 height 4
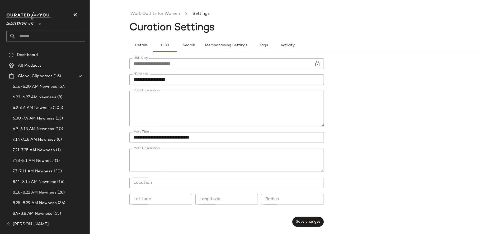
scroll to position [59, 0]
drag, startPoint x: 234, startPoint y: 99, endPoint x: 199, endPoint y: 100, distance: 35.2
click at [199, 100] on textarea "Page Description" at bounding box center [226, 109] width 195 height 36
paste textarea "**********"
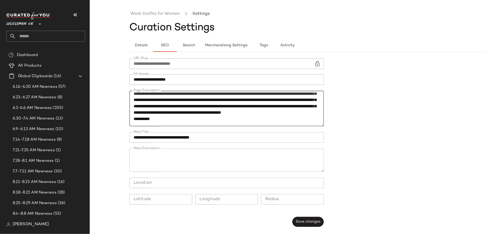
click at [262, 100] on textarea "Page Description" at bounding box center [226, 109] width 195 height 36
type textarea "**********"
click at [308, 223] on span "Save changes" at bounding box center [308, 222] width 25 height 4
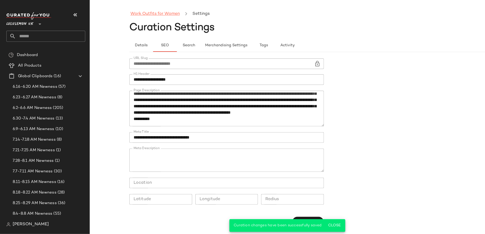
click at [166, 13] on link "Work Outfits for Women" at bounding box center [155, 14] width 49 height 7
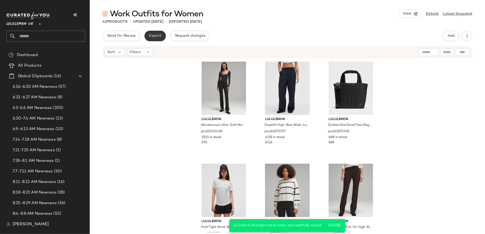
click at [152, 35] on span "Export" at bounding box center [155, 36] width 12 height 4
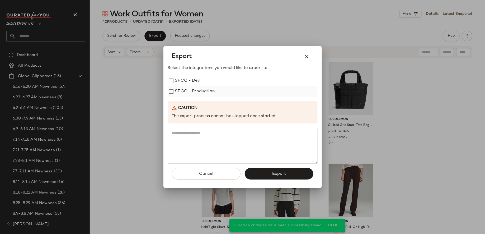
click at [200, 92] on label "SFCC - Production" at bounding box center [195, 91] width 40 height 11
click at [268, 170] on button "Export" at bounding box center [279, 174] width 69 height 12
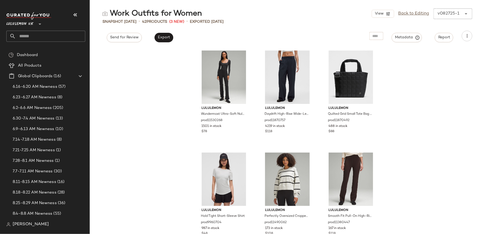
click at [80, 34] on input "text" at bounding box center [50, 36] width 69 height 11
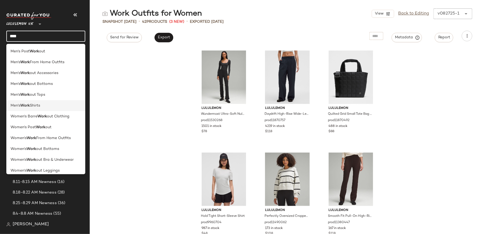
scroll to position [36, 0]
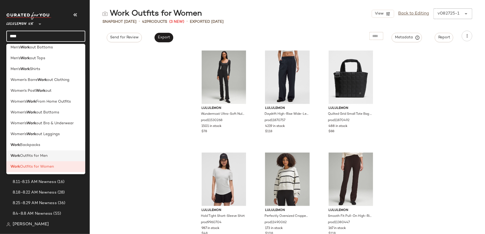
type input "****"
click at [39, 155] on span "Outfits for Men" at bounding box center [33, 156] width 27 height 6
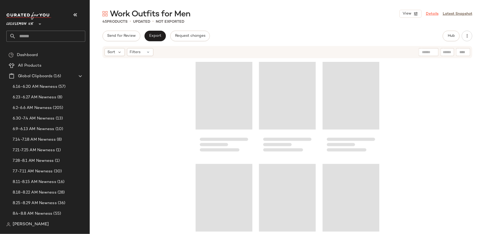
click at [433, 14] on link "Details" at bounding box center [432, 14] width 13 height 6
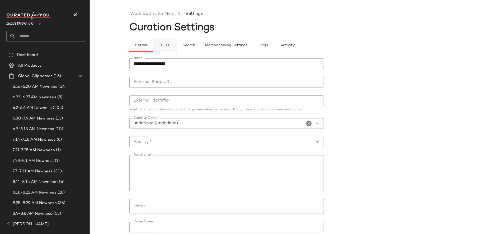
click at [168, 45] on span "SEO" at bounding box center [165, 45] width 8 height 4
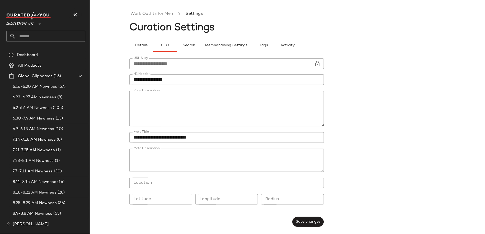
scroll to position [57, 0]
drag, startPoint x: 263, startPoint y: 103, endPoint x: 228, endPoint y: 102, distance: 34.9
click at [228, 102] on textarea "Page Description" at bounding box center [226, 109] width 195 height 36
paste textarea "**********"
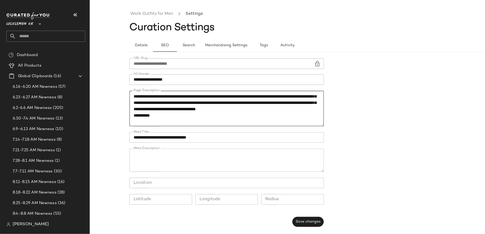
click at [300, 101] on textarea "Page Description" at bounding box center [226, 109] width 195 height 36
type textarea "**********"
click at [311, 221] on span "Save changes" at bounding box center [308, 222] width 25 height 4
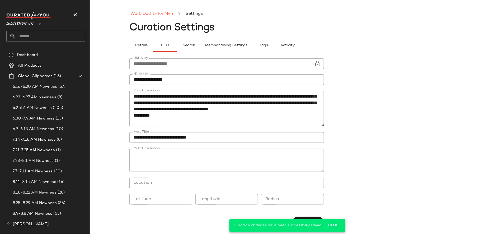
click at [163, 14] on link "Work Outfits for Men" at bounding box center [152, 14] width 43 height 7
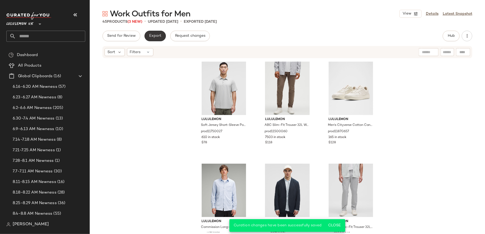
click at [156, 37] on span "Export" at bounding box center [155, 36] width 12 height 4
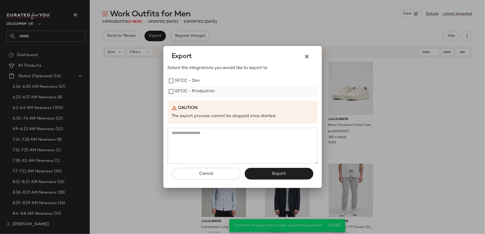
click at [191, 92] on label "SFCC - Production" at bounding box center [195, 91] width 40 height 11
click at [265, 173] on button "Export" at bounding box center [279, 174] width 69 height 12
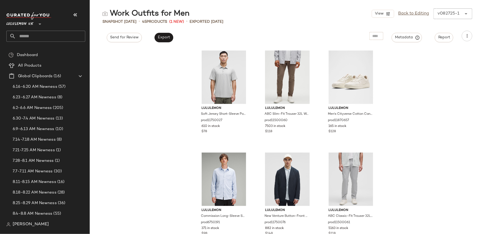
click at [71, 31] on input "text" at bounding box center [50, 36] width 69 height 11
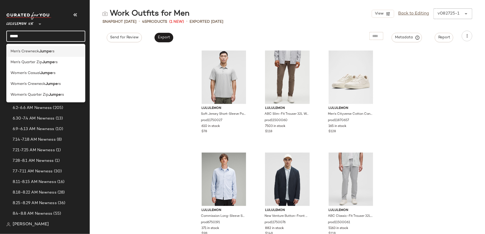
type input "*****"
click at [67, 55] on div "Men's Crewneck Jumpe rs" at bounding box center [45, 51] width 79 height 11
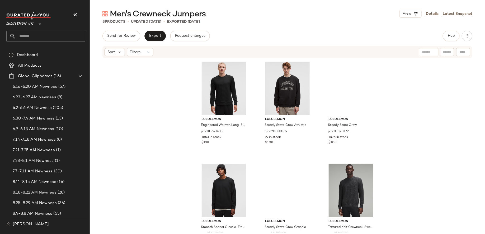
click at [429, 10] on div "View Details Latest Snapshot" at bounding box center [436, 14] width 73 height 8
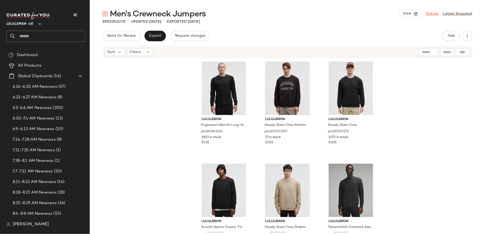
click at [430, 13] on link "Details" at bounding box center [432, 14] width 13 height 6
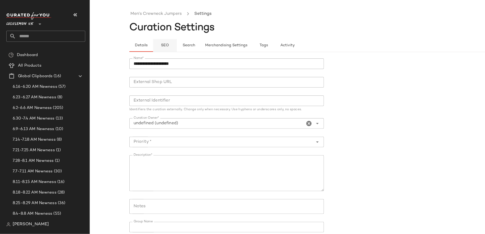
click at [168, 45] on span "SEO" at bounding box center [165, 45] width 8 height 4
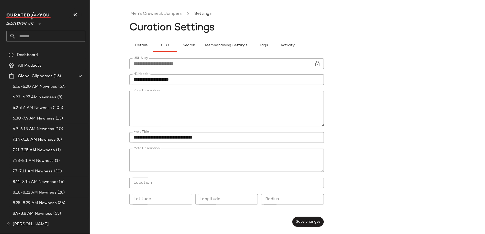
scroll to position [60, 0]
drag, startPoint x: 280, startPoint y: 111, endPoint x: 252, endPoint y: 112, distance: 27.2
click at [252, 112] on textarea "Page Description" at bounding box center [226, 109] width 195 height 36
paste textarea "**********"
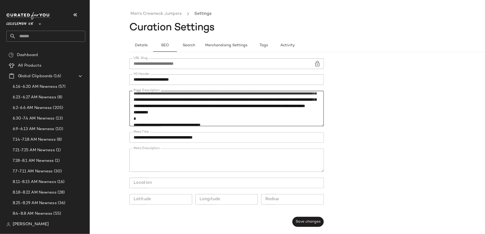
click at [166, 118] on textarea "Page Description" at bounding box center [226, 109] width 195 height 36
type textarea "**********"
click at [293, 218] on div "Save changes" at bounding box center [308, 222] width 31 height 10
click at [301, 219] on button "Save changes" at bounding box center [308, 222] width 31 height 10
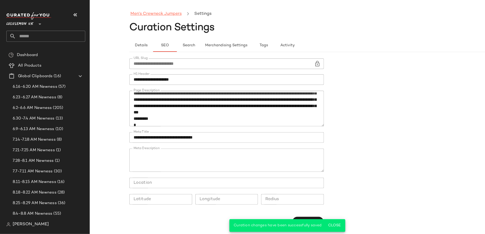
click at [174, 13] on link "Men's Crewneck Jumpers" at bounding box center [156, 14] width 51 height 7
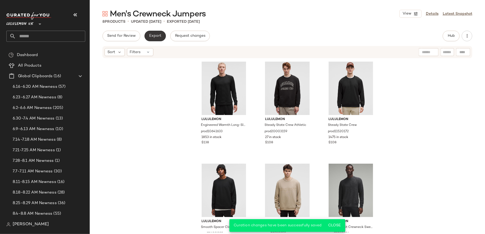
click at [156, 38] on button "Export" at bounding box center [155, 36] width 21 height 11
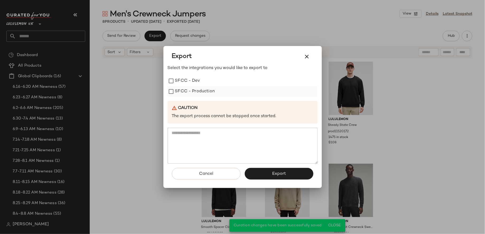
click at [214, 92] on label "SFCC - Production" at bounding box center [195, 91] width 40 height 11
click at [271, 173] on button "Export" at bounding box center [279, 174] width 69 height 12
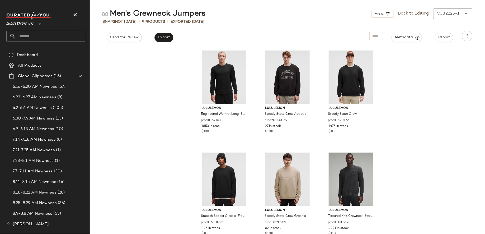
click at [47, 37] on input "text" at bounding box center [50, 36] width 69 height 11
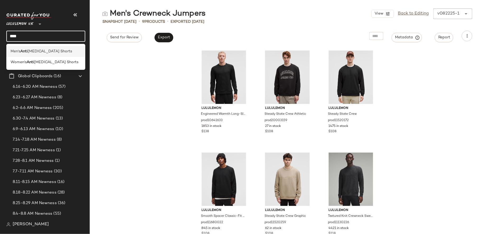
type input "****"
click at [37, 53] on span "Chafing Shorts" at bounding box center [50, 52] width 44 height 6
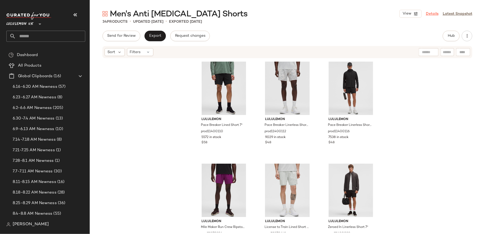
click at [431, 13] on link "Details" at bounding box center [432, 14] width 13 height 6
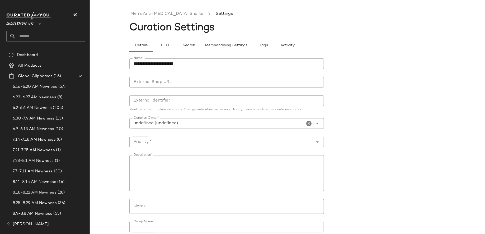
click at [75, 40] on input "text" at bounding box center [50, 36] width 69 height 11
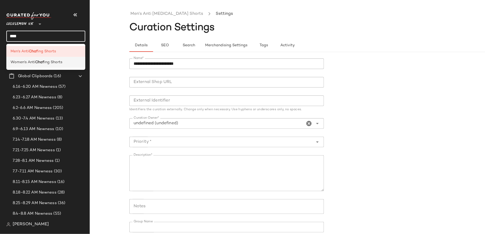
type input "****"
click at [60, 60] on span "ing Shorts" at bounding box center [53, 62] width 18 height 6
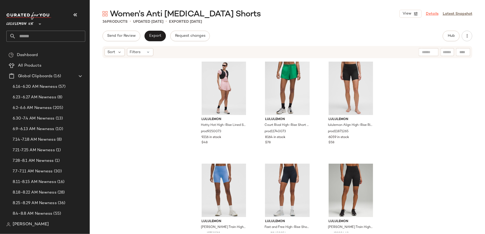
click at [430, 11] on link "Details" at bounding box center [432, 14] width 13 height 6
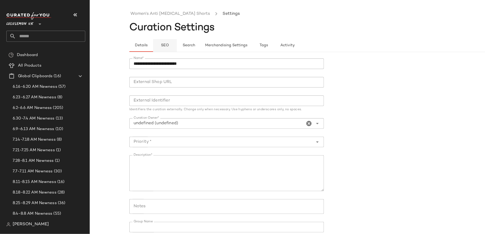
click at [168, 46] on span "SEO" at bounding box center [165, 45] width 8 height 4
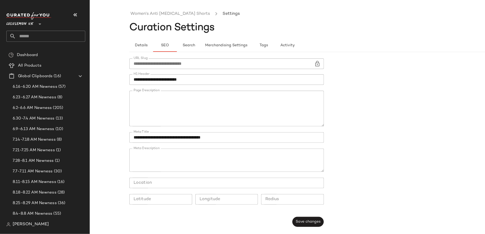
scroll to position [133, 0]
drag, startPoint x: 209, startPoint y: 108, endPoint x: 159, endPoint y: 109, distance: 50.0
click at [159, 109] on textarea "Page Description" at bounding box center [226, 109] width 195 height 36
paste textarea "**********"
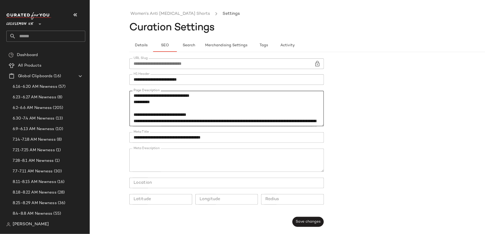
click at [224, 108] on textarea "Page Description" at bounding box center [226, 109] width 195 height 36
type textarea "**********"
click at [298, 219] on button "Save changes" at bounding box center [308, 222] width 31 height 10
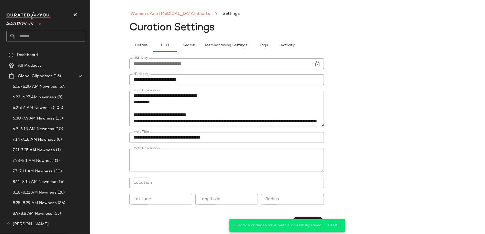
click at [180, 17] on link "Women's Anti [MEDICAL_DATA] Shorts" at bounding box center [171, 14] width 80 height 7
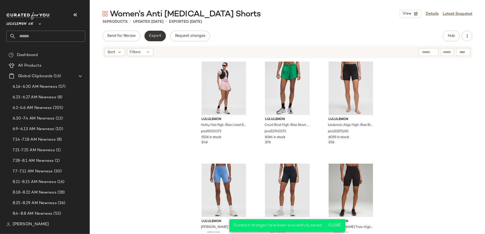
click at [160, 35] on span "Export" at bounding box center [155, 36] width 12 height 4
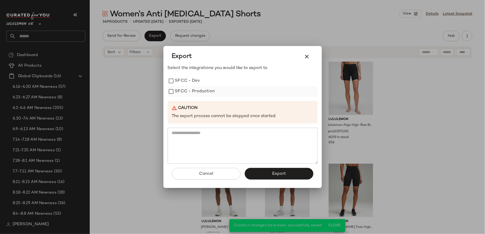
click at [198, 92] on label "SFCC - Production" at bounding box center [195, 91] width 40 height 11
click at [275, 172] on span "Export" at bounding box center [279, 173] width 14 height 5
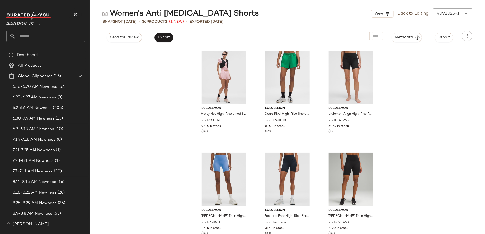
click at [40, 37] on input "text" at bounding box center [50, 36] width 69 height 11
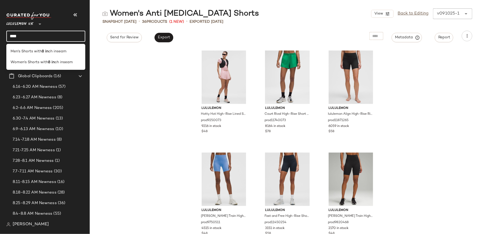
type input "****"
click at [42, 49] on span "Men's Shorts with" at bounding box center [26, 52] width 31 height 6
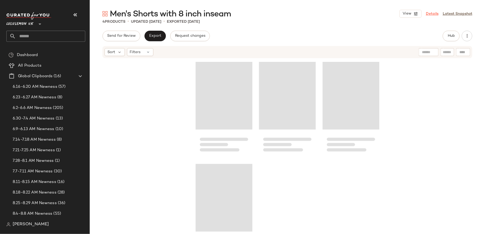
click at [430, 15] on link "Details" at bounding box center [432, 14] width 13 height 6
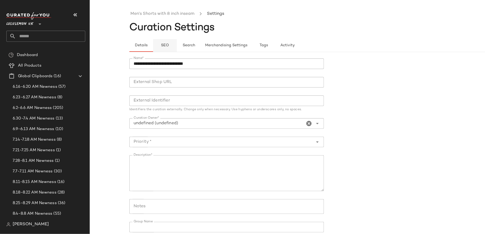
click at [170, 44] on button "SEO" at bounding box center [165, 45] width 24 height 13
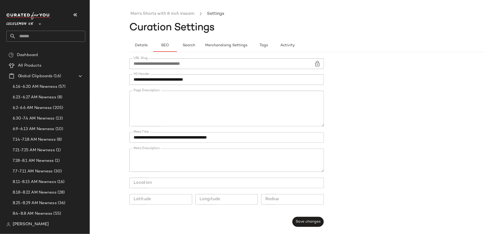
scroll to position [99, 0]
drag, startPoint x: 150, startPoint y: 109, endPoint x: 268, endPoint y: 103, distance: 118.6
click at [268, 103] on textarea "Page Description" at bounding box center [226, 109] width 195 height 36
paste textarea "**********"
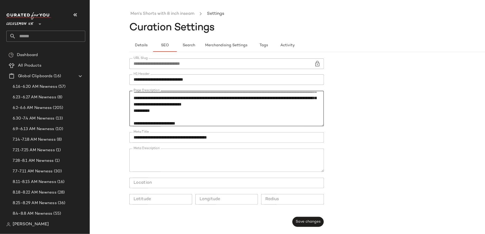
click at [174, 108] on textarea "Page Description" at bounding box center [226, 109] width 195 height 36
click at [175, 109] on textarea "Page Description" at bounding box center [226, 109] width 195 height 36
drag, startPoint x: 194, startPoint y: 111, endPoint x: 159, endPoint y: 111, distance: 35.4
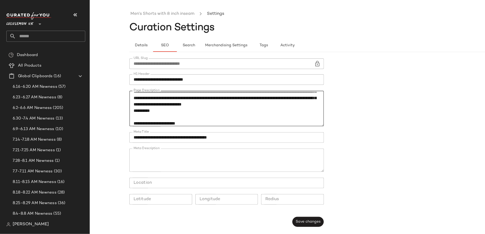
click at [159, 112] on textarea "Page Description" at bounding box center [226, 109] width 195 height 36
type textarea "**********"
click at [317, 223] on span "Save changes" at bounding box center [308, 222] width 25 height 4
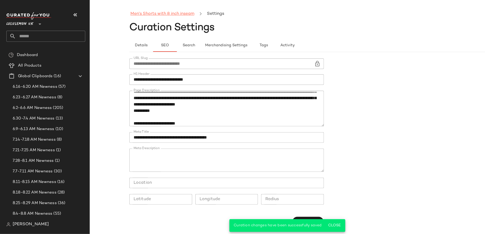
click at [175, 12] on link "Men's Shorts with 8 inch inseam" at bounding box center [163, 14] width 64 height 7
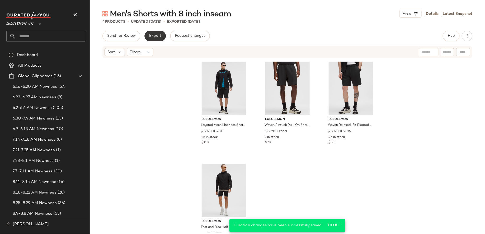
click at [146, 36] on button "Export" at bounding box center [155, 36] width 21 height 11
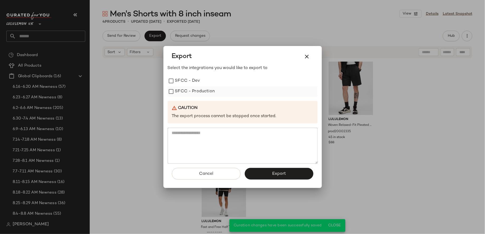
click at [205, 89] on label "SFCC - Production" at bounding box center [195, 91] width 40 height 11
click at [270, 169] on button "Export" at bounding box center [279, 174] width 69 height 12
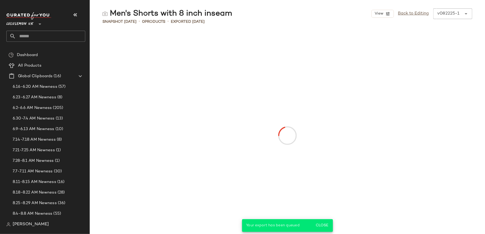
click at [70, 38] on input "text" at bounding box center [50, 36] width 69 height 11
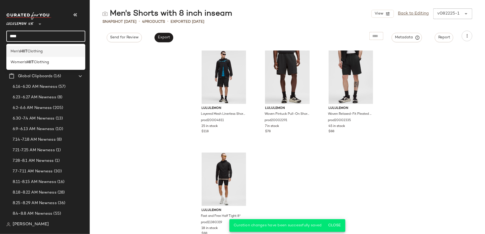
type input "****"
click at [70, 49] on div "Men's HIIT Clothing" at bounding box center [46, 52] width 71 height 6
